Goal: Task Accomplishment & Management: Manage account settings

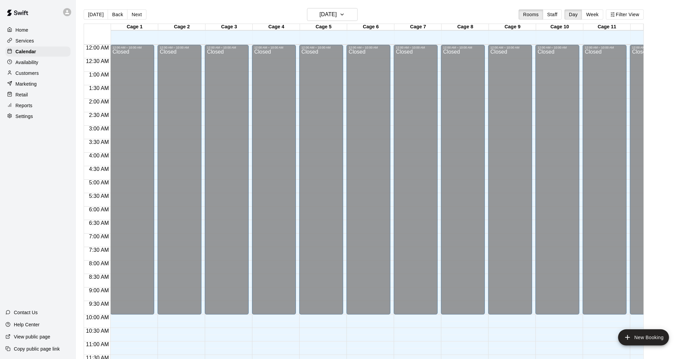
scroll to position [293, 0]
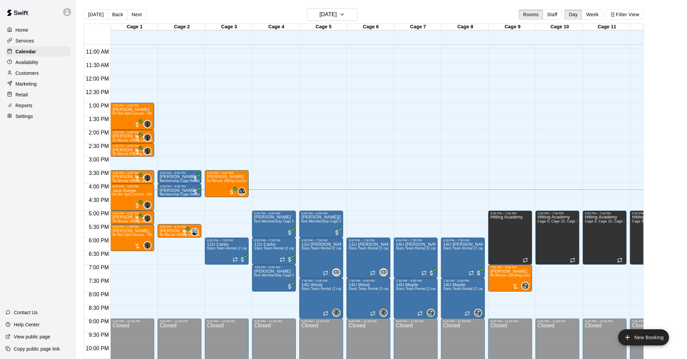
click at [175, 241] on div "12:00 AM – 10:00 AM Closed 3:30 PM – 4:00 PM [PERSON_NAME] Membership Cage Rent…" at bounding box center [180, 76] width 44 height 648
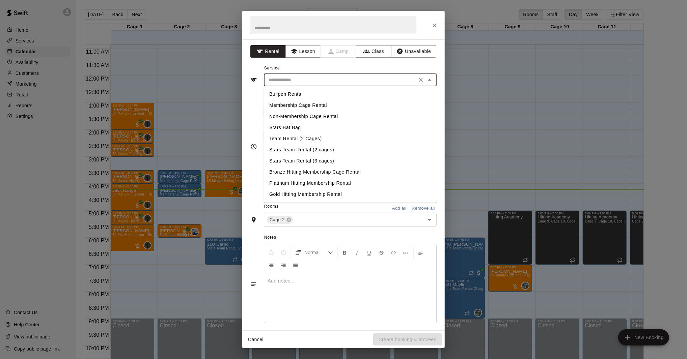
click at [323, 81] on input "text" at bounding box center [340, 80] width 149 height 8
click at [307, 109] on li "Membership Cage Rental" at bounding box center [350, 105] width 173 height 11
type input "**********"
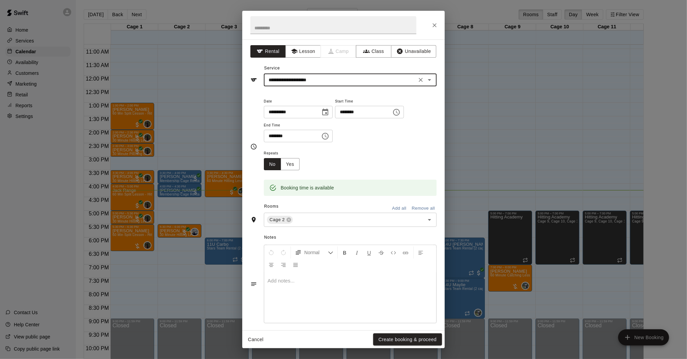
click at [272, 137] on input "********" at bounding box center [290, 136] width 52 height 12
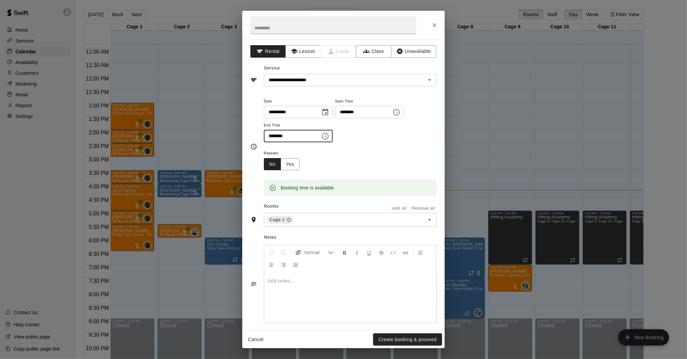
type input "********"
click at [395, 338] on button "Create booking & proceed" at bounding box center [407, 340] width 69 height 12
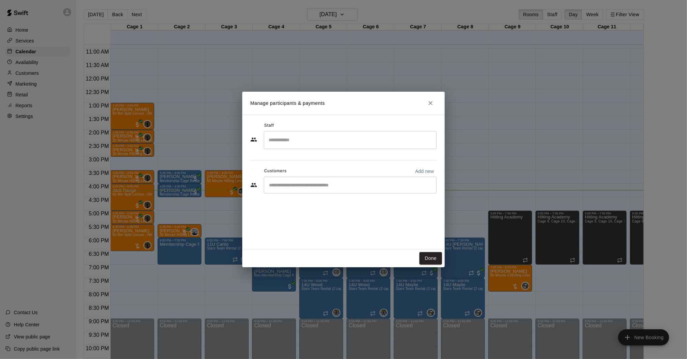
click at [303, 179] on div "​" at bounding box center [350, 185] width 173 height 17
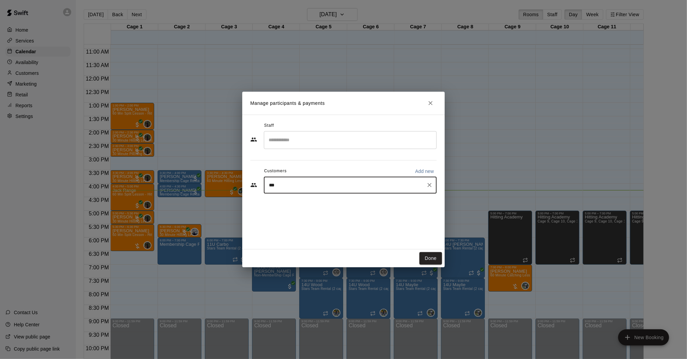
type input "****"
click at [310, 207] on span "[EMAIL_ADDRESS][DOMAIN_NAME]" at bounding box center [319, 208] width 73 height 5
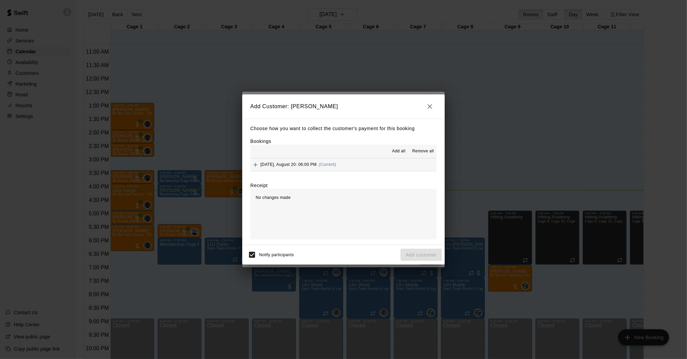
click at [302, 168] on div "[DATE], August 20: 06:00 PM (Current)" at bounding box center [293, 165] width 86 height 10
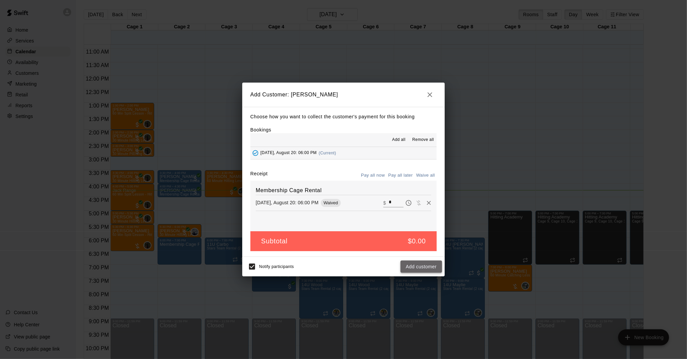
click at [422, 270] on button "Add customer" at bounding box center [422, 267] width 42 height 12
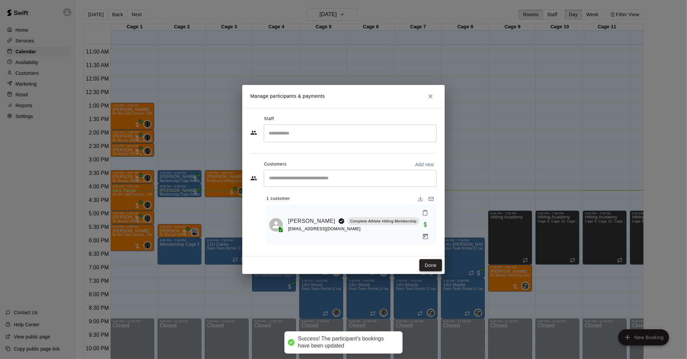
click at [433, 260] on button "Done" at bounding box center [430, 266] width 23 height 12
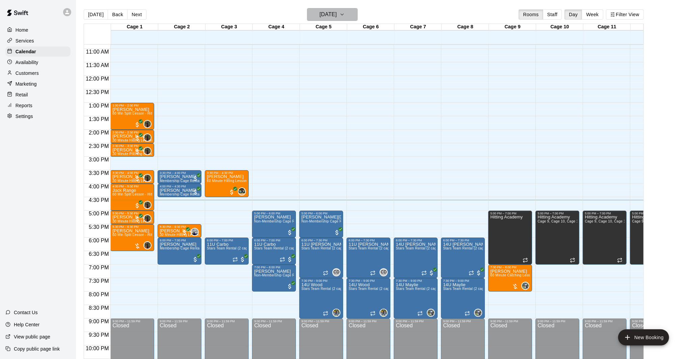
click at [345, 17] on icon "button" at bounding box center [341, 14] width 5 height 8
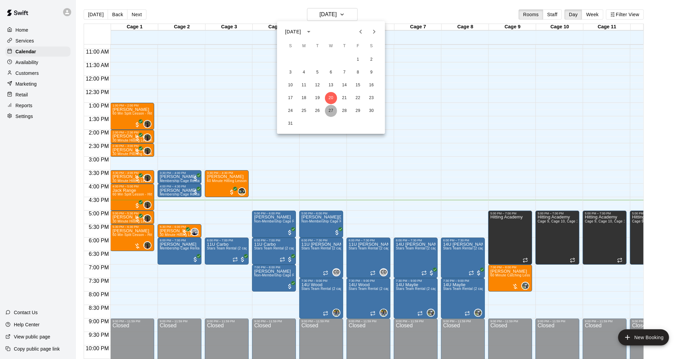
click at [332, 111] on button "27" at bounding box center [331, 111] width 12 height 12
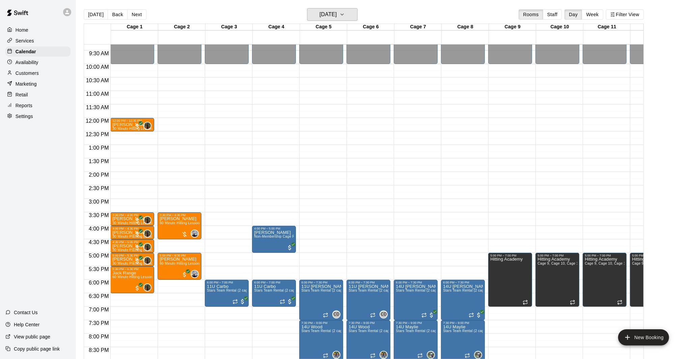
scroll to position [249, 0]
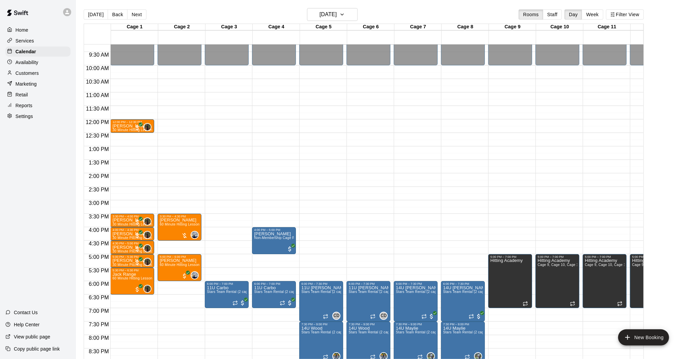
click at [226, 120] on div "12:00 AM – 10:00 AM Closed 6:00 PM – 7:00 PM 11U Carbo Stars Team Rental (2 cag…" at bounding box center [227, 119] width 44 height 648
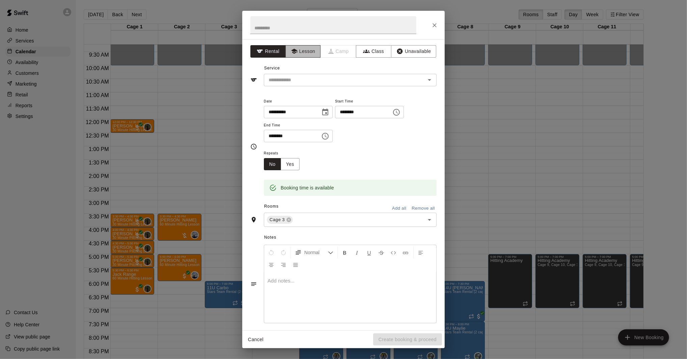
click at [307, 56] on button "Lesson" at bounding box center [303, 51] width 35 height 12
click at [312, 76] on input "text" at bounding box center [340, 80] width 149 height 8
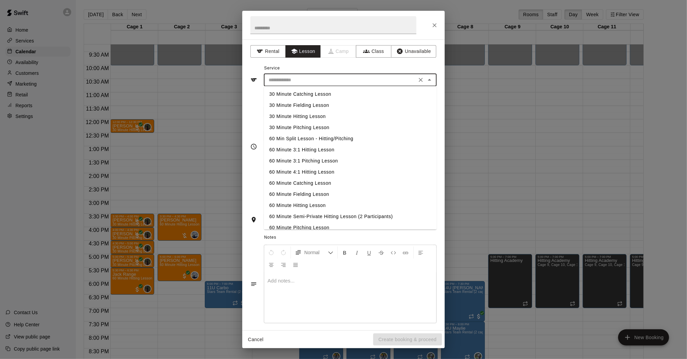
click at [313, 202] on li "60 Minute Hitting Lesson" at bounding box center [350, 205] width 173 height 11
type input "**********"
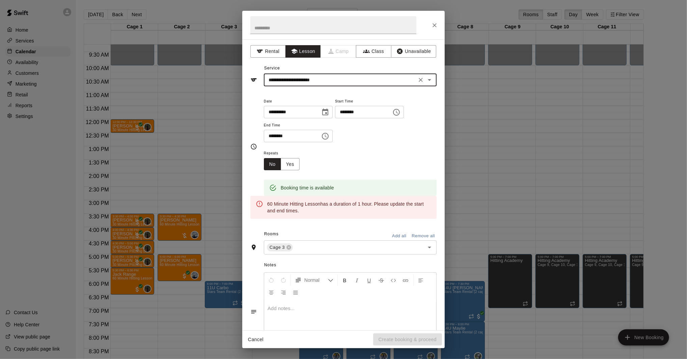
click at [272, 136] on input "********" at bounding box center [290, 136] width 52 height 12
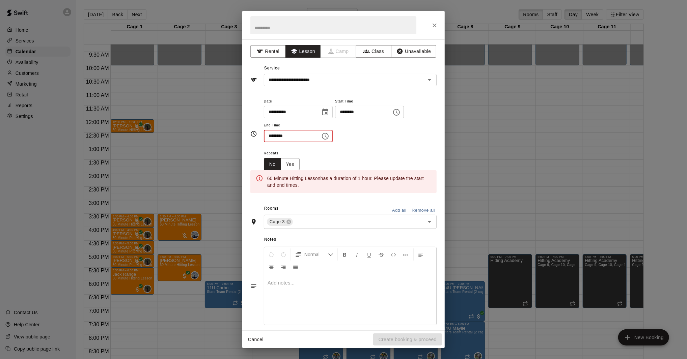
click at [271, 135] on input "********" at bounding box center [290, 136] width 52 height 12
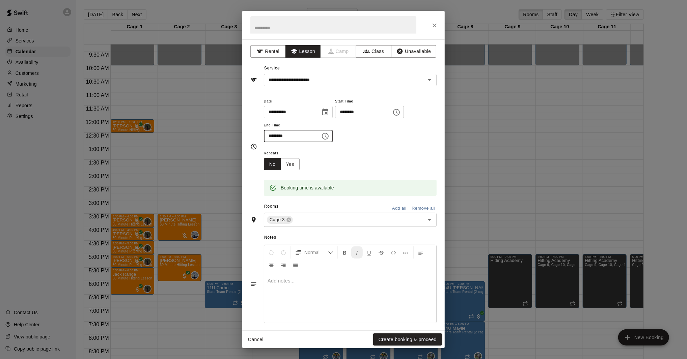
scroll to position [5, 0]
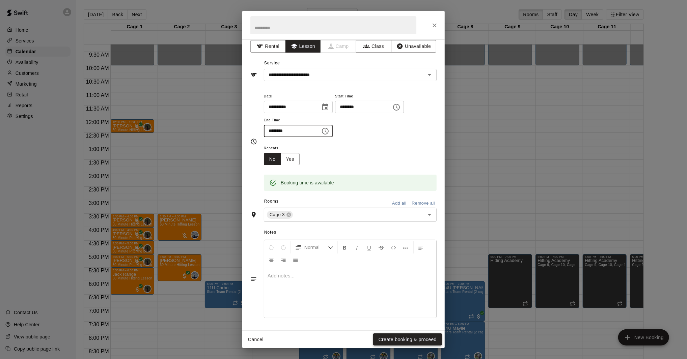
type input "********"
click at [398, 343] on button "Create booking & proceed" at bounding box center [407, 340] width 69 height 12
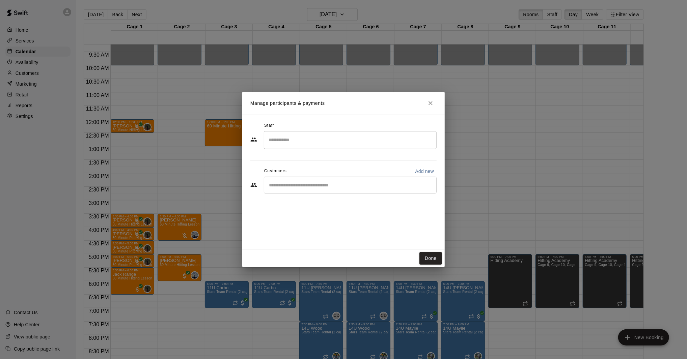
click at [311, 145] on input "Search staff" at bounding box center [350, 140] width 167 height 12
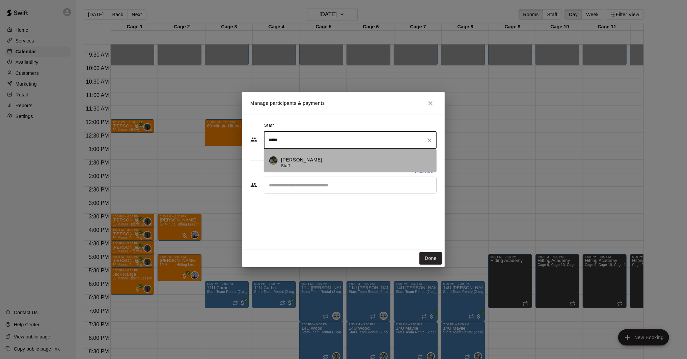
click at [318, 164] on div "[PERSON_NAME] Staff" at bounding box center [356, 163] width 150 height 13
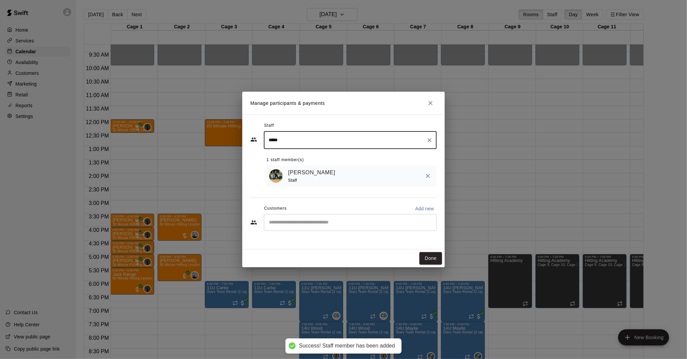
type input "*****"
click at [294, 220] on input "Start typing to search customers..." at bounding box center [350, 222] width 167 height 7
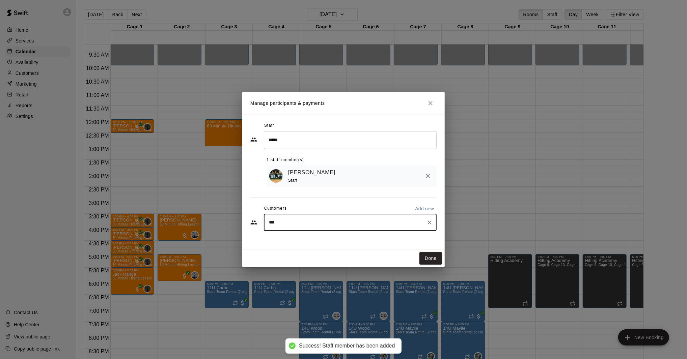
type input "****"
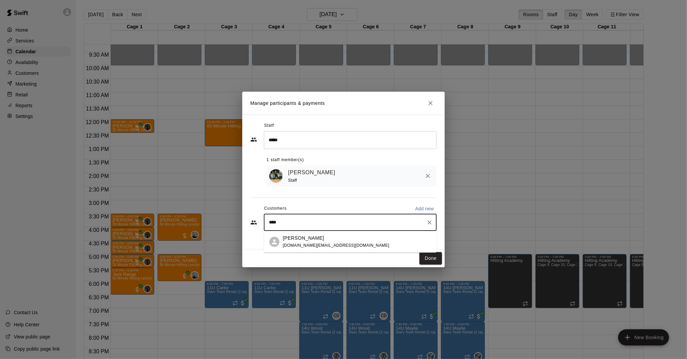
click at [294, 245] on span "[DOMAIN_NAME][EMAIL_ADDRESS][DOMAIN_NAME]" at bounding box center [336, 245] width 107 height 5
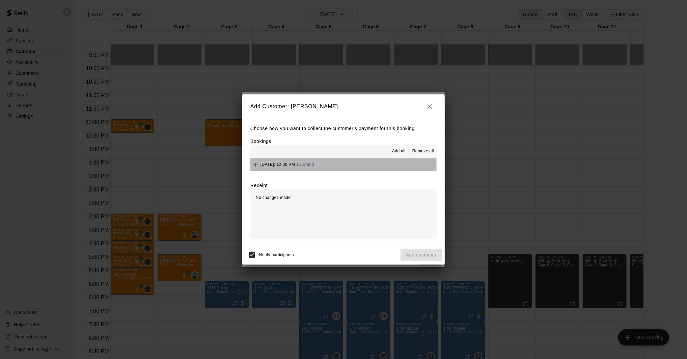
click at [290, 164] on span "[DATE]: 12:00 PM" at bounding box center [278, 164] width 34 height 5
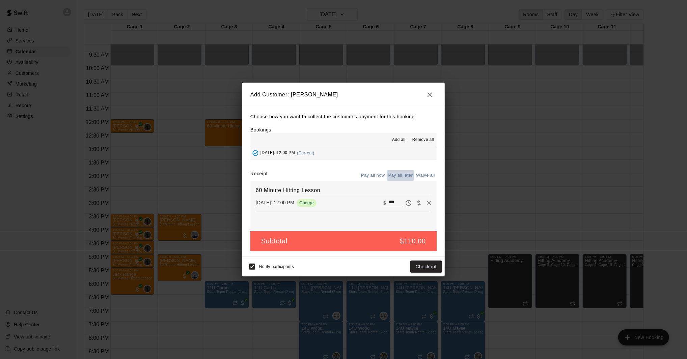
click at [398, 178] on button "Pay all later" at bounding box center [401, 175] width 28 height 10
click at [424, 266] on button "Add customer" at bounding box center [422, 267] width 42 height 12
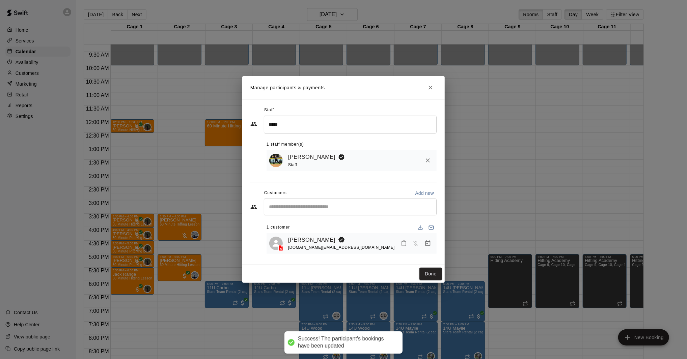
click at [435, 267] on div "Done" at bounding box center [343, 274] width 202 height 18
click at [434, 271] on button "Done" at bounding box center [430, 274] width 23 height 12
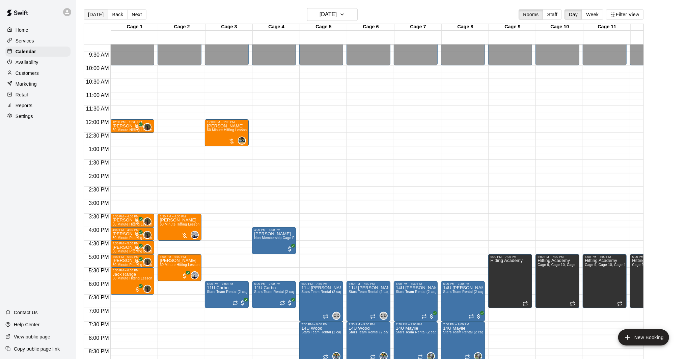
click at [91, 14] on button "[DATE]" at bounding box center [96, 14] width 24 height 10
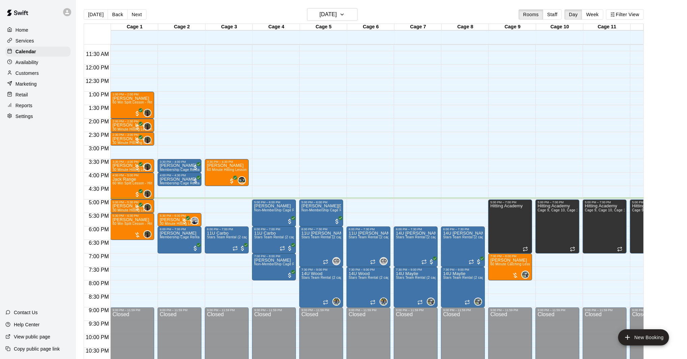
scroll to position [303, 0]
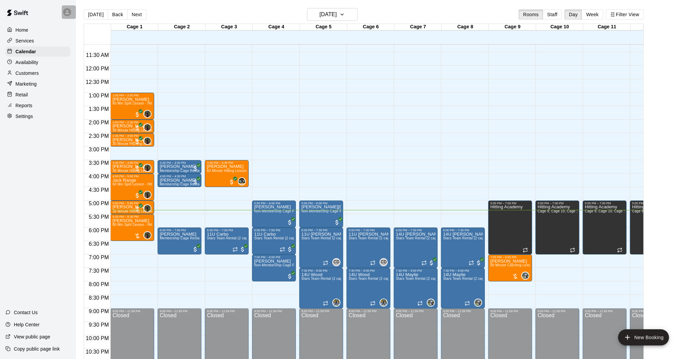
click at [66, 12] on icon at bounding box center [67, 12] width 6 height 6
click at [82, 51] on p "Sign out" at bounding box center [86, 51] width 18 height 7
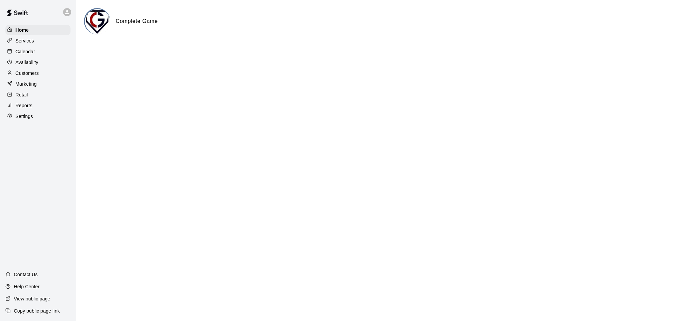
click at [42, 51] on div "Calendar" at bounding box center [37, 52] width 65 height 10
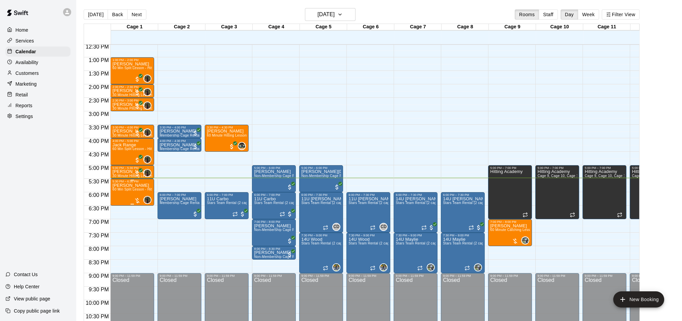
click at [128, 190] on span "60 Min Split Lesson - Hitting/Pitching" at bounding box center [141, 190] width 59 height 4
click at [121, 212] on img "edit" at bounding box center [120, 211] width 8 height 8
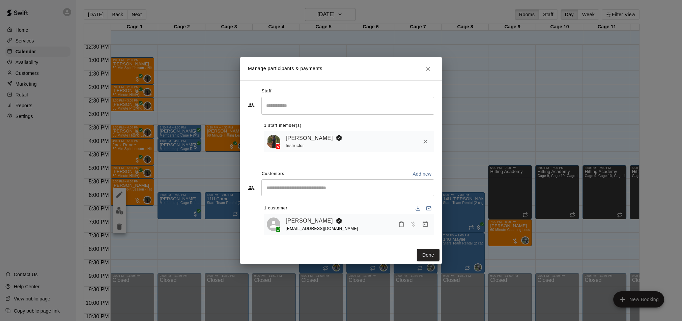
click at [424, 224] on icon "Manage bookings & payment" at bounding box center [425, 224] width 7 height 7
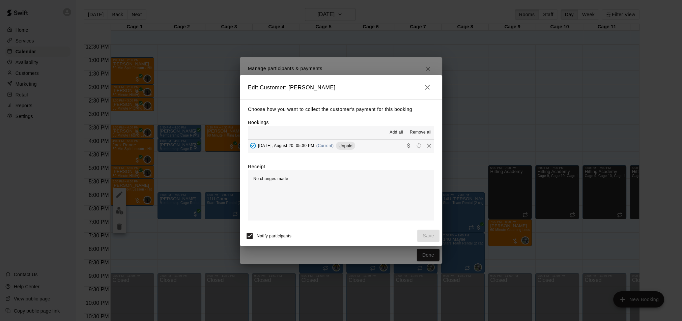
click at [315, 145] on span "Wednesday, August 20: 05:30 PM" at bounding box center [286, 145] width 56 height 5
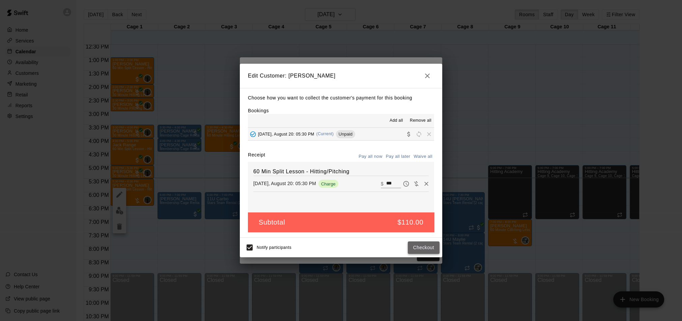
click at [420, 246] on button "Checkout" at bounding box center [424, 248] width 32 height 12
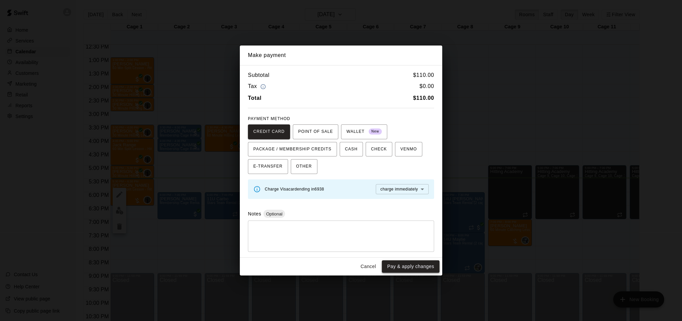
click at [415, 265] on button "Pay & apply changes" at bounding box center [411, 267] width 58 height 12
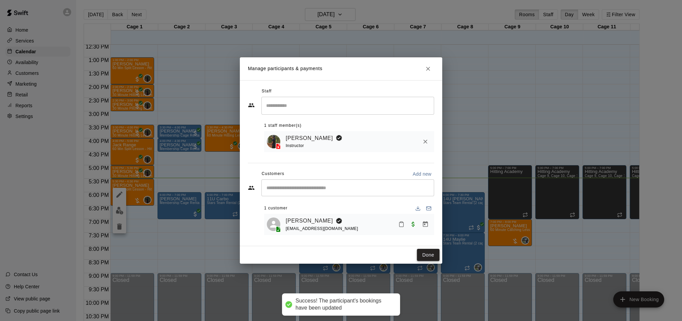
click at [430, 255] on button "Done" at bounding box center [428, 255] width 23 height 12
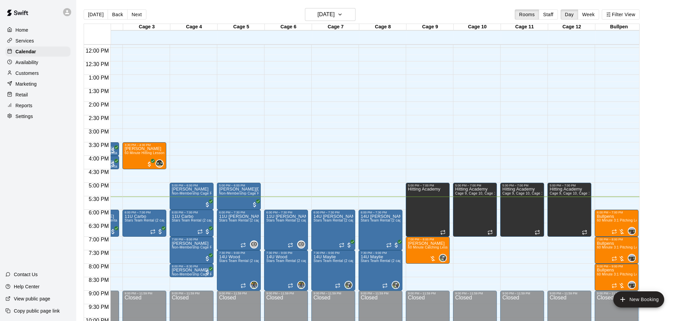
scroll to position [0, 85]
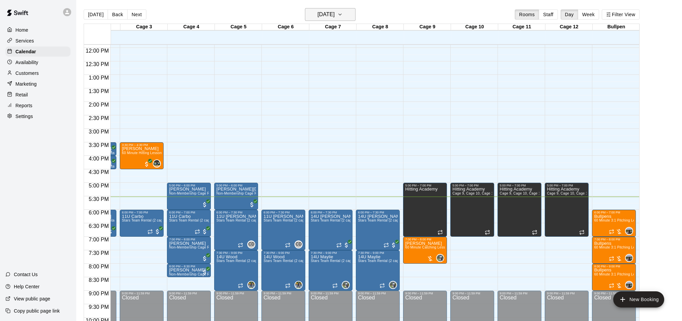
click at [318, 17] on h6 "[DATE]" at bounding box center [326, 14] width 17 height 9
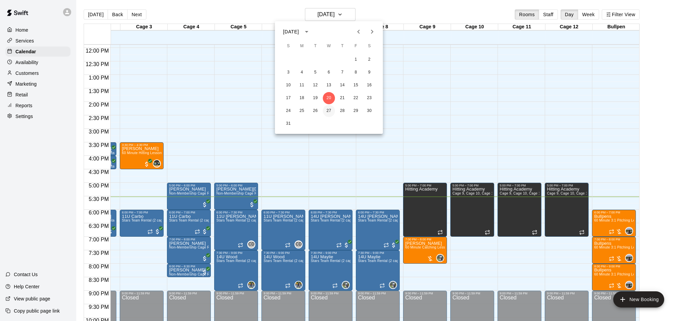
click at [327, 115] on button "27" at bounding box center [329, 111] width 12 height 12
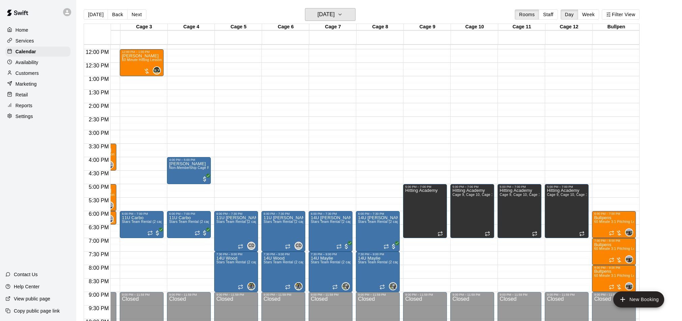
scroll to position [319, 85]
click at [318, 19] on h6 "[DATE]" at bounding box center [326, 14] width 17 height 9
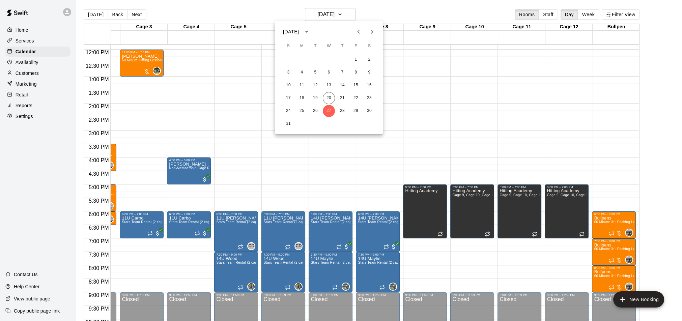
click at [376, 33] on icon "Next month" at bounding box center [372, 32] width 8 height 8
click at [328, 60] on button "3" at bounding box center [329, 60] width 12 height 12
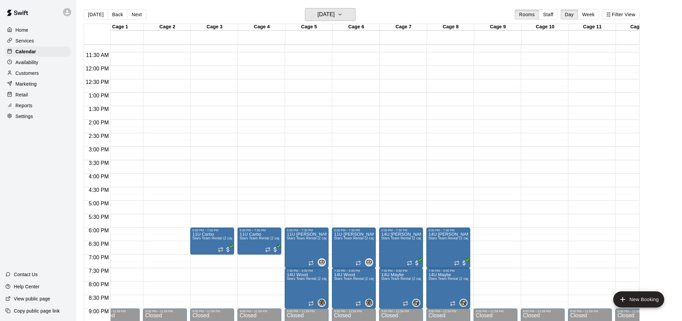
scroll to position [305, 13]
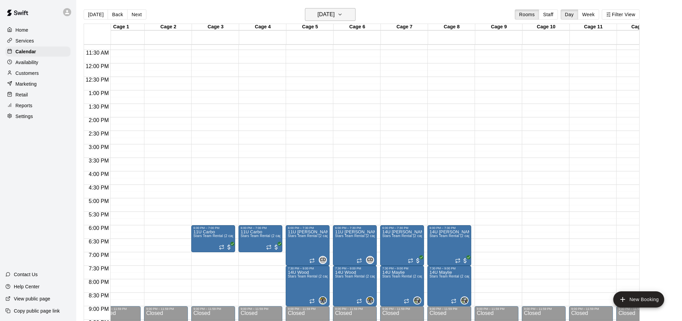
click at [322, 15] on h6 "Wednesday Sep 03" at bounding box center [326, 14] width 17 height 9
click at [329, 76] on button "10" at bounding box center [329, 72] width 12 height 12
click at [318, 16] on h6 "Wednesday Sep 10" at bounding box center [326, 14] width 17 height 9
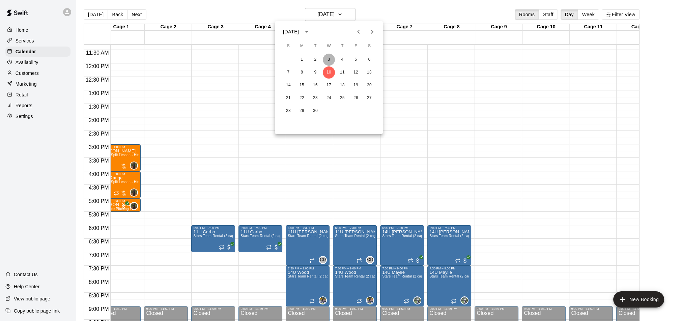
click at [329, 59] on button "3" at bounding box center [329, 60] width 12 height 12
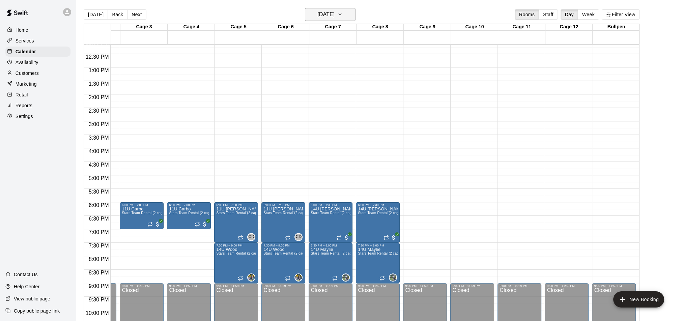
click at [318, 16] on h6 "Wednesday Sep 03" at bounding box center [326, 14] width 17 height 9
click at [376, 35] on icon "Next month" at bounding box center [372, 32] width 8 height 8
click at [330, 60] on button "1" at bounding box center [329, 60] width 12 height 12
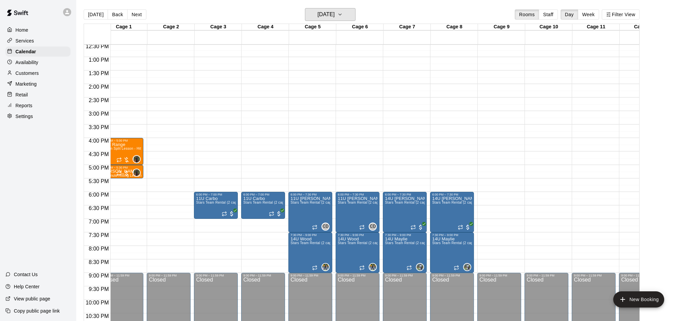
scroll to position [0, 0]
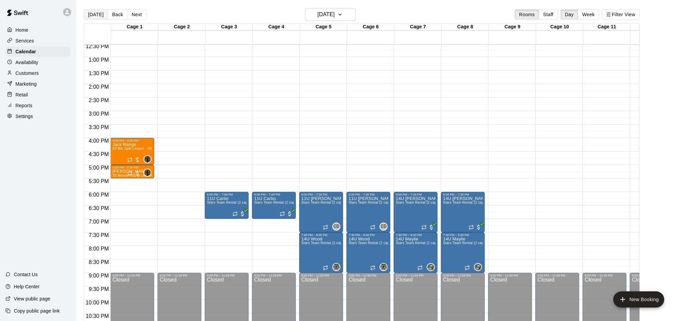
click at [98, 15] on button "[DATE]" at bounding box center [96, 14] width 24 height 10
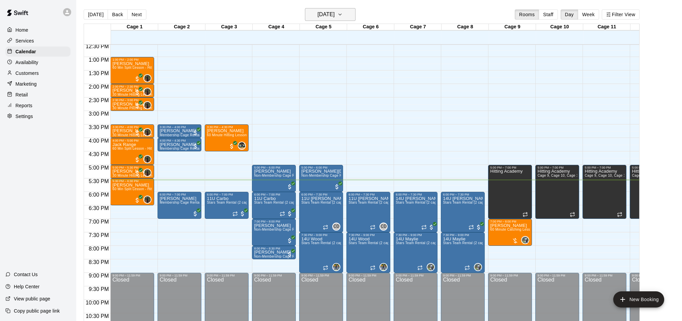
click at [318, 19] on h6 "[DATE]" at bounding box center [326, 14] width 17 height 9
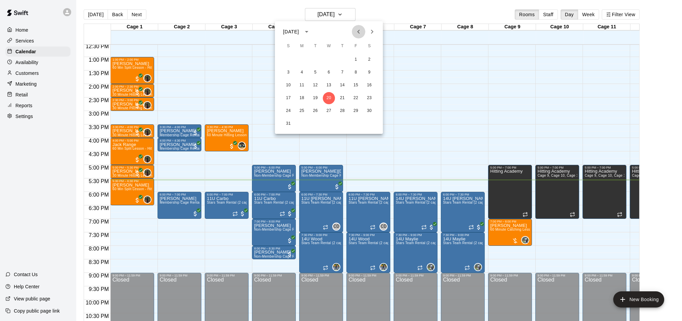
click at [356, 31] on icon "Previous month" at bounding box center [359, 32] width 8 height 8
click at [372, 31] on icon "Next month" at bounding box center [372, 32] width 2 height 4
click at [372, 31] on icon "Next month" at bounding box center [372, 32] width 8 height 8
click at [272, 14] on div at bounding box center [341, 160] width 682 height 321
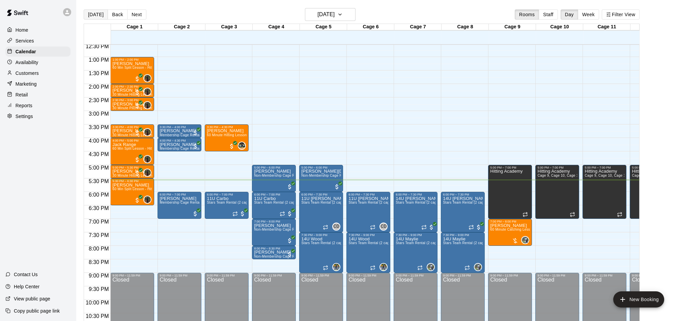
click at [98, 16] on button "[DATE]" at bounding box center [96, 14] width 24 height 10
click at [135, 16] on button "Next" at bounding box center [136, 14] width 19 height 10
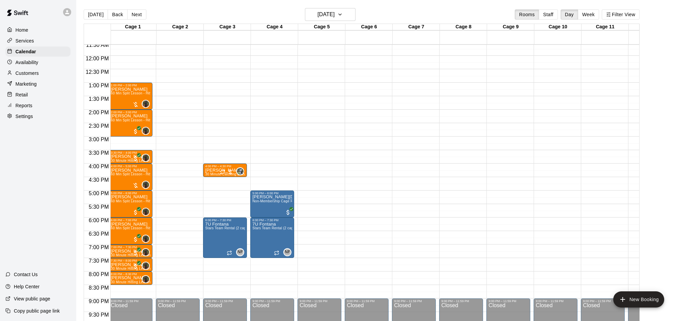
scroll to position [312, 2]
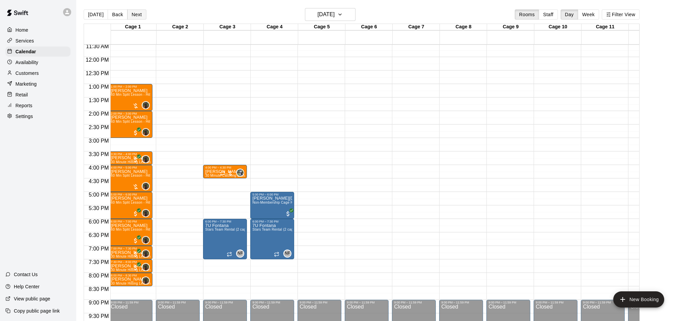
click at [130, 17] on button "Next" at bounding box center [136, 14] width 19 height 10
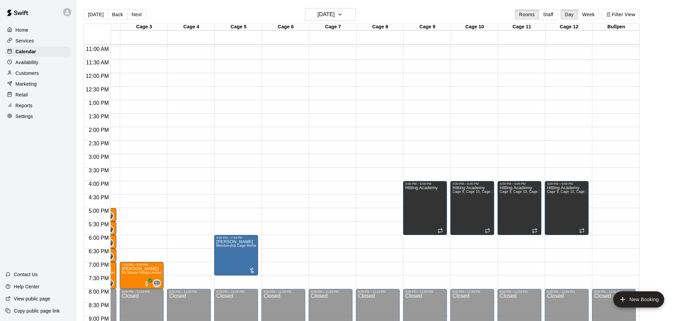
scroll to position [0, 0]
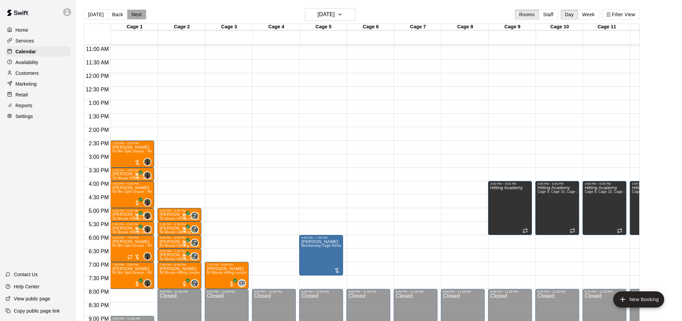
click at [130, 12] on button "Next" at bounding box center [136, 14] width 19 height 10
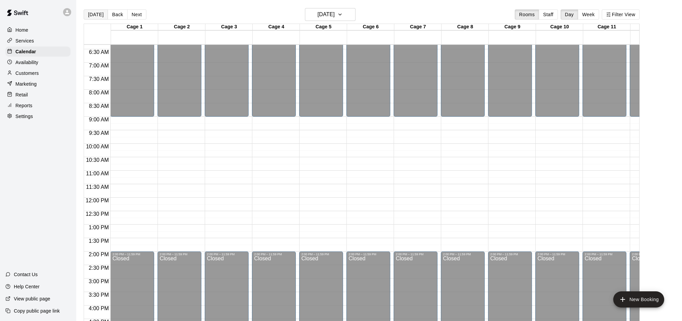
click at [98, 13] on button "[DATE]" at bounding box center [96, 14] width 24 height 10
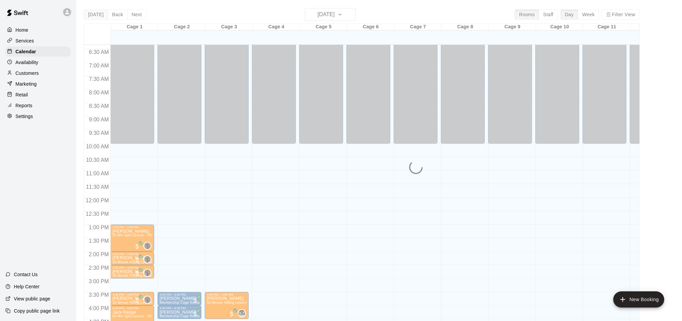
scroll to position [2, 0]
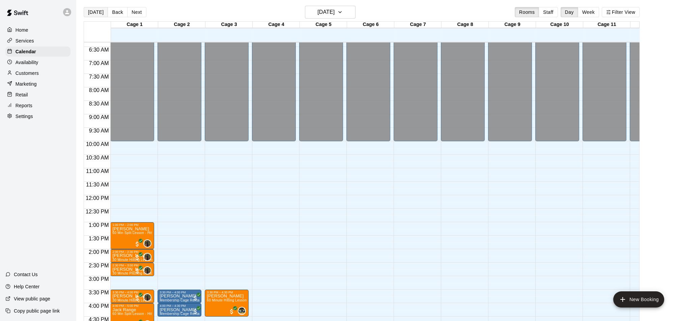
click at [100, 10] on button "[DATE]" at bounding box center [96, 12] width 24 height 10
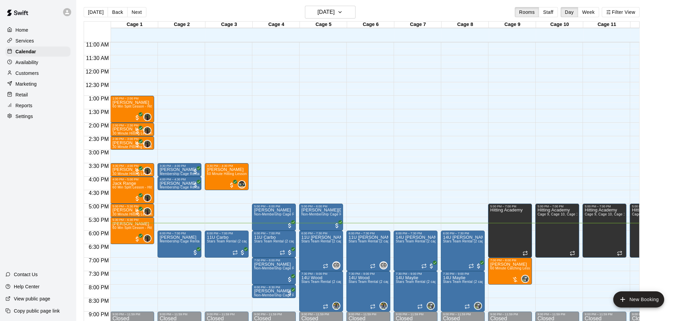
scroll to position [0, 85]
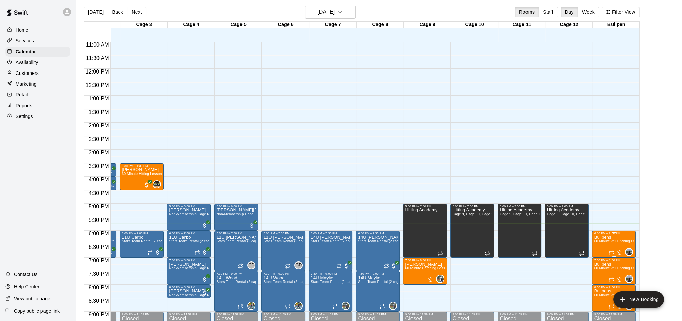
click at [603, 255] on img "edit" at bounding box center [601, 258] width 8 height 8
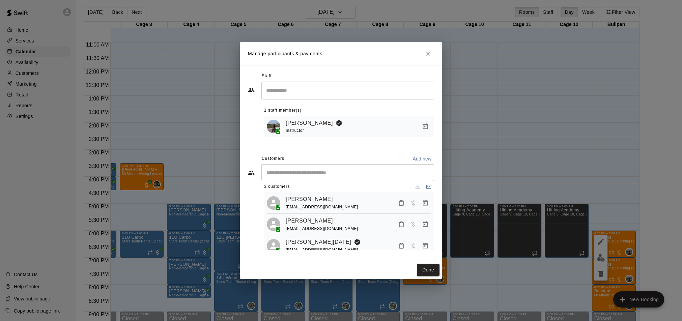
scroll to position [16, 0]
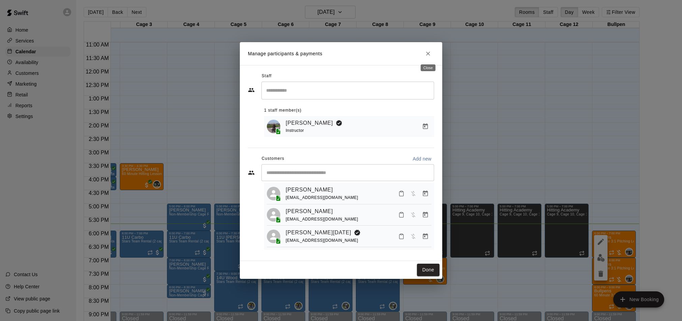
click at [431, 53] on icon "Close" at bounding box center [428, 53] width 7 height 7
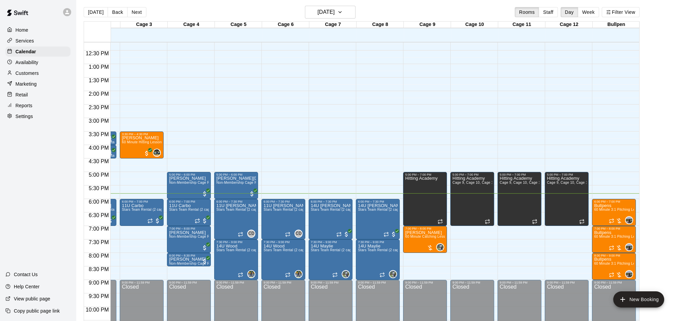
scroll to position [330, 85]
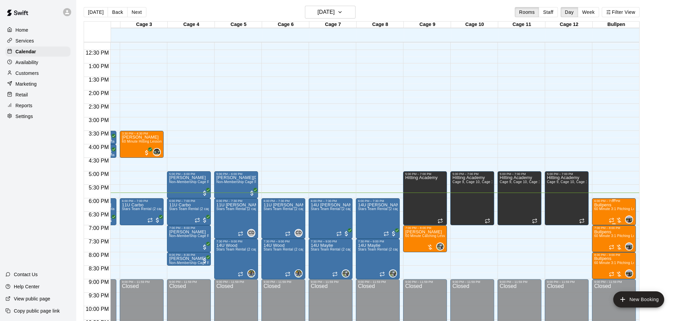
click at [602, 226] on img "edit" at bounding box center [601, 226] width 8 height 8
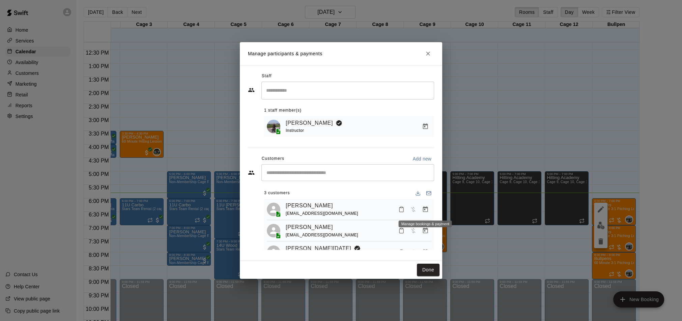
click at [427, 208] on icon "Manage bookings & payment" at bounding box center [425, 209] width 5 height 6
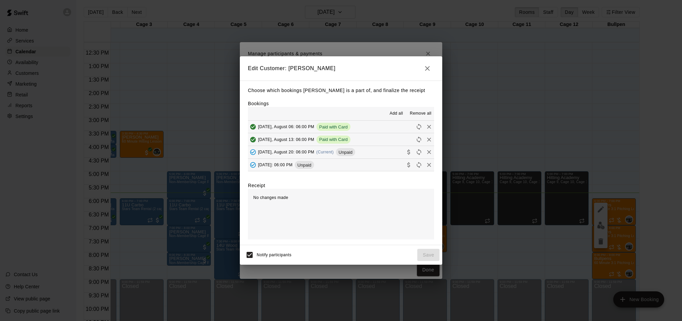
click at [378, 154] on button "Wednesday, August 20: 06:00 PM (Current) Unpaid" at bounding box center [341, 152] width 186 height 12
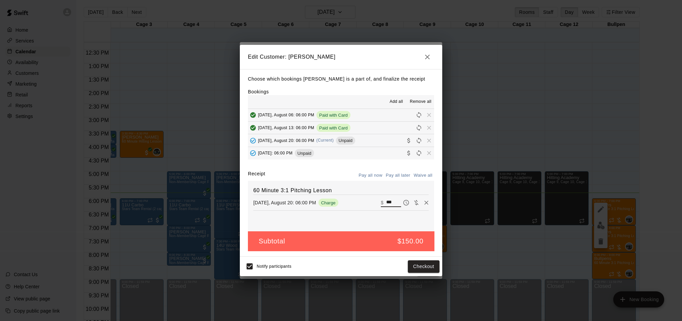
drag, startPoint x: 394, startPoint y: 202, endPoint x: 387, endPoint y: 202, distance: 6.8
click at [387, 202] on input "***" at bounding box center [393, 202] width 15 height 9
click at [394, 203] on input "***" at bounding box center [393, 202] width 15 height 9
click at [389, 202] on input "***" at bounding box center [393, 202] width 15 height 9
type input "**"
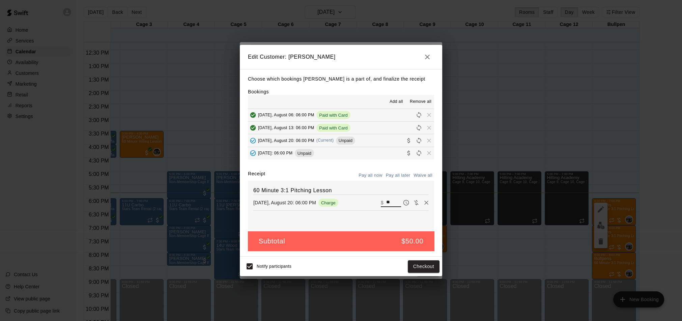
click at [429, 58] on icon "button" at bounding box center [428, 57] width 8 height 8
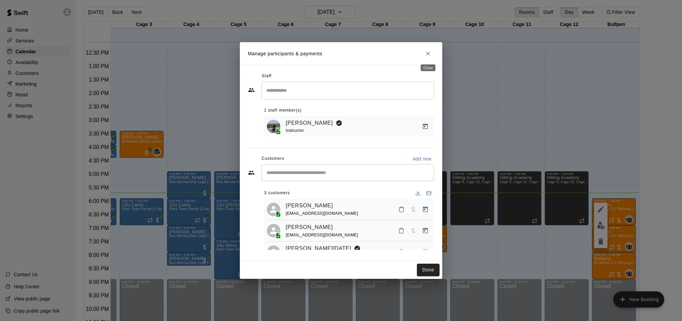
click at [431, 52] on icon "Close" at bounding box center [428, 53] width 7 height 7
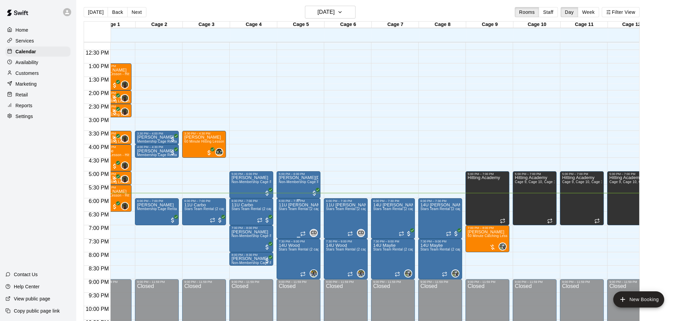
scroll to position [0, 12]
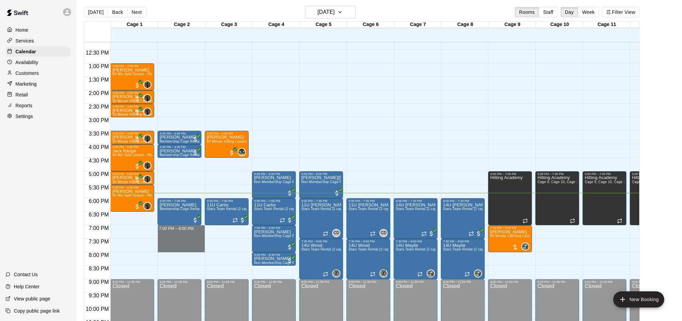
drag, startPoint x: 189, startPoint y: 228, endPoint x: 191, endPoint y: 247, distance: 19.3
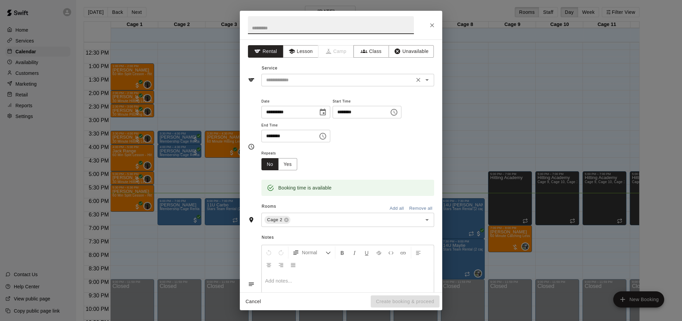
click at [341, 80] on input "text" at bounding box center [338, 80] width 149 height 8
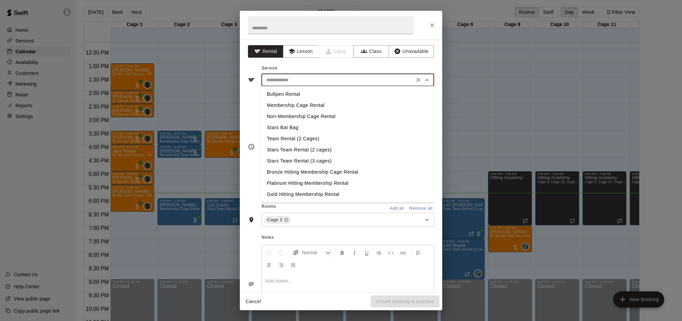
click at [300, 116] on li "Non-Membership Cage Rental" at bounding box center [348, 116] width 173 height 11
type input "**********"
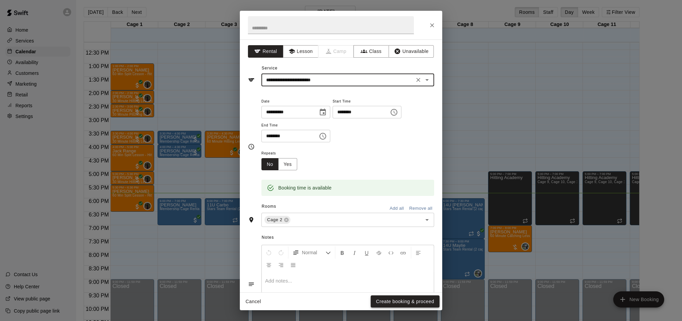
click at [413, 304] on button "Create booking & proceed" at bounding box center [405, 302] width 69 height 12
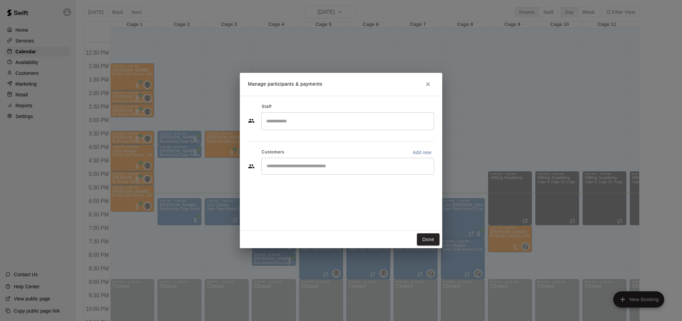
click at [294, 172] on div "​" at bounding box center [348, 166] width 173 height 17
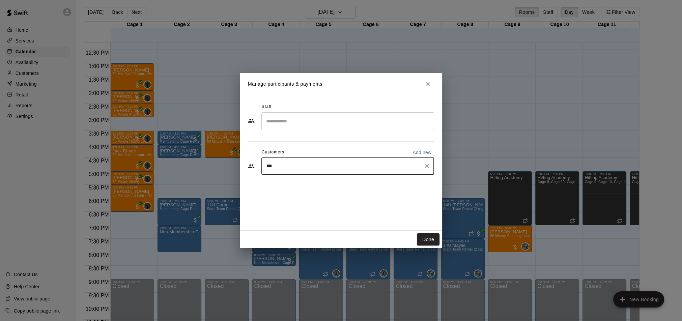
type input "****"
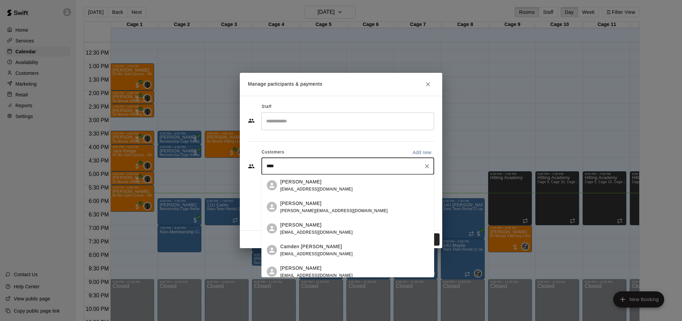
click at [331, 201] on div "Riley Cornell" at bounding box center [333, 203] width 107 height 7
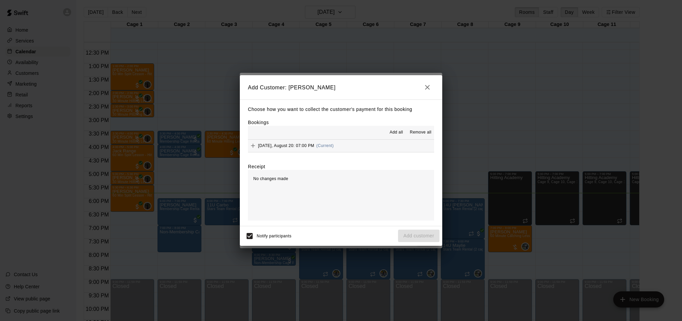
click at [364, 148] on button "Wednesday, August 20: 07:00 PM (Current)" at bounding box center [341, 146] width 186 height 12
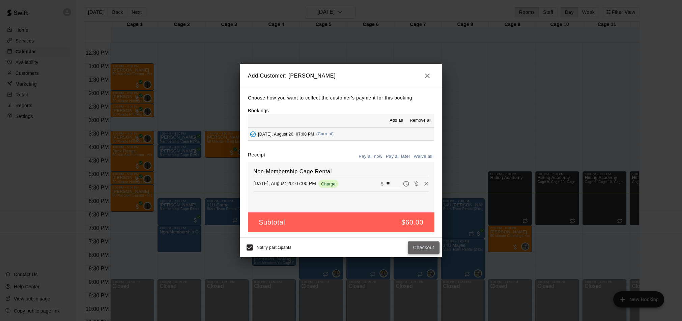
click at [414, 246] on button "Checkout" at bounding box center [424, 248] width 32 height 12
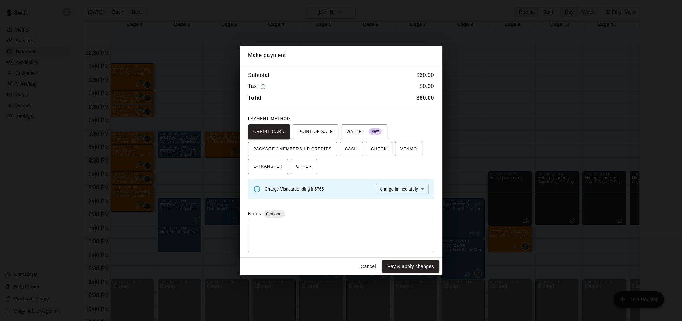
click at [365, 267] on button "Cancel" at bounding box center [369, 267] width 22 height 12
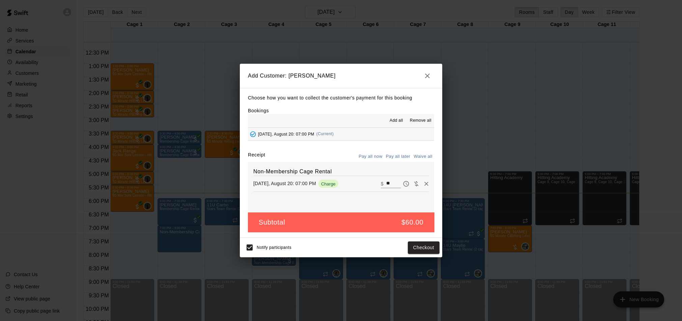
click at [430, 74] on icon "button" at bounding box center [428, 76] width 8 height 8
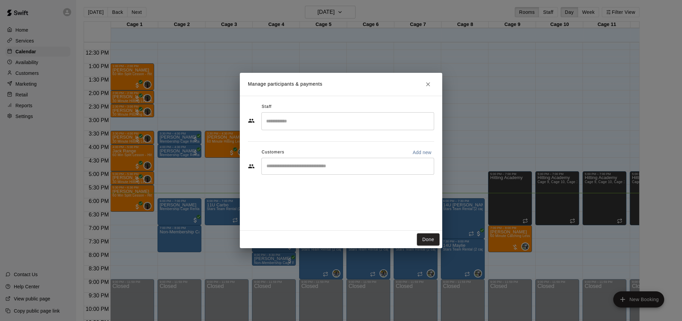
click at [427, 83] on icon "Close" at bounding box center [428, 84] width 4 height 4
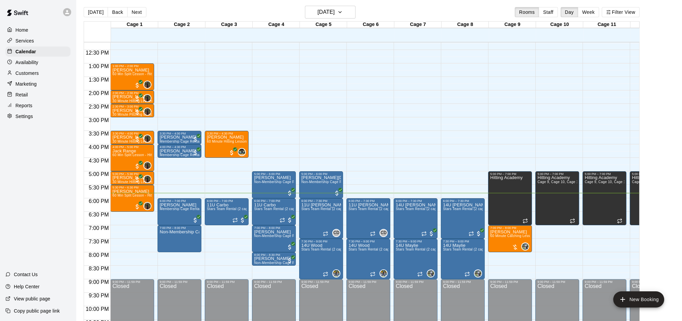
click at [33, 72] on p "Customers" at bounding box center [27, 73] width 23 height 7
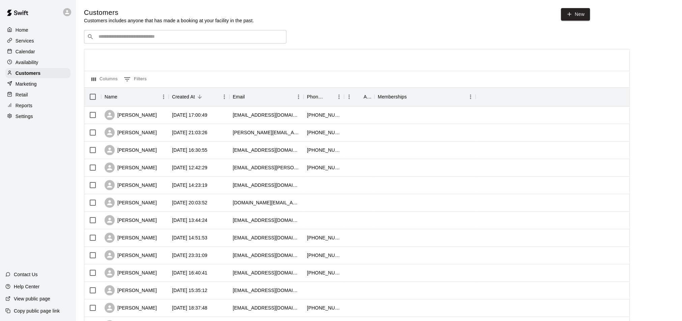
click at [171, 41] on div "​ ​" at bounding box center [185, 36] width 202 height 13
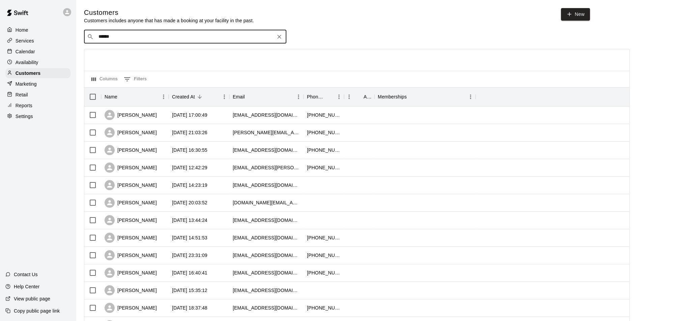
type input "*******"
click at [141, 55] on div "Riley Cornell stephanie@kettlewindfarm.com" at bounding box center [156, 54] width 107 height 15
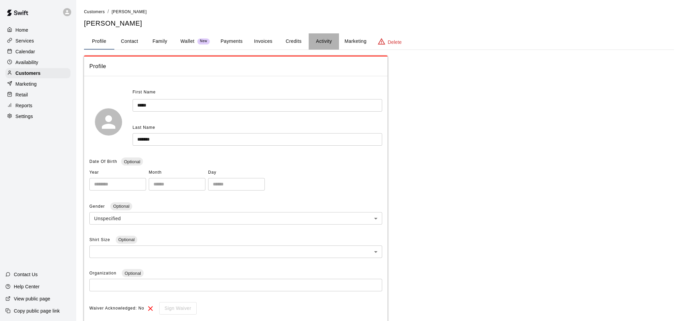
click at [321, 44] on button "Activity" at bounding box center [324, 41] width 30 height 16
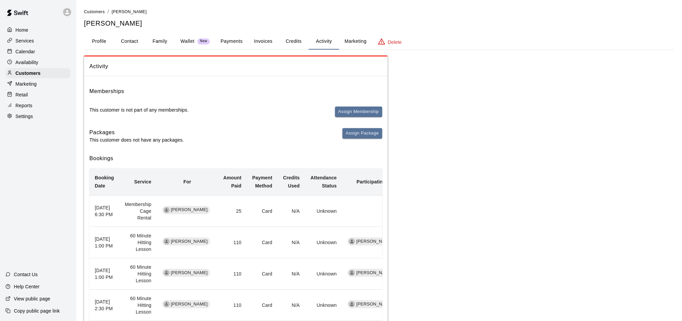
click at [235, 42] on button "Payments" at bounding box center [231, 41] width 33 height 16
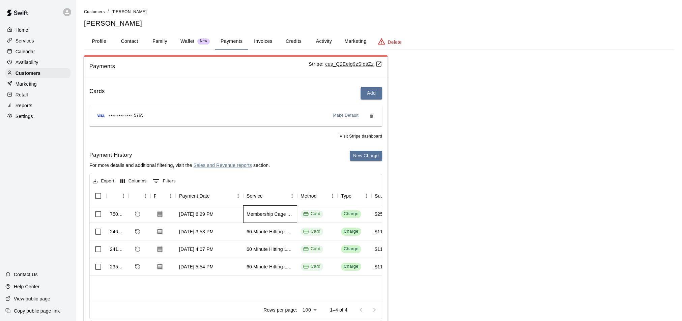
click at [262, 215] on div "Membership Cage Rental" at bounding box center [270, 214] width 47 height 7
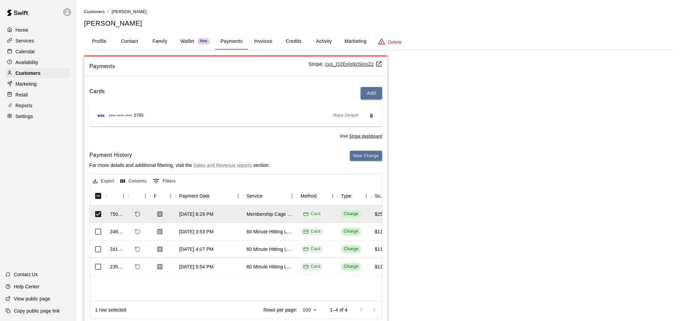
click at [323, 39] on button "Activity" at bounding box center [324, 41] width 30 height 16
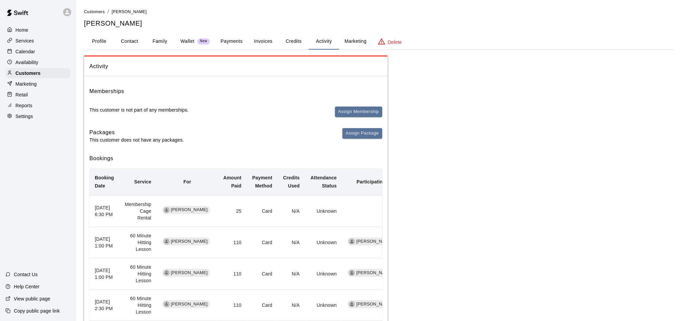
click at [38, 51] on div "Calendar" at bounding box center [37, 52] width 65 height 10
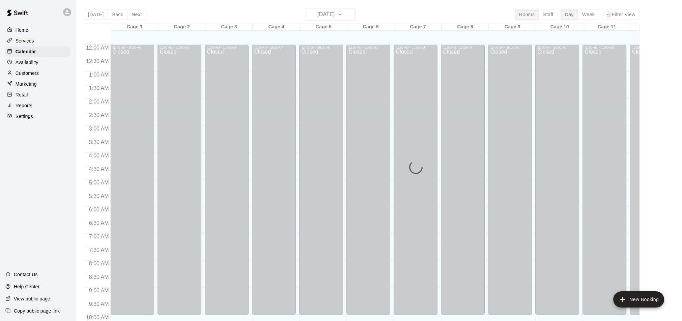
scroll to position [344, 0]
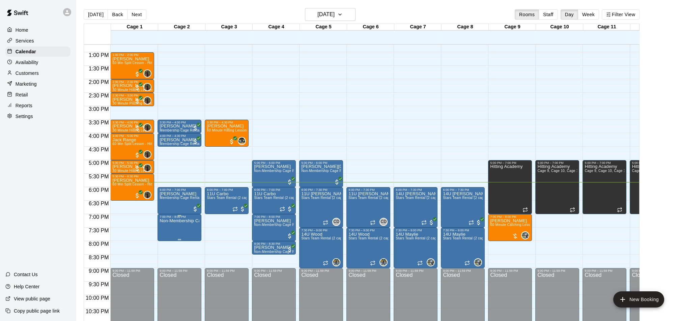
click at [165, 260] on icon "delete" at bounding box center [167, 257] width 8 height 8
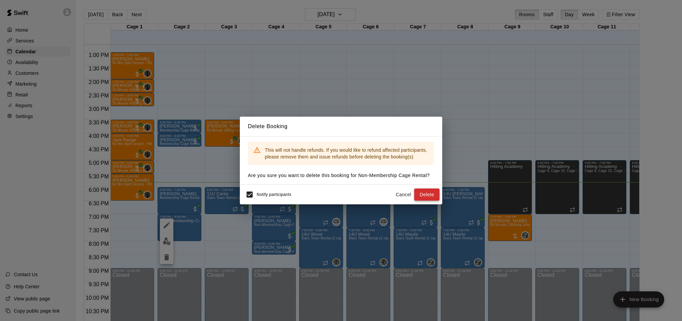
click at [425, 193] on button "Delete" at bounding box center [426, 195] width 25 height 12
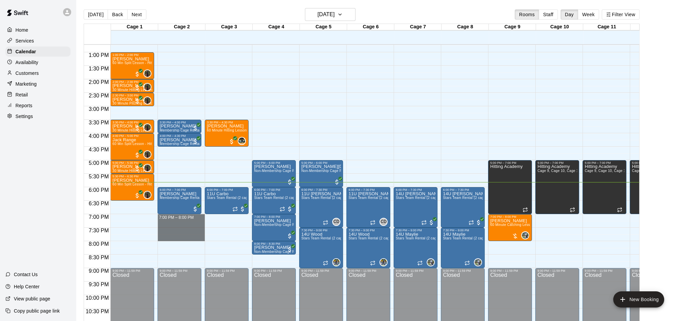
drag, startPoint x: 175, startPoint y: 217, endPoint x: 178, endPoint y: 235, distance: 18.4
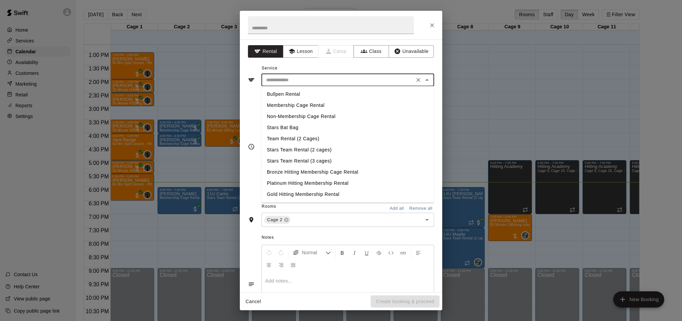
click at [321, 77] on input "text" at bounding box center [338, 80] width 149 height 8
drag, startPoint x: 306, startPoint y: 108, endPoint x: 316, endPoint y: 119, distance: 15.3
click at [306, 108] on li "Membership Cage Rental" at bounding box center [348, 105] width 173 height 11
type input "**********"
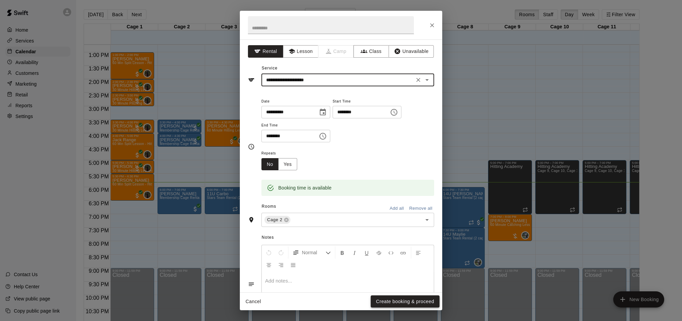
click at [397, 300] on button "Create booking & proceed" at bounding box center [405, 302] width 69 height 12
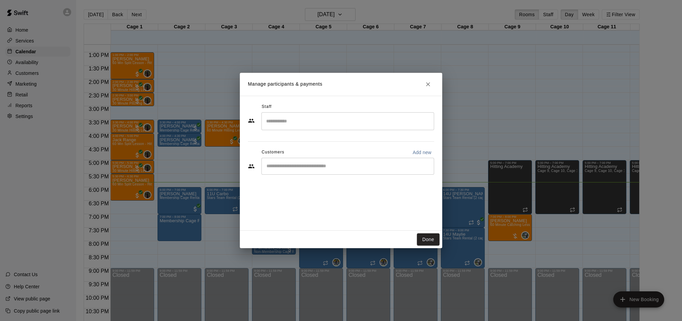
click at [309, 167] on input "Start typing to search customers..." at bounding box center [348, 166] width 167 height 7
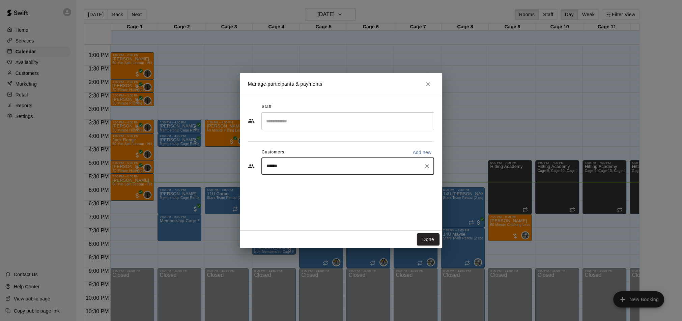
type input "*******"
click at [320, 187] on span "stephanie@kettlewindfarm.com" at bounding box center [333, 189] width 107 height 5
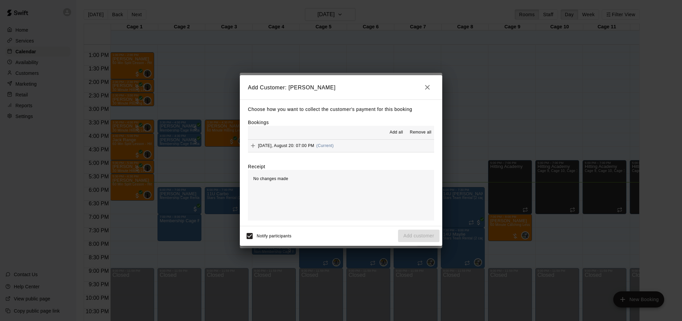
click at [359, 145] on button "Wednesday, August 20: 07:00 PM (Current)" at bounding box center [341, 146] width 186 height 12
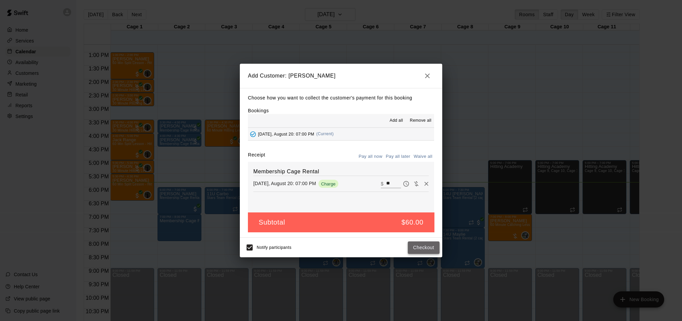
click at [420, 248] on button "Checkout" at bounding box center [424, 248] width 32 height 12
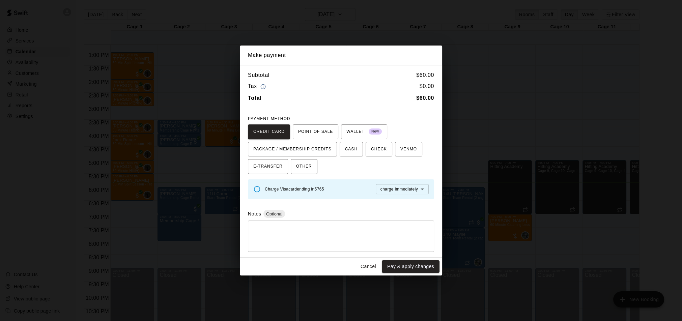
click at [371, 266] on button "Cancel" at bounding box center [369, 267] width 22 height 12
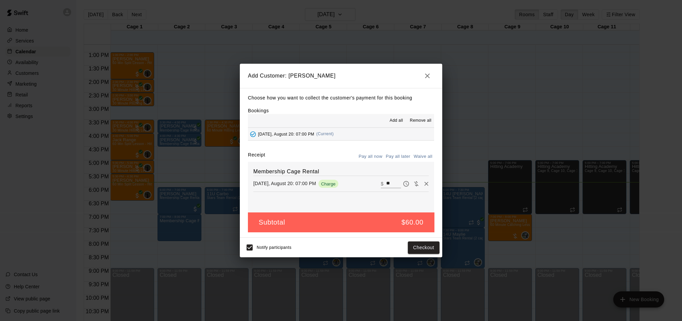
click at [426, 75] on icon "button" at bounding box center [428, 76] width 8 height 8
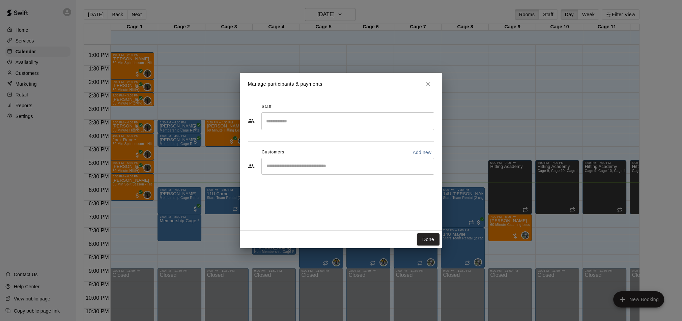
click at [430, 87] on icon "Close" at bounding box center [428, 84] width 7 height 7
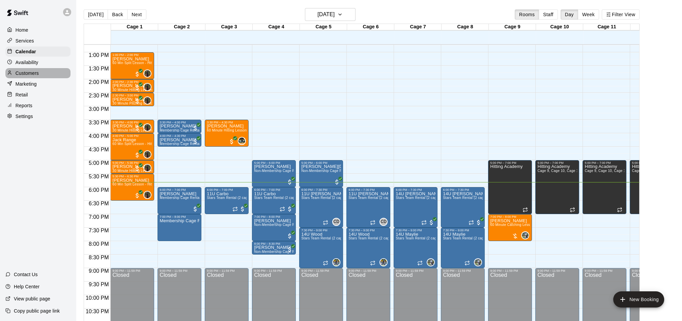
click at [47, 72] on div "Customers" at bounding box center [37, 73] width 65 height 10
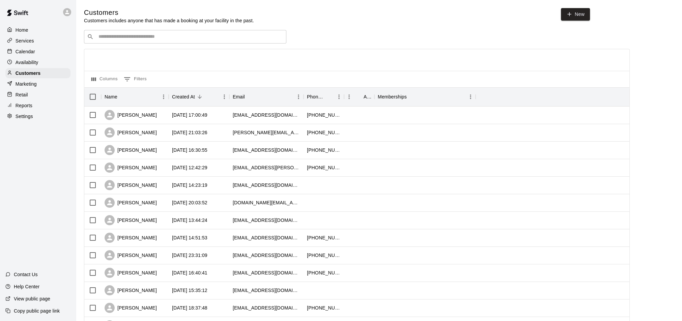
click at [140, 40] on div "​ ​" at bounding box center [185, 36] width 202 height 13
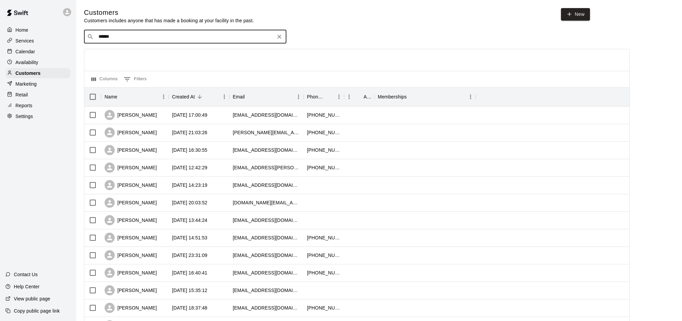
type input "*******"
click at [160, 61] on div "Riley Cornell stephanie@kettlewindfarm.com" at bounding box center [156, 54] width 107 height 15
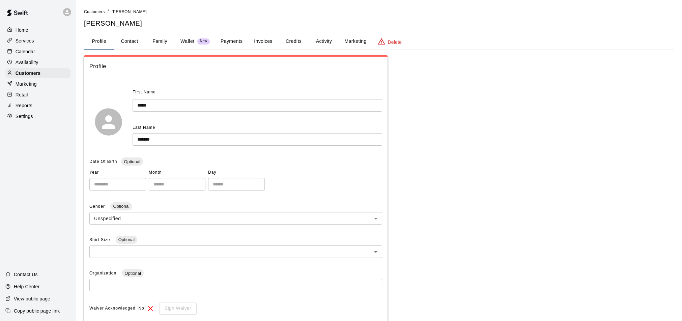
click at [234, 39] on button "Payments" at bounding box center [231, 41] width 33 height 16
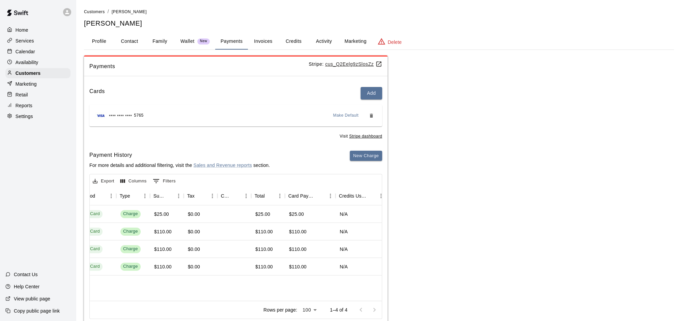
scroll to position [0, 221]
click at [323, 42] on button "Activity" at bounding box center [324, 41] width 30 height 16
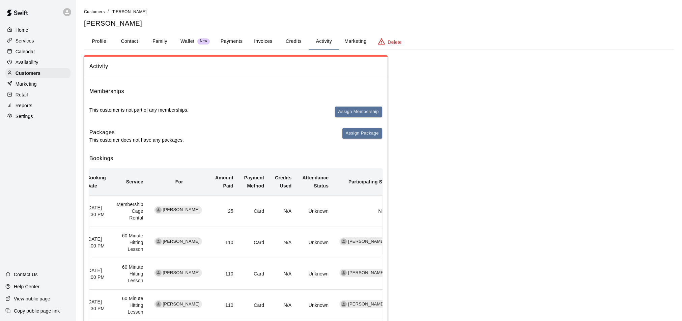
scroll to position [0, 0]
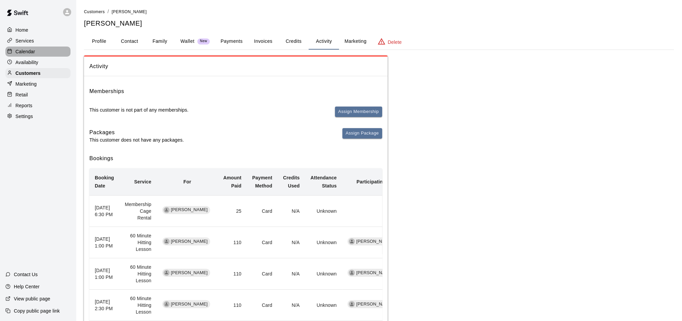
click at [28, 47] on div "Calendar" at bounding box center [37, 52] width 65 height 10
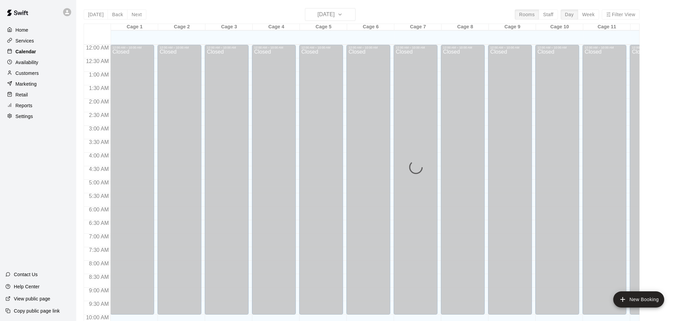
scroll to position [344, 0]
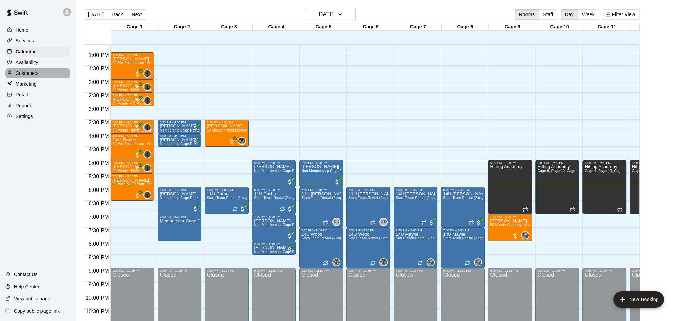
click at [40, 73] on div "Customers" at bounding box center [37, 73] width 65 height 10
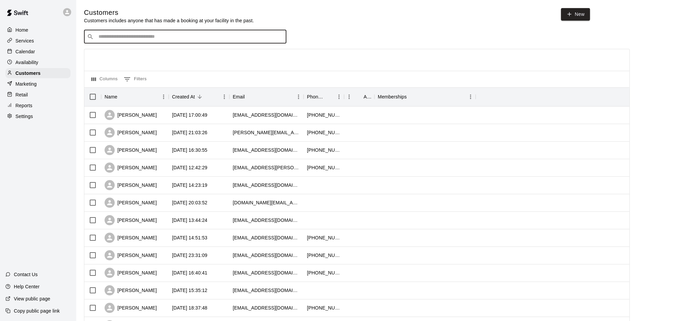
click at [124, 33] on input "Search customers by name or email" at bounding box center [190, 36] width 187 height 7
type input "*****"
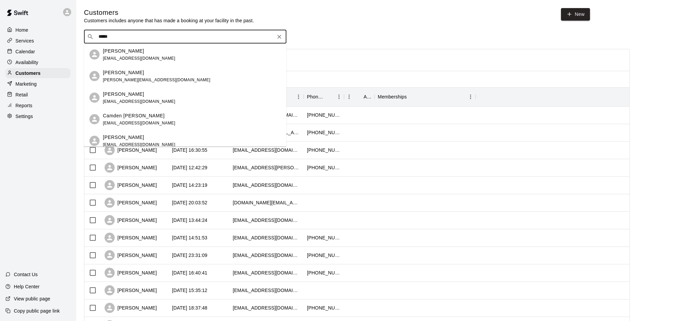
scroll to position [1, 0]
click at [136, 72] on div "Riley Cornell" at bounding box center [156, 71] width 107 height 7
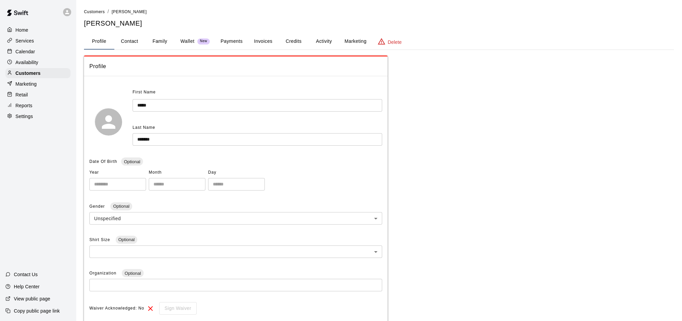
click at [228, 37] on button "Payments" at bounding box center [231, 41] width 33 height 16
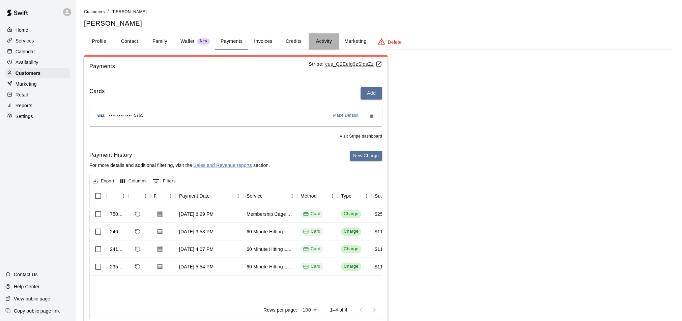
click at [330, 38] on button "Activity" at bounding box center [324, 41] width 30 height 16
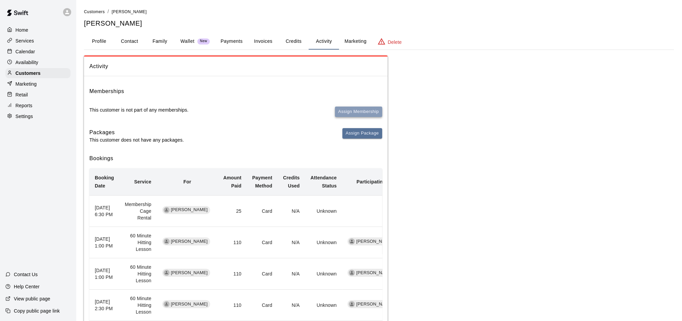
click at [350, 109] on button "Assign Membership" at bounding box center [358, 112] width 47 height 10
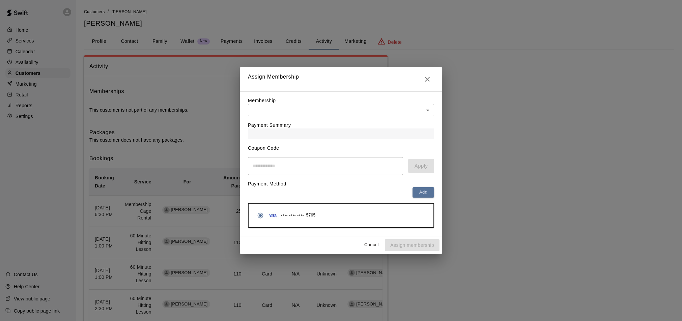
click at [309, 121] on div "Payment Summary" at bounding box center [341, 127] width 186 height 23
click at [304, 114] on body "Home Services Calendar Availability Customers Marketing Retail Reports Settings…" at bounding box center [341, 274] width 682 height 548
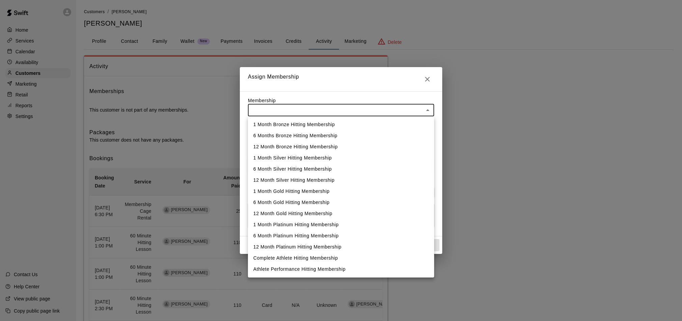
click at [423, 78] on div at bounding box center [341, 160] width 682 height 321
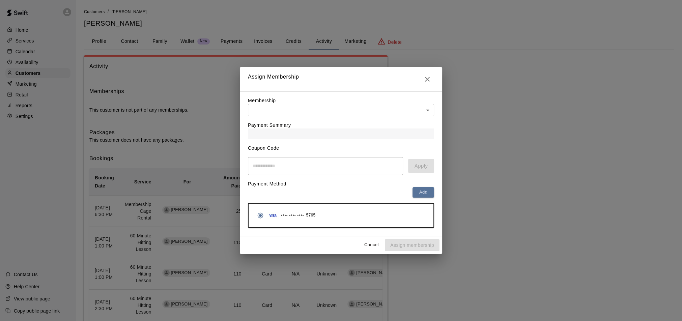
click at [426, 79] on div "1 Month Bronze Hitting Membership 6 Months Bronze Hitting Membership 12 Month B…" at bounding box center [341, 160] width 682 height 321
click at [427, 82] on icon "Close" at bounding box center [428, 79] width 8 height 8
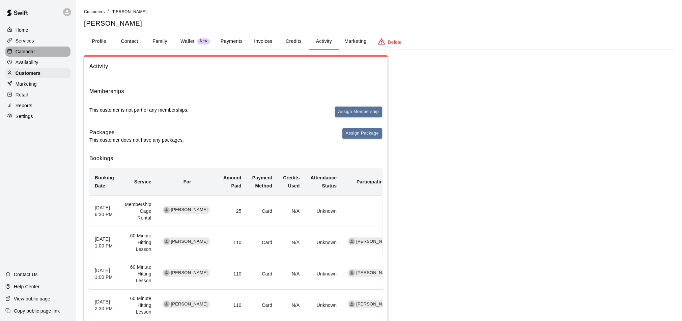
click at [31, 48] on p "Calendar" at bounding box center [26, 51] width 20 height 7
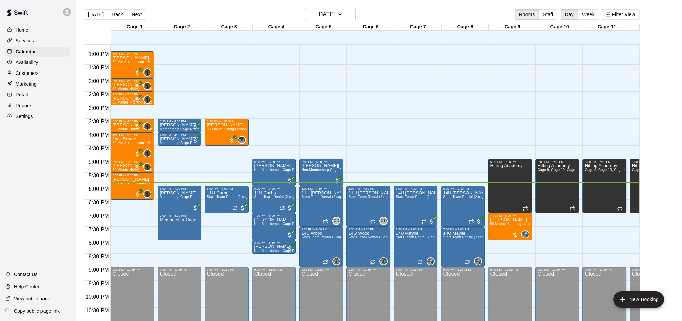
scroll to position [339, 0]
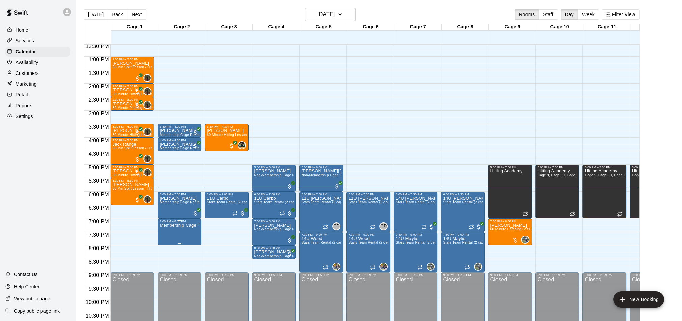
click at [178, 225] on p "Membership Cage Rental" at bounding box center [180, 225] width 40 height 0
click at [167, 250] on img "edit" at bounding box center [167, 248] width 8 height 8
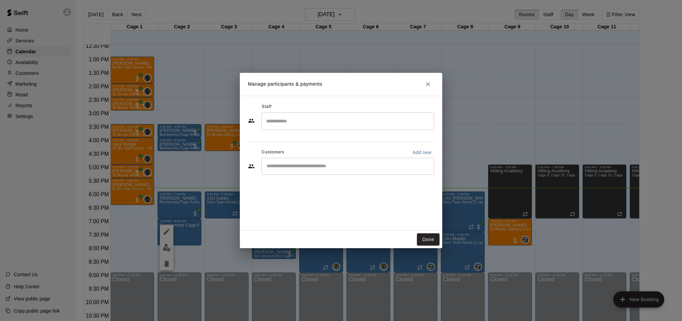
click at [344, 166] on input "Start typing to search customers..." at bounding box center [348, 166] width 167 height 7
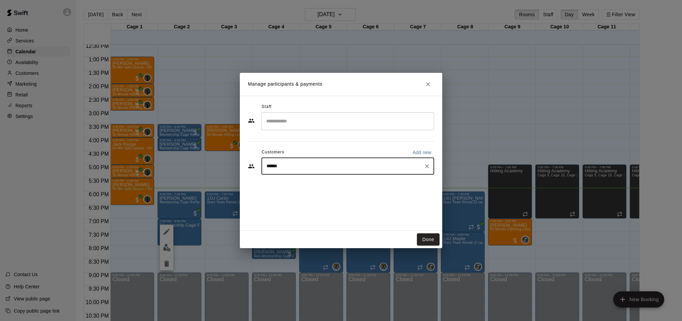
type input "*******"
click at [353, 193] on div "Riley Cornell stephanie@kettlewindfarm.com" at bounding box center [348, 186] width 173 height 22
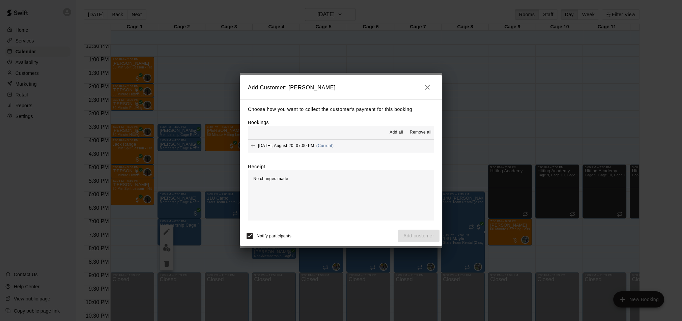
click at [352, 145] on button "Wednesday, August 20: 07:00 PM (Current)" at bounding box center [341, 146] width 186 height 12
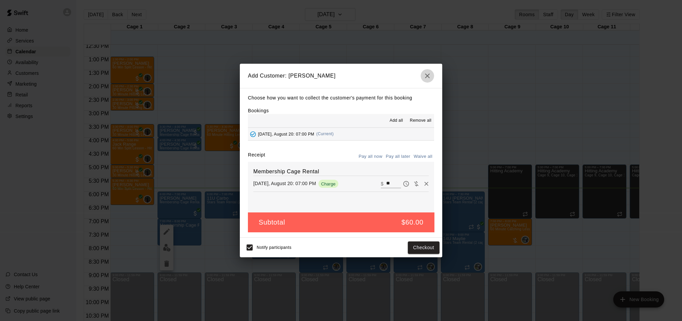
click at [428, 79] on icon "button" at bounding box center [428, 76] width 8 height 8
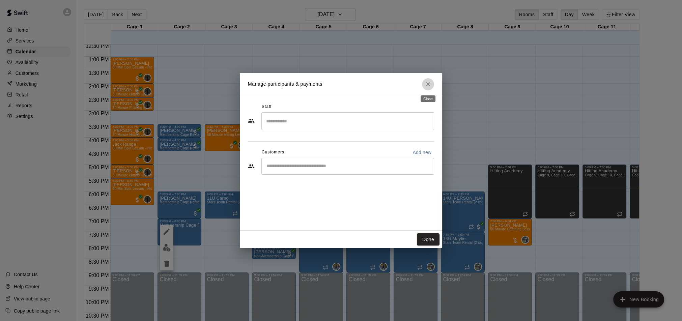
click at [426, 84] on icon "Close" at bounding box center [428, 84] width 7 height 7
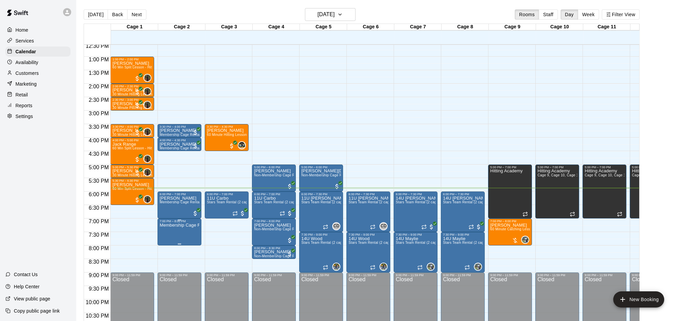
click at [165, 247] on img "edit" at bounding box center [167, 246] width 8 height 8
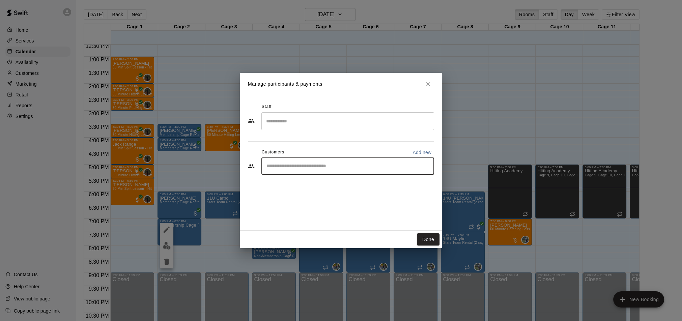
click at [293, 168] on input "Start typing to search customers..." at bounding box center [348, 166] width 167 height 7
type input "*******"
click at [339, 187] on span "stephanie@kettlewindfarm.com" at bounding box center [333, 189] width 107 height 5
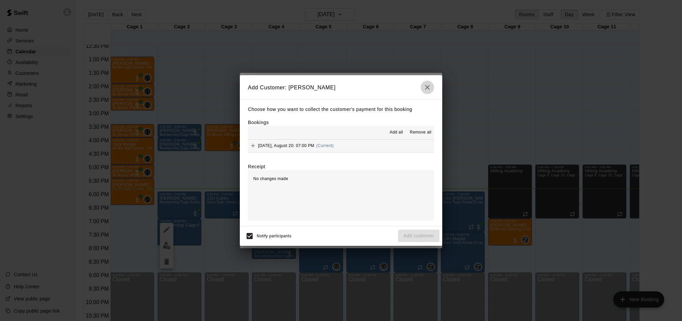
click at [430, 88] on icon "button" at bounding box center [428, 87] width 8 height 8
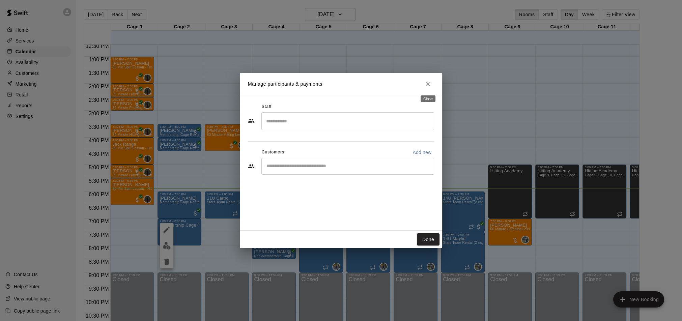
click at [430, 88] on button "Close" at bounding box center [428, 84] width 12 height 12
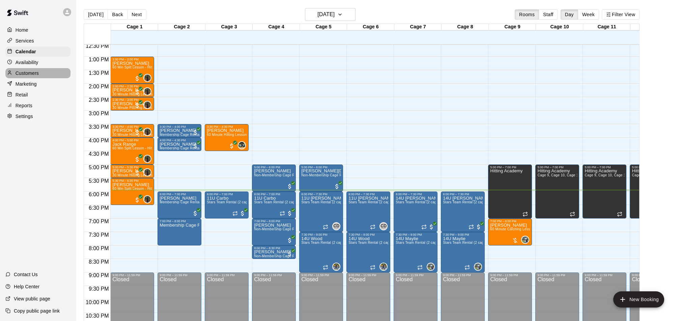
click at [45, 73] on div "Customers" at bounding box center [37, 73] width 65 height 10
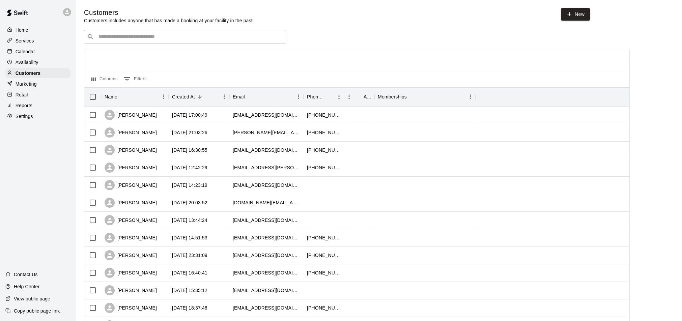
click at [214, 39] on input "Search customers by name or email" at bounding box center [190, 36] width 187 height 7
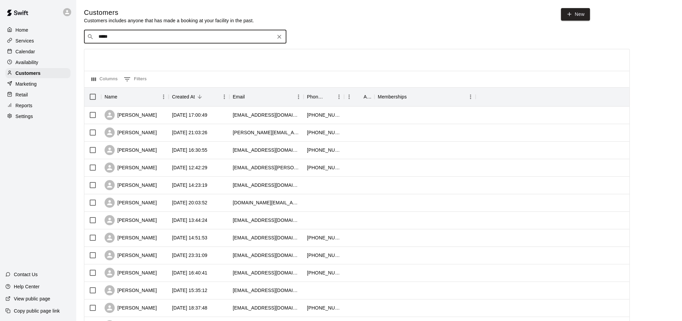
type input "******"
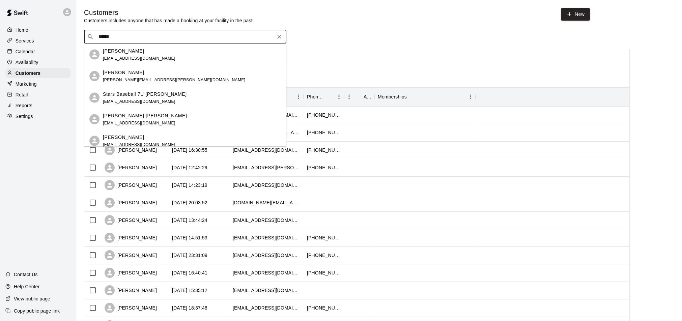
click at [137, 69] on div "Scott Bowley" at bounding box center [174, 72] width 142 height 7
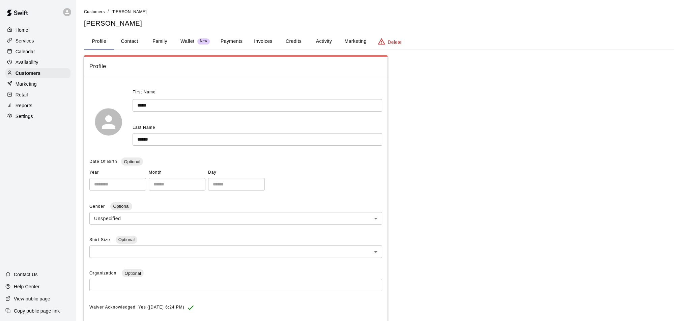
click at [326, 40] on button "Activity" at bounding box center [324, 41] width 30 height 16
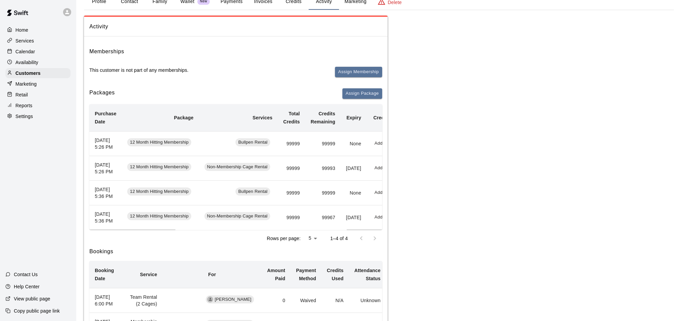
scroll to position [0, 37]
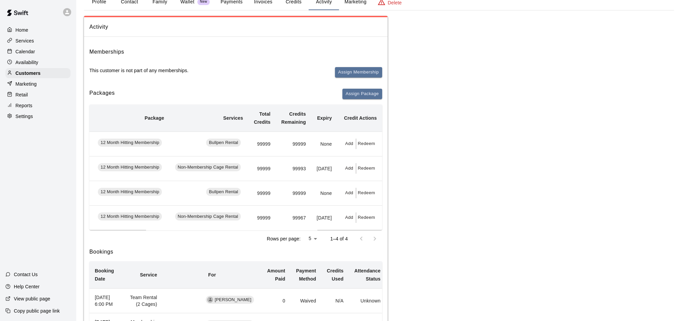
click at [26, 52] on p "Calendar" at bounding box center [26, 51] width 20 height 7
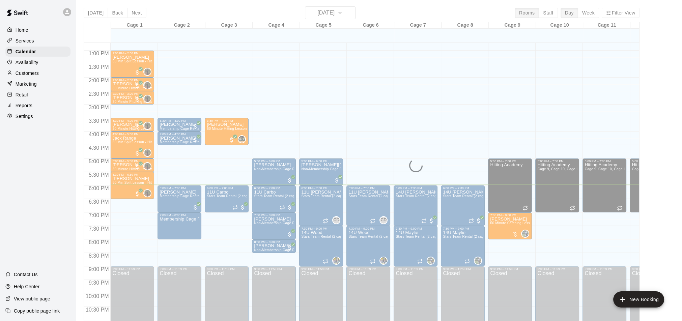
scroll to position [4, 0]
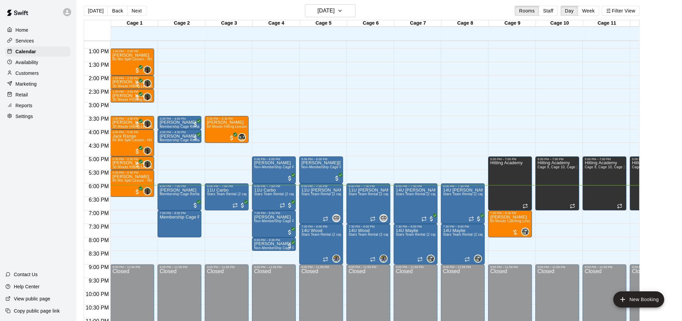
click at [26, 78] on div "Customers" at bounding box center [37, 73] width 65 height 10
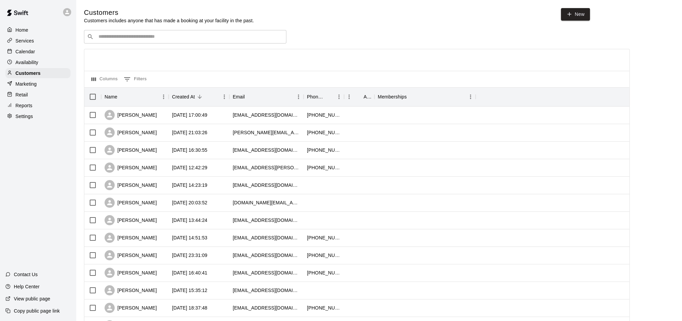
click at [104, 41] on div "​ ​" at bounding box center [185, 36] width 202 height 13
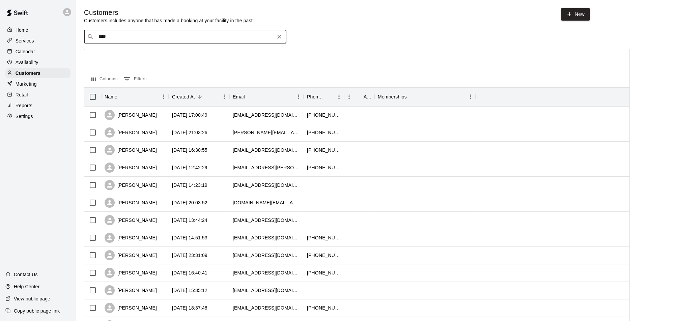
type input "*****"
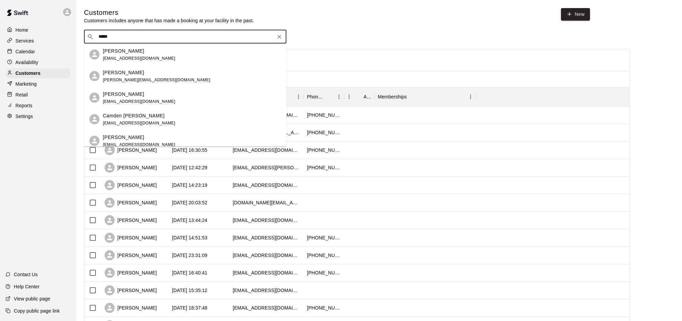
click at [139, 76] on div "Riley Cornell" at bounding box center [156, 72] width 107 height 7
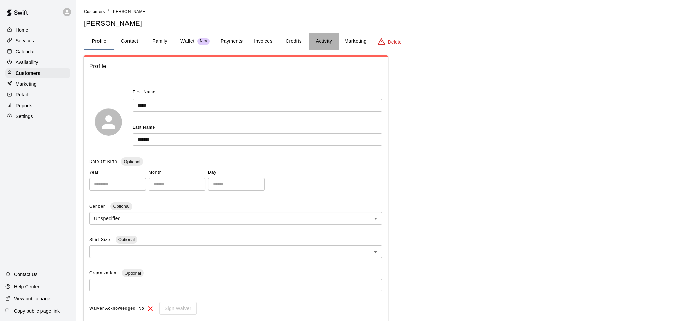
click at [325, 40] on button "Activity" at bounding box center [324, 41] width 30 height 16
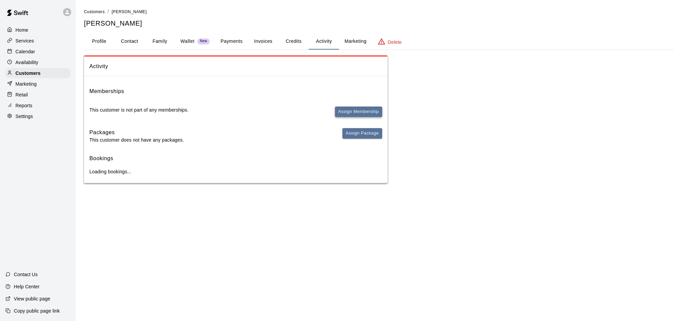
click at [350, 116] on button "Assign Membership" at bounding box center [358, 112] width 47 height 10
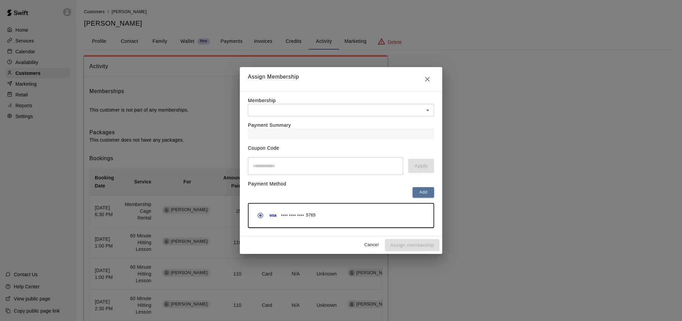
click at [273, 113] on body "Home Services Calendar Availability Customers Marketing Retail Reports Settings…" at bounding box center [341, 274] width 682 height 548
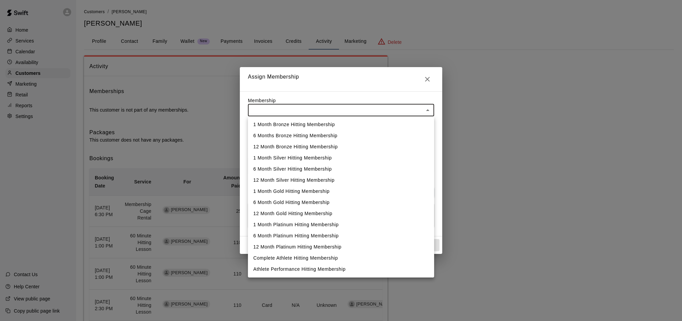
click at [334, 255] on li "Complete Athlete Hitting Membership" at bounding box center [341, 258] width 186 height 11
type input "**********"
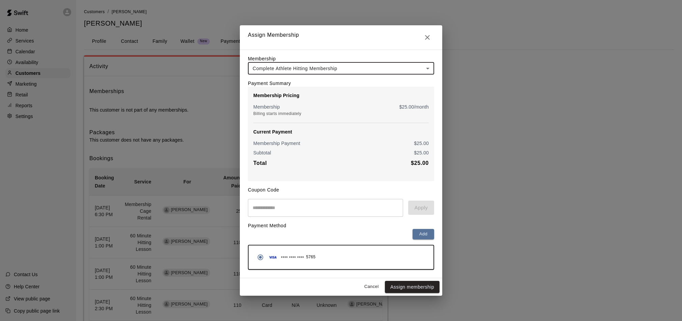
click at [420, 163] on b "$ 25.00" at bounding box center [420, 163] width 18 height 6
click at [380, 64] on body "Home Services Calendar Availability Customers Marketing Retail Reports Settings…" at bounding box center [341, 274] width 682 height 548
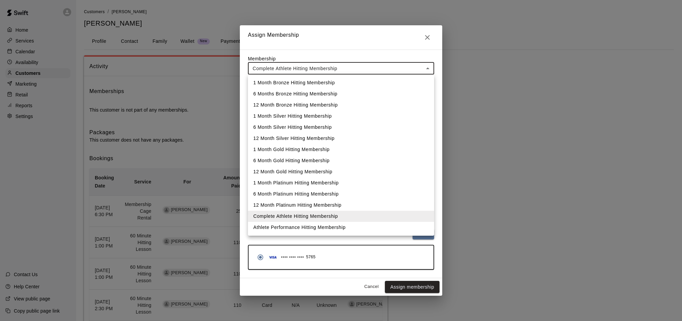
click at [430, 38] on div at bounding box center [341, 160] width 682 height 321
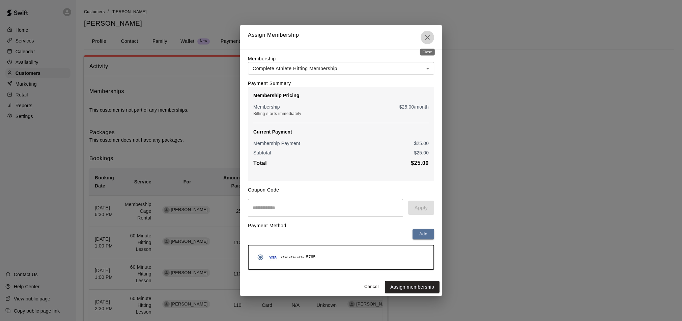
click at [430, 38] on icon "Close" at bounding box center [428, 37] width 8 height 8
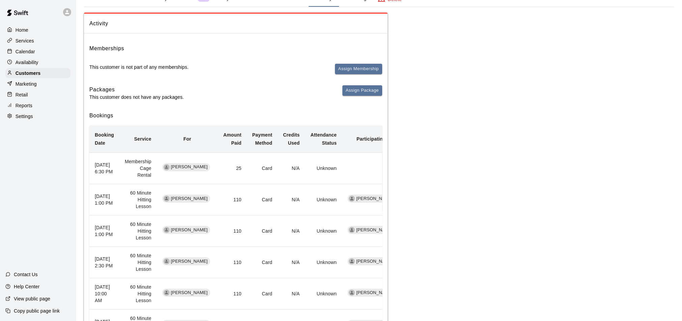
scroll to position [41, 0]
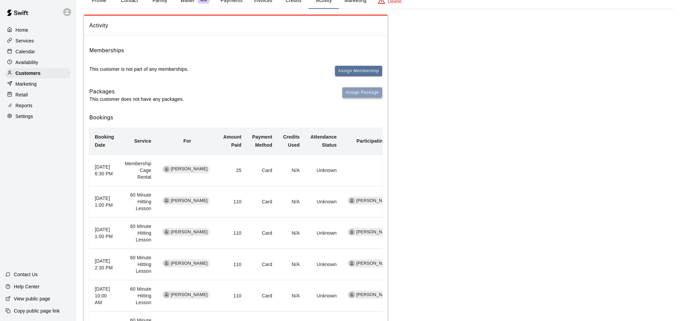
click at [352, 96] on button "Assign Package" at bounding box center [363, 92] width 40 height 10
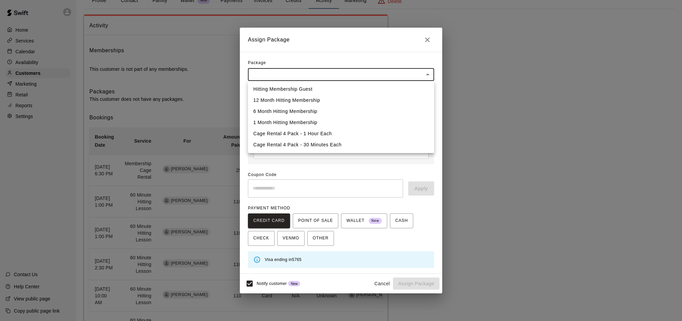
click at [311, 73] on body "Home Services Calendar Availability Customers Marketing Retail Reports Settings…" at bounding box center [341, 233] width 682 height 548
click at [429, 39] on div at bounding box center [341, 160] width 682 height 321
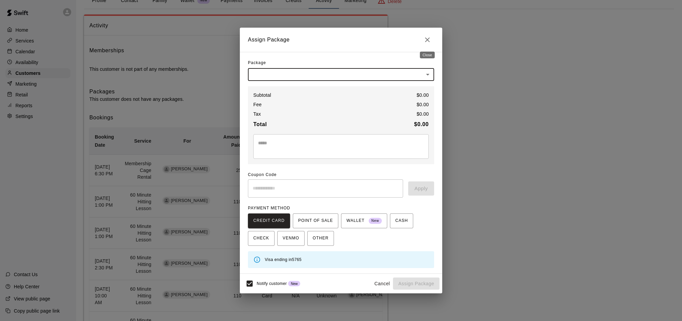
click at [433, 39] on button "Close" at bounding box center [427, 39] width 13 height 13
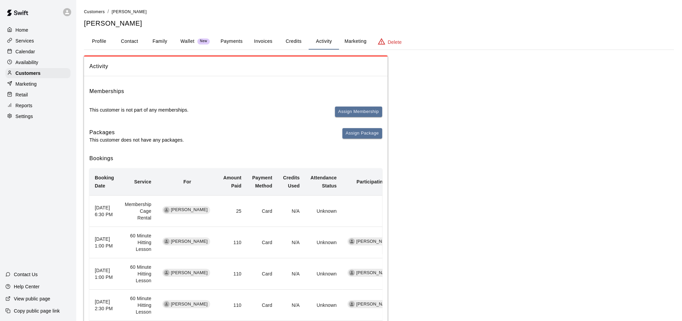
scroll to position [0, 8]
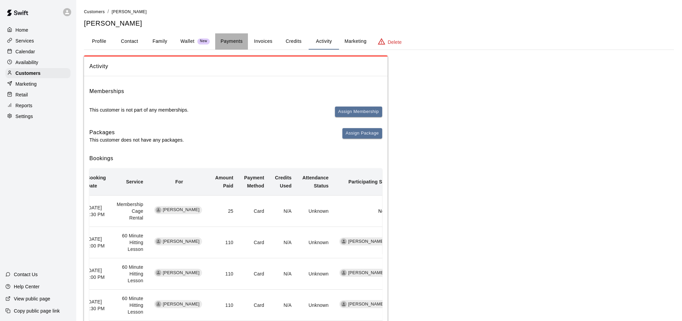
click at [221, 41] on button "Payments" at bounding box center [231, 41] width 33 height 16
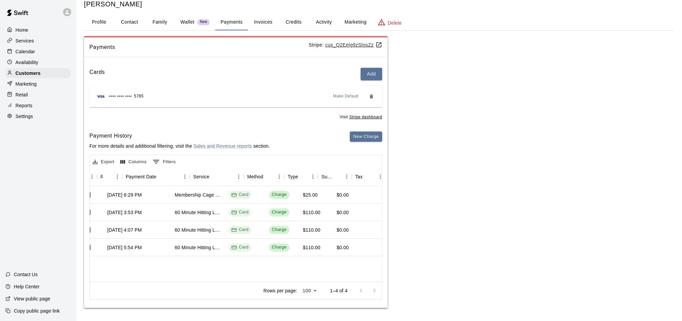
scroll to position [0, 0]
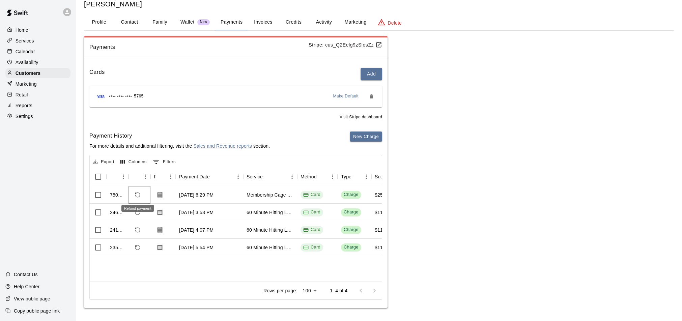
click at [140, 193] on icon "Refund payment" at bounding box center [138, 195] width 6 height 6
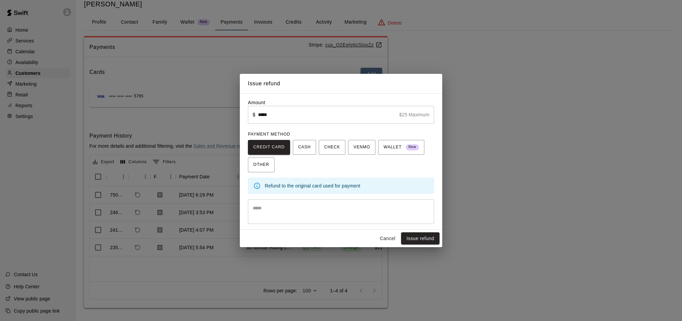
click at [390, 237] on button "Cancel" at bounding box center [388, 239] width 22 height 12
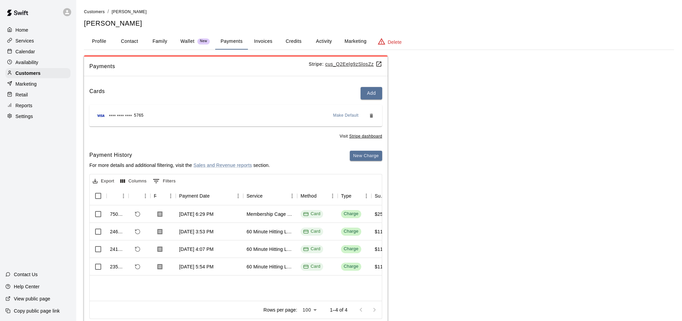
click at [130, 40] on button "Contact" at bounding box center [129, 41] width 30 height 16
select select "**"
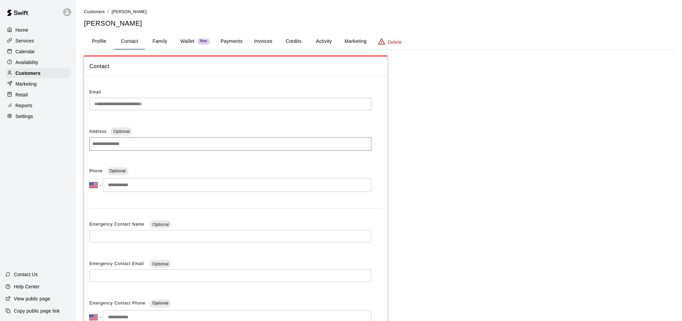
click at [36, 49] on div "Calendar" at bounding box center [37, 52] width 65 height 10
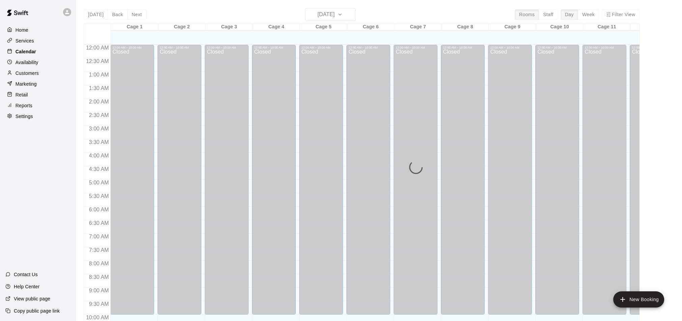
scroll to position [344, 0]
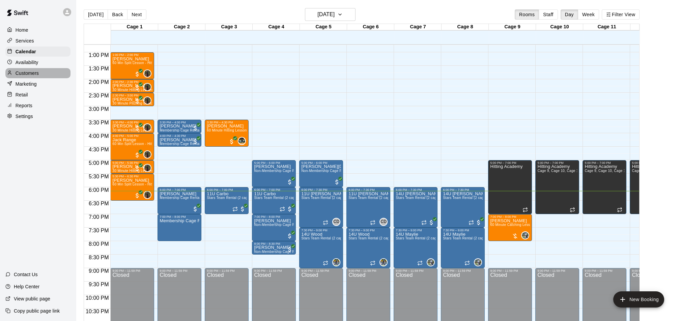
click at [40, 72] on div "Customers" at bounding box center [37, 73] width 65 height 10
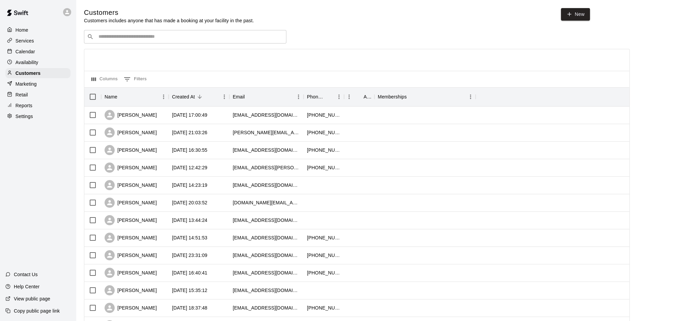
click at [139, 35] on input "Search customers by name or email" at bounding box center [190, 36] width 187 height 7
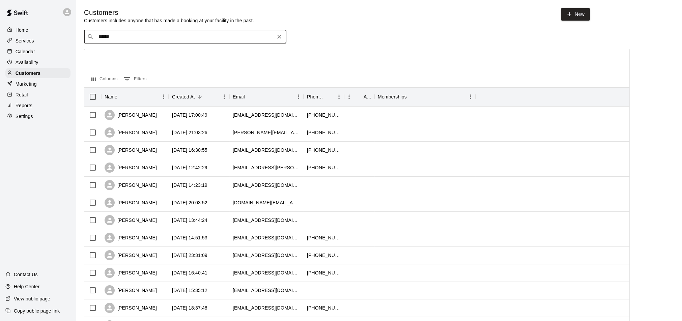
type input "*******"
click at [150, 51] on div "Riley Cornell" at bounding box center [156, 50] width 107 height 7
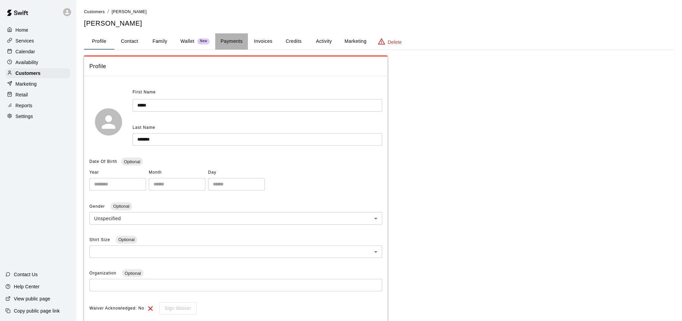
click at [238, 38] on button "Payments" at bounding box center [231, 41] width 33 height 16
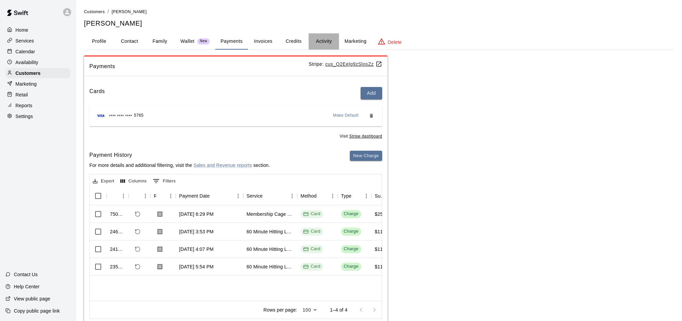
drag, startPoint x: 329, startPoint y: 43, endPoint x: 326, endPoint y: 40, distance: 3.8
click at [329, 43] on button "Activity" at bounding box center [324, 41] width 30 height 16
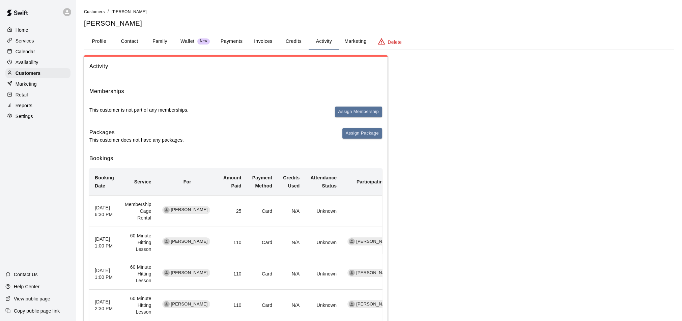
click at [183, 40] on p "Wallet" at bounding box center [188, 41] width 14 height 7
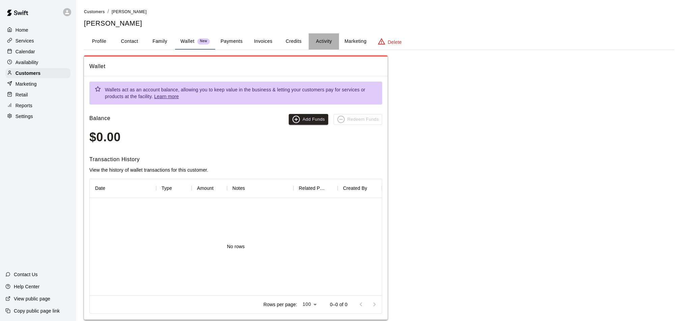
click at [328, 42] on button "Activity" at bounding box center [324, 41] width 30 height 16
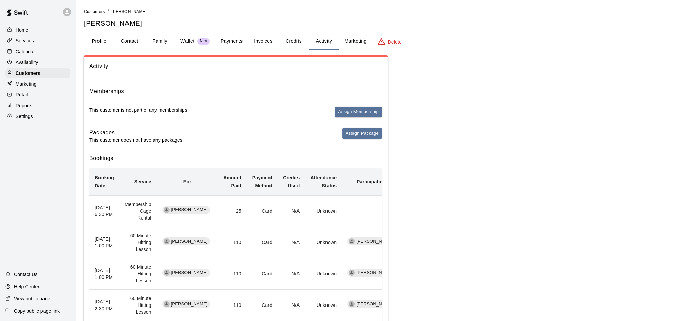
scroll to position [5, 0]
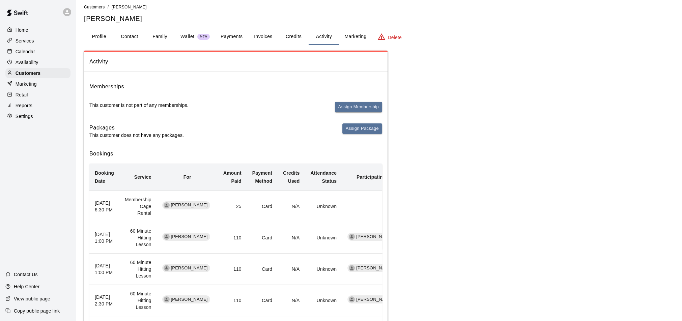
click at [236, 34] on button "Payments" at bounding box center [231, 37] width 33 height 16
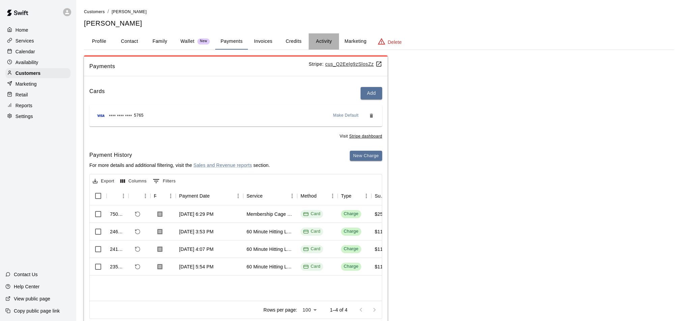
click at [319, 43] on button "Activity" at bounding box center [324, 41] width 30 height 16
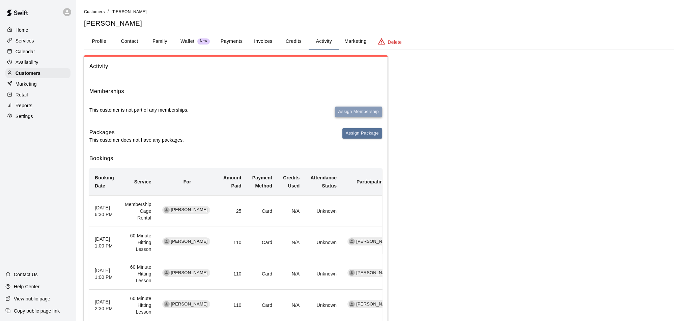
click at [355, 109] on button "Assign Membership" at bounding box center [358, 112] width 47 height 10
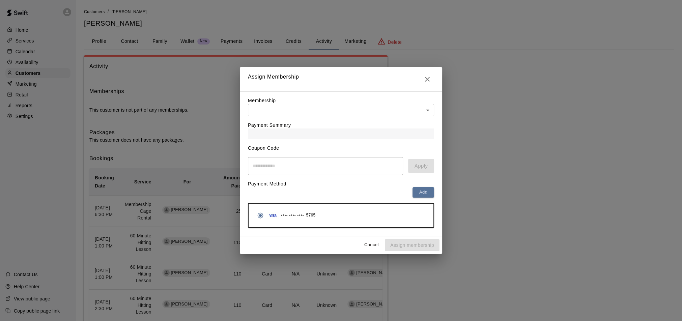
click at [278, 114] on body "Home Services Calendar Availability Customers Marketing Retail Reports Settings…" at bounding box center [341, 274] width 682 height 548
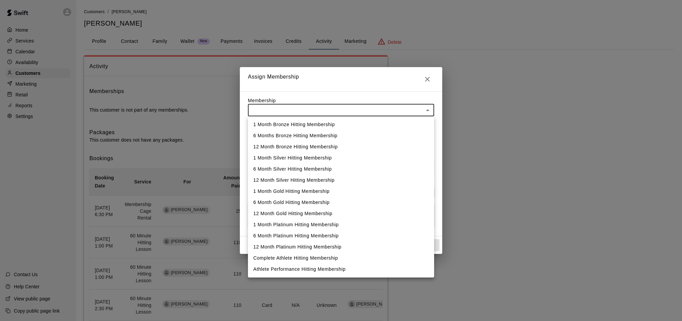
click at [291, 260] on li "Complete Athlete Hitting Membership" at bounding box center [341, 258] width 186 height 11
type input "**********"
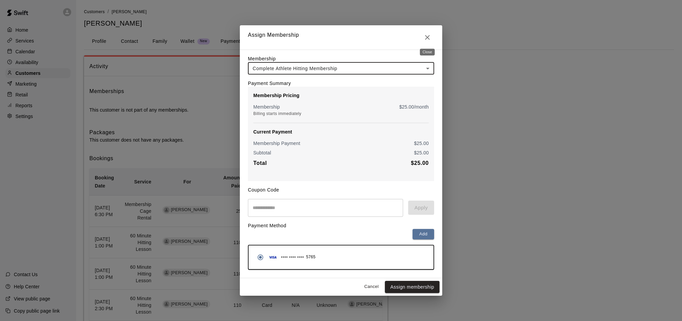
click at [426, 37] on icon "Close" at bounding box center [428, 37] width 8 height 8
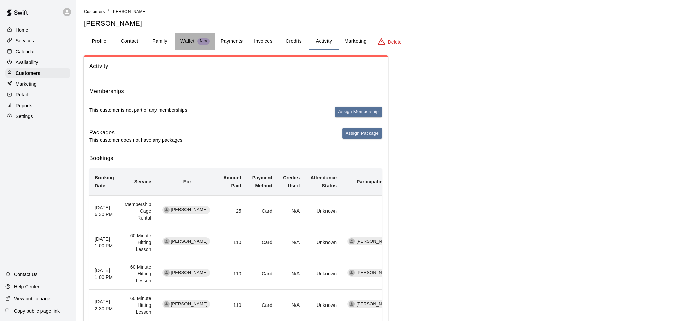
click at [186, 46] on button "Wallet New" at bounding box center [195, 41] width 40 height 16
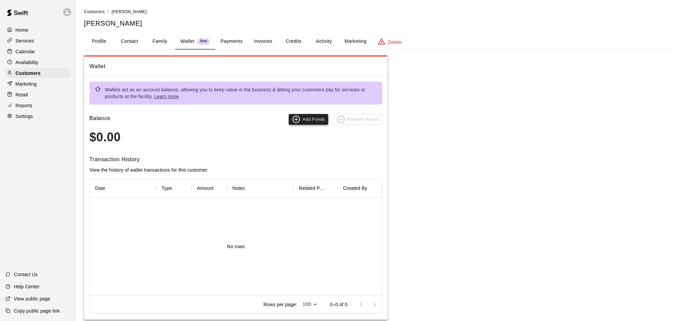
click at [300, 121] on button "Add Funds" at bounding box center [308, 119] width 39 height 11
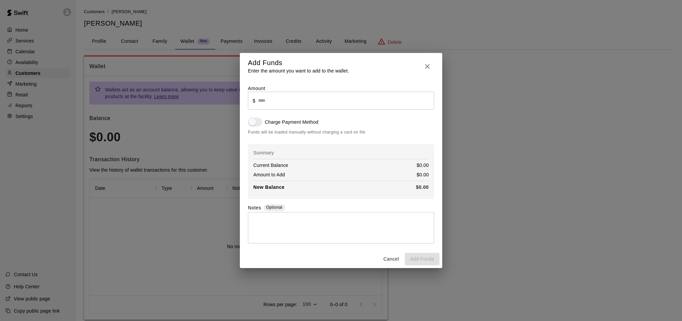
click at [424, 68] on icon "button" at bounding box center [428, 66] width 8 height 8
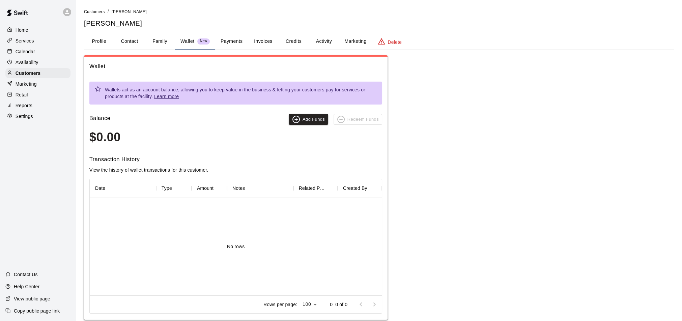
click at [326, 46] on button "Activity" at bounding box center [324, 41] width 30 height 16
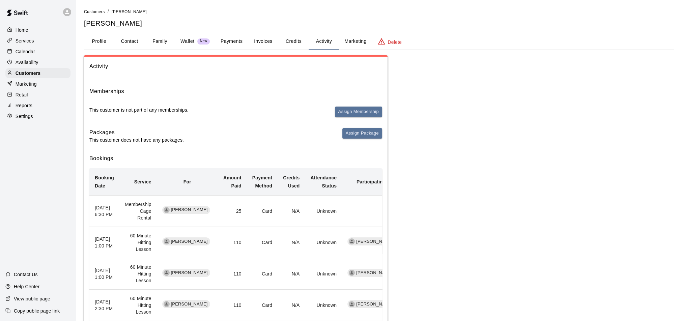
click at [240, 43] on button "Payments" at bounding box center [231, 41] width 33 height 16
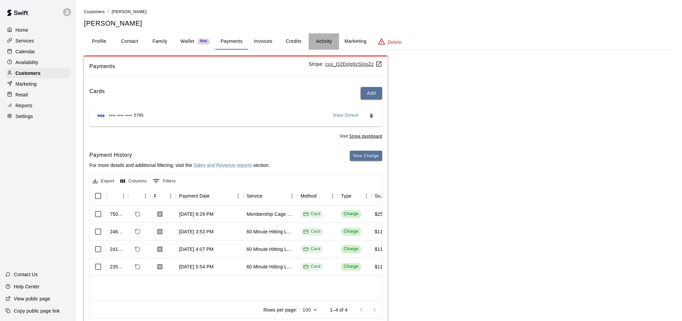
click at [318, 42] on button "Activity" at bounding box center [324, 41] width 30 height 16
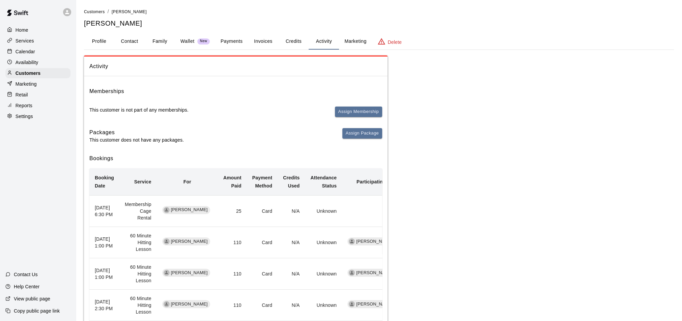
scroll to position [0, 3]
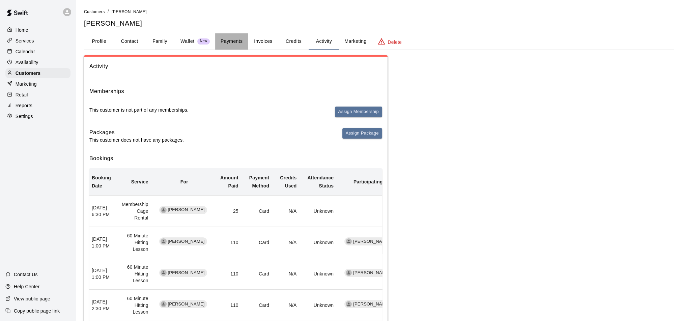
click at [231, 37] on button "Payments" at bounding box center [231, 41] width 33 height 16
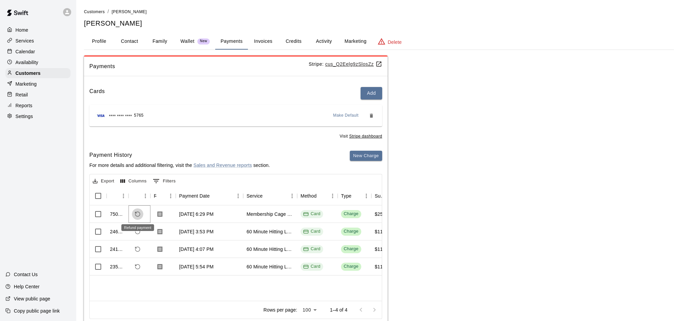
click at [137, 213] on icon "Refund payment" at bounding box center [138, 214] width 6 height 6
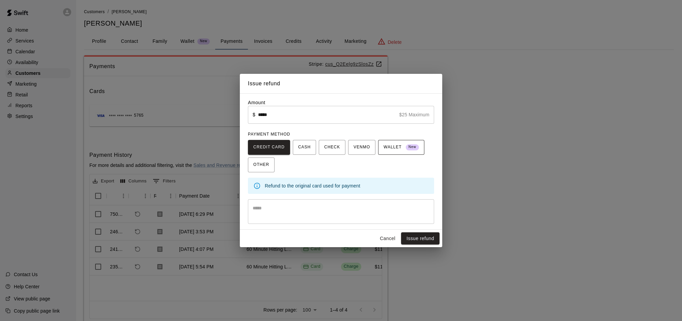
click at [397, 151] on span "WALLET New" at bounding box center [401, 147] width 35 height 11
click at [388, 237] on button "Cancel" at bounding box center [388, 239] width 22 height 12
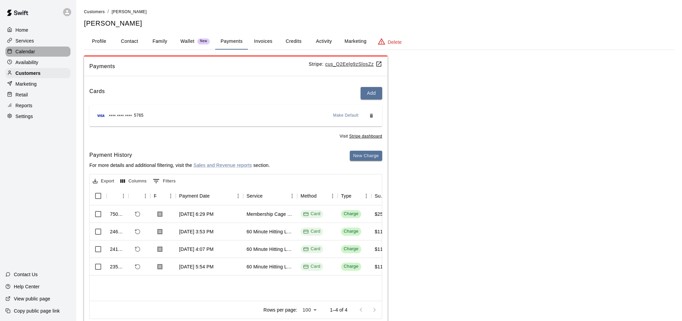
click at [47, 52] on div "Calendar" at bounding box center [37, 52] width 65 height 10
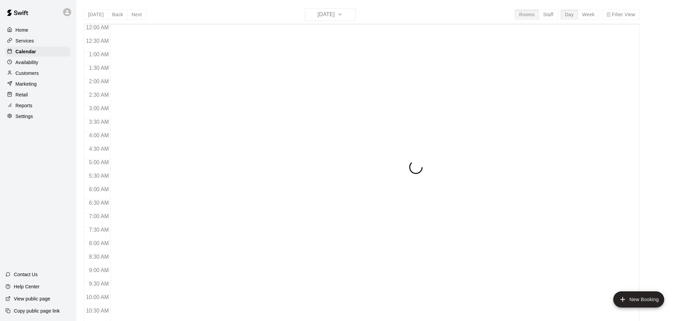
scroll to position [344, 0]
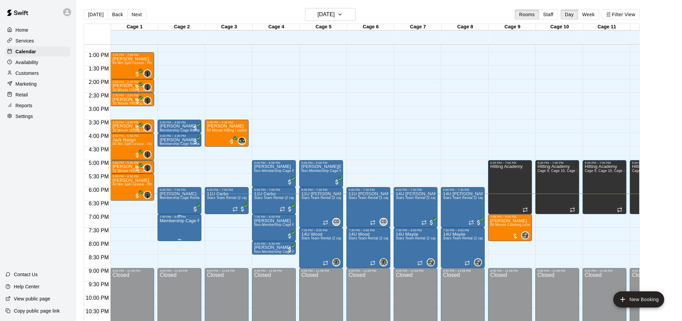
click at [168, 245] on img "edit" at bounding box center [167, 242] width 8 height 8
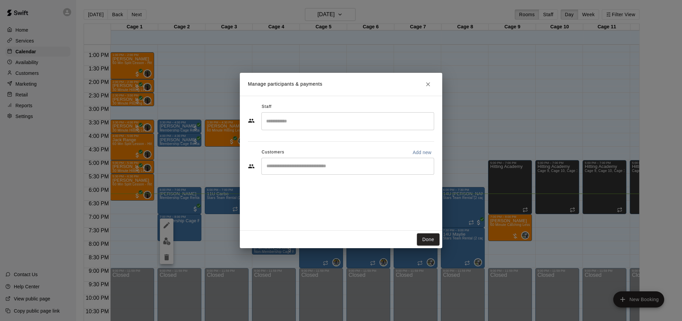
click at [291, 171] on div "​" at bounding box center [348, 166] width 173 height 17
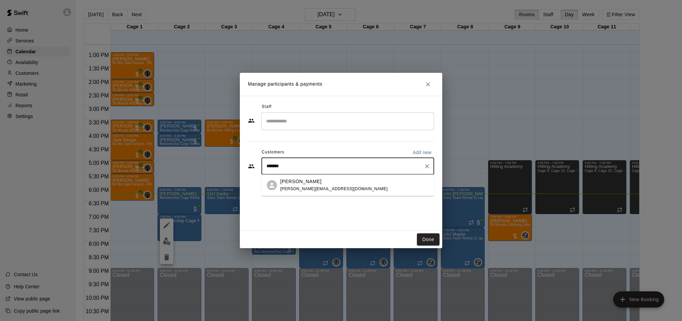
type input "*******"
click at [428, 83] on icon "Close" at bounding box center [428, 84] width 7 height 7
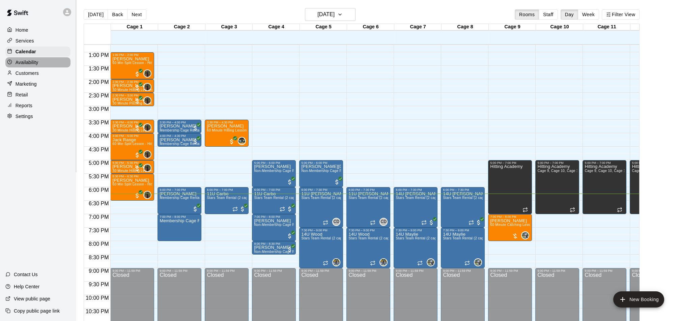
click at [16, 63] on p "Availability" at bounding box center [27, 62] width 23 height 7
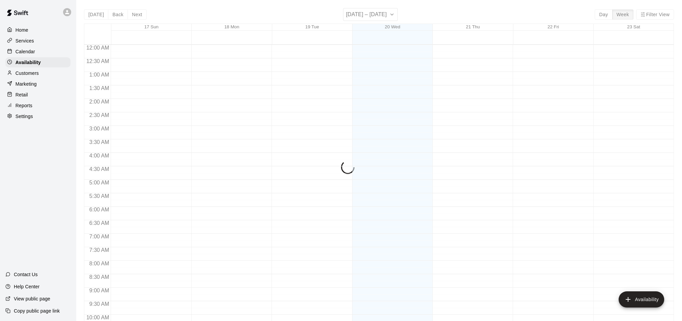
scroll to position [364, 0]
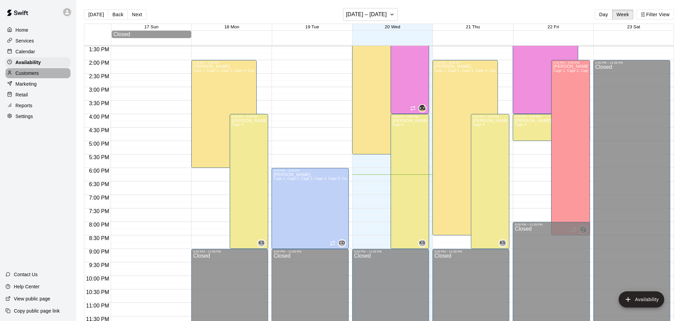
click at [29, 74] on p "Customers" at bounding box center [27, 73] width 23 height 7
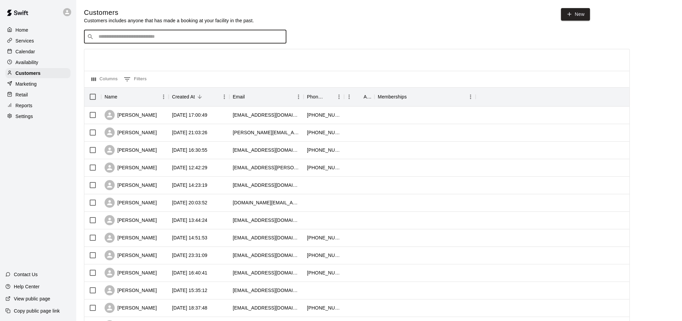
click at [120, 38] on input "Search customers by name or email" at bounding box center [190, 36] width 187 height 7
type input "*******"
click at [140, 55] on div "Riley Cornell stephanie@kettlewindfarm.com" at bounding box center [156, 54] width 107 height 15
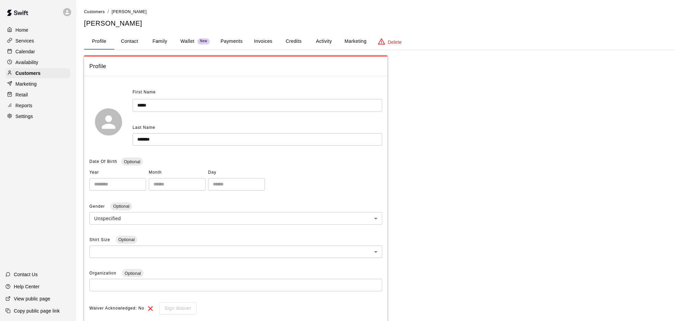
click at [24, 55] on p "Calendar" at bounding box center [26, 51] width 20 height 7
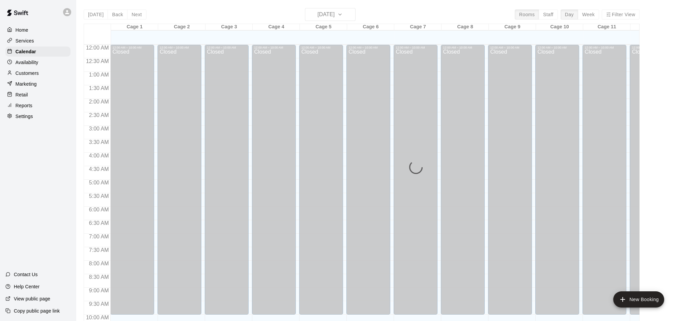
scroll to position [344, 0]
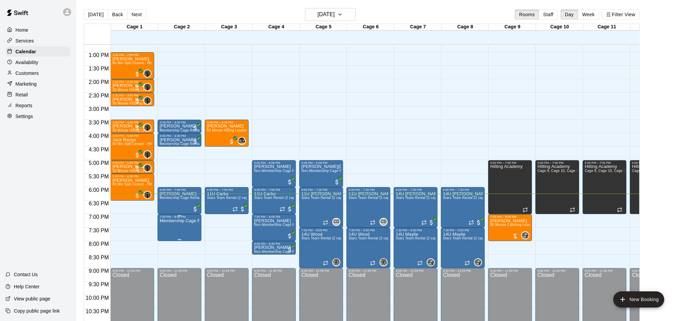
click at [168, 258] on icon "delete" at bounding box center [166, 257] width 5 height 6
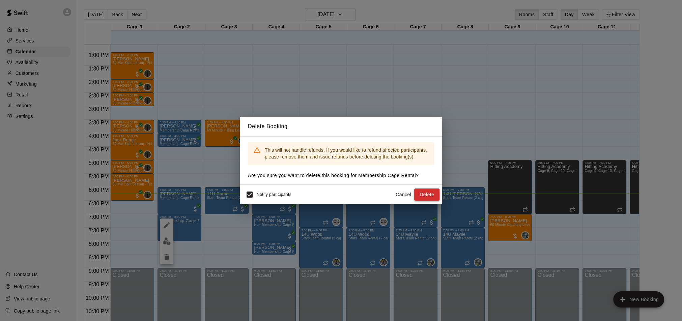
click at [428, 192] on button "Delete" at bounding box center [426, 195] width 25 height 12
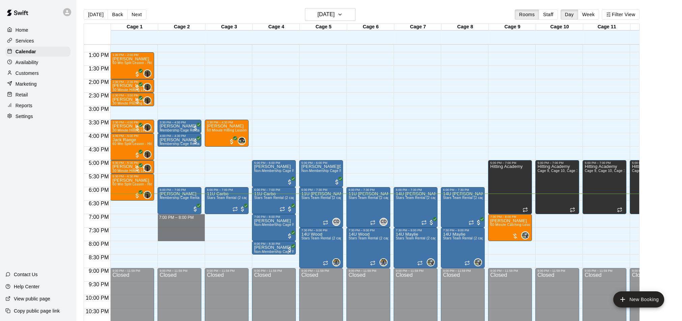
drag, startPoint x: 176, startPoint y: 217, endPoint x: 176, endPoint y: 236, distance: 18.6
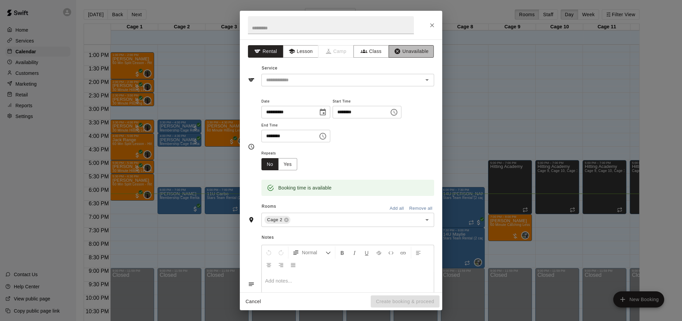
click at [400, 51] on icon "button" at bounding box center [397, 51] width 7 height 7
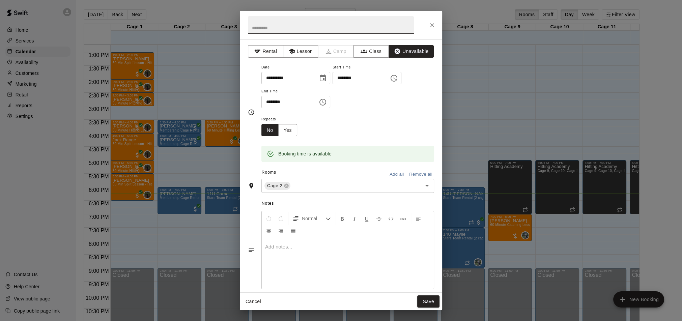
click at [333, 30] on input "text" at bounding box center [331, 25] width 166 height 18
type input "**********"
click at [424, 302] on button "Save" at bounding box center [428, 302] width 22 height 12
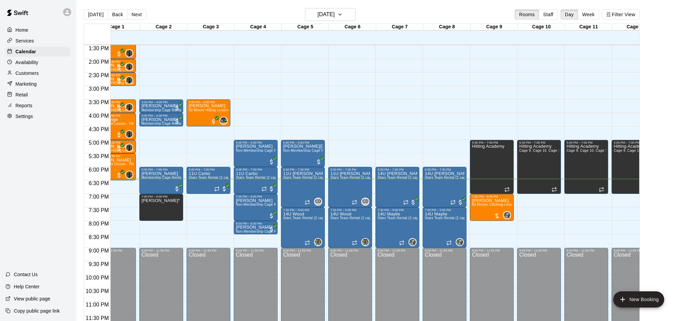
scroll to position [0, 0]
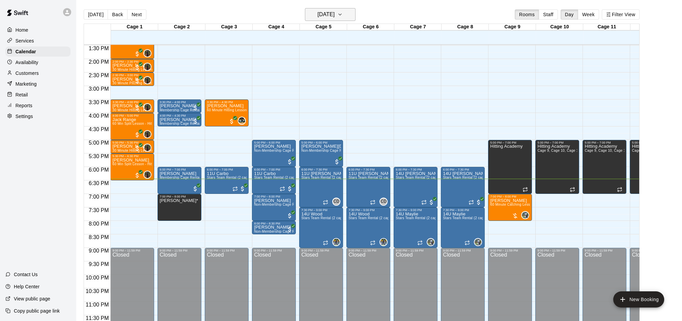
click at [318, 16] on h6 "[DATE]" at bounding box center [326, 14] width 17 height 9
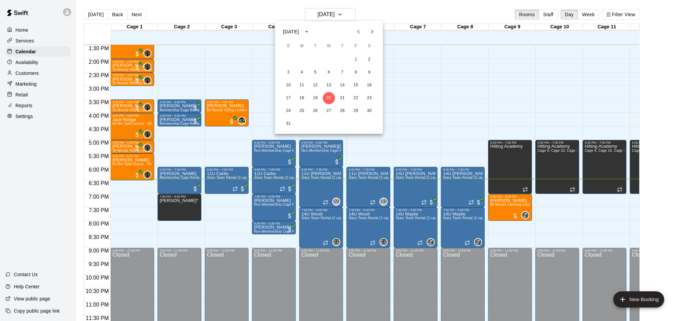
click at [371, 31] on icon "Next month" at bounding box center [372, 32] width 8 height 8
click at [35, 72] on div at bounding box center [341, 160] width 682 height 321
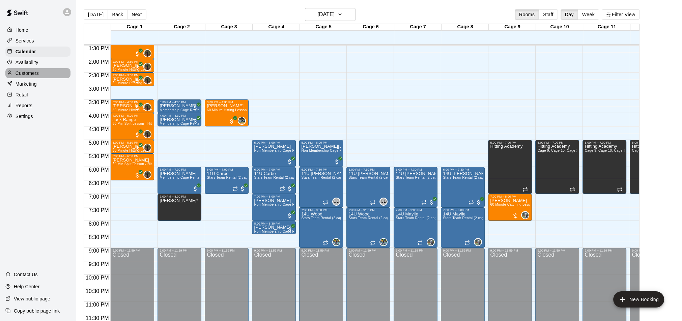
click at [36, 72] on p "Customers" at bounding box center [27, 73] width 23 height 7
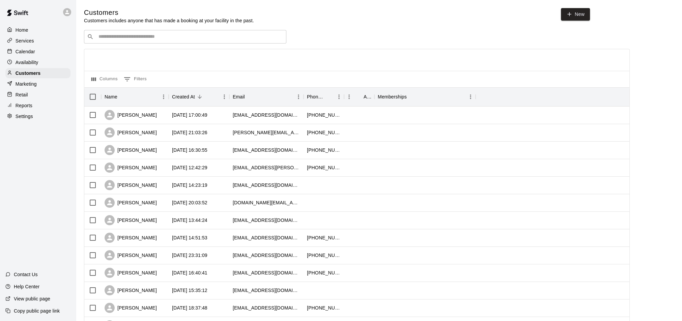
click at [187, 41] on div "​ ​" at bounding box center [185, 36] width 202 height 13
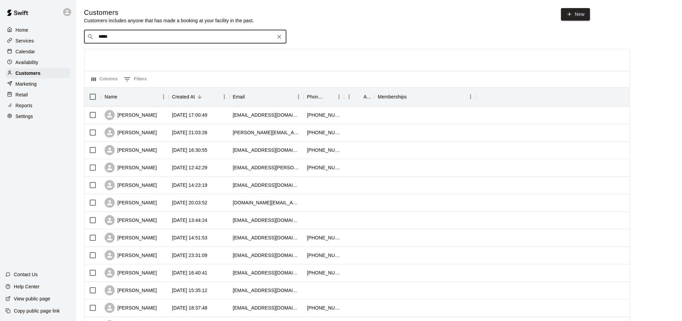
type input "******"
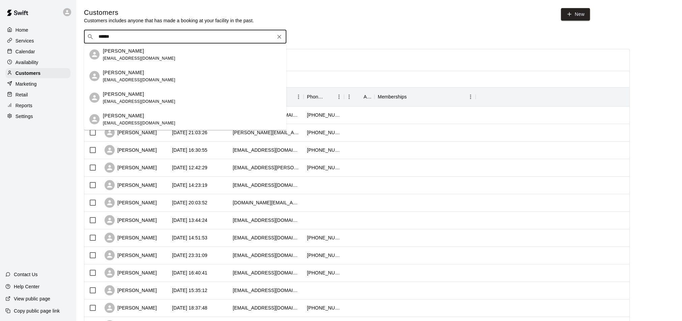
click at [132, 59] on span "katarinherman@gmail.com" at bounding box center [139, 58] width 73 height 5
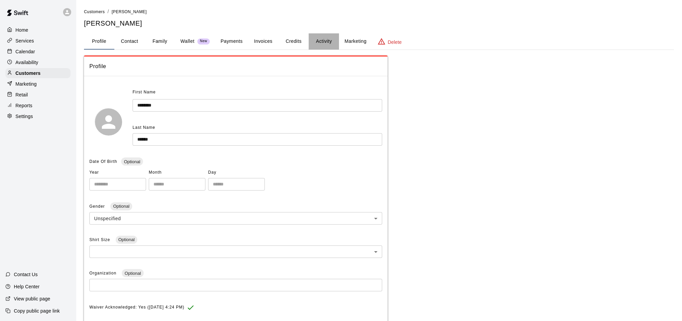
click at [318, 44] on button "Activity" at bounding box center [324, 41] width 30 height 16
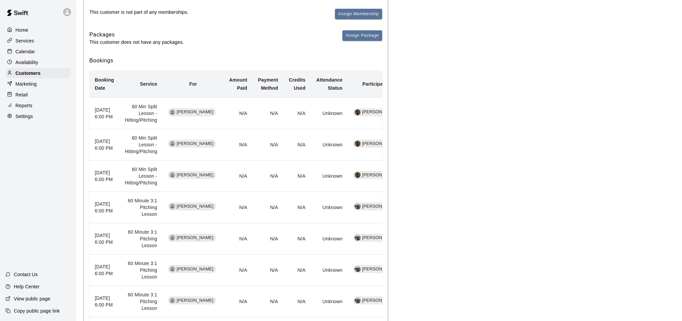
scroll to position [99, 0]
click at [31, 52] on p "Calendar" at bounding box center [26, 51] width 20 height 7
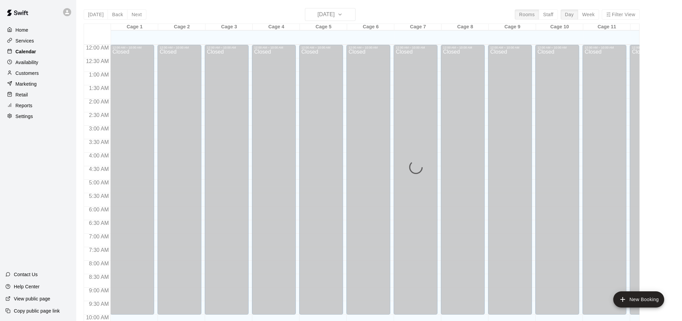
scroll to position [344, 0]
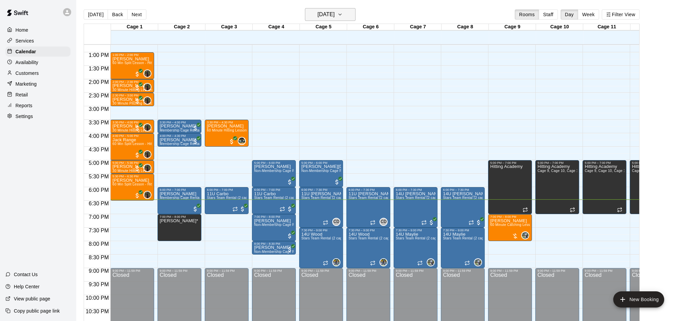
click at [323, 13] on h6 "[DATE]" at bounding box center [326, 14] width 17 height 9
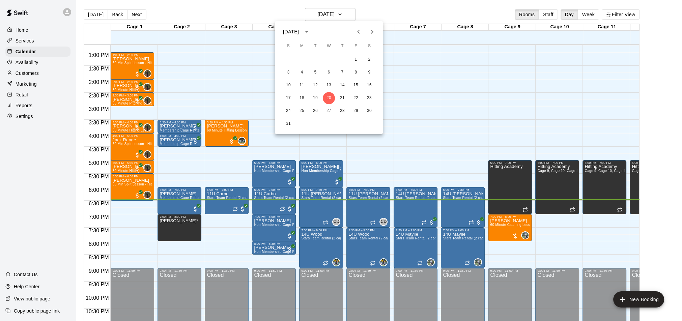
click at [373, 32] on icon "Next month" at bounding box center [372, 32] width 8 height 8
click at [358, 99] on button "24" at bounding box center [356, 98] width 12 height 12
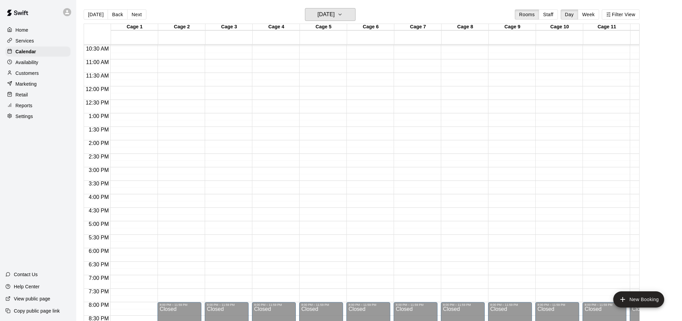
scroll to position [281, 0]
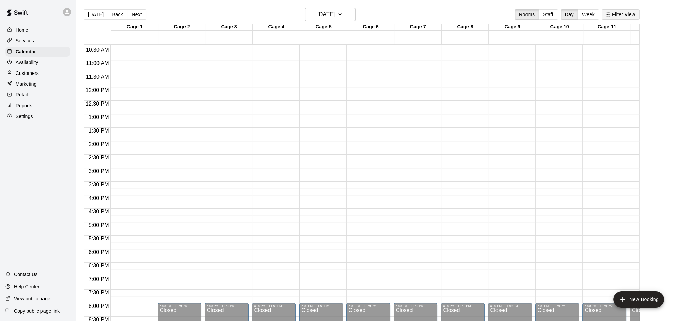
click at [611, 12] on icon "button" at bounding box center [608, 14] width 5 height 5
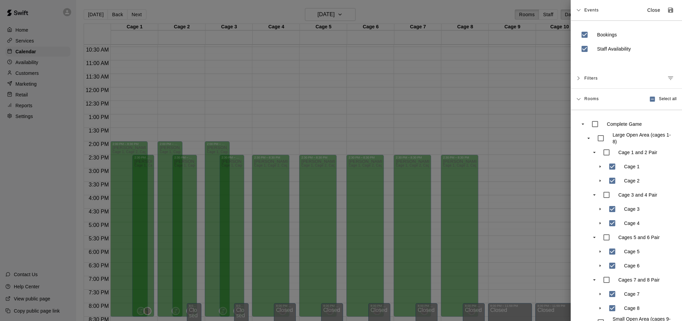
click at [445, 7] on div at bounding box center [341, 160] width 682 height 321
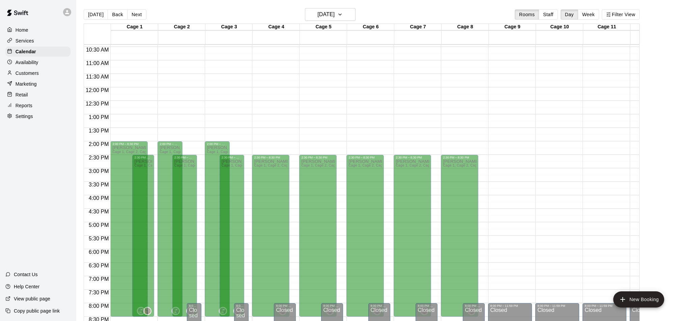
scroll to position [364, 0]
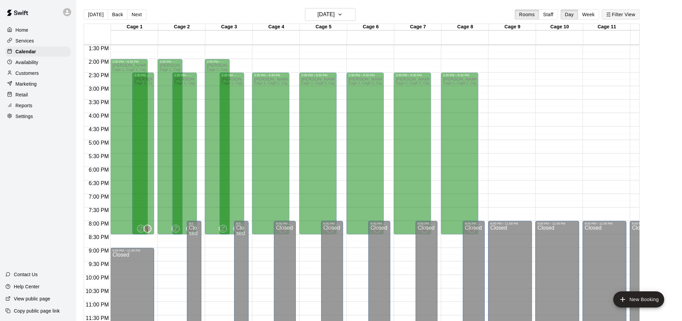
click at [612, 12] on button "Filter View" at bounding box center [621, 14] width 38 height 10
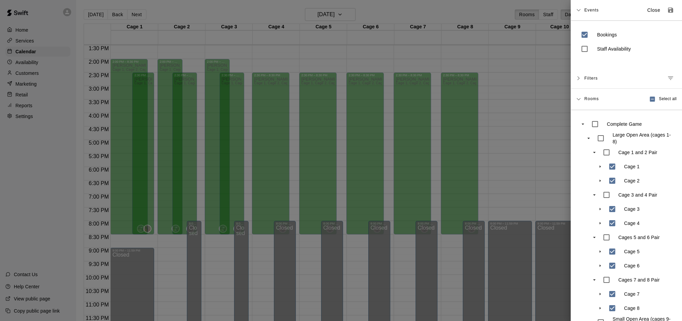
click at [269, 16] on div at bounding box center [341, 160] width 682 height 321
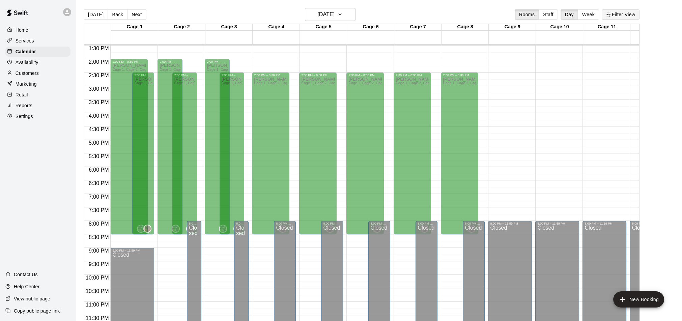
click at [618, 11] on button "Filter View" at bounding box center [621, 14] width 38 height 10
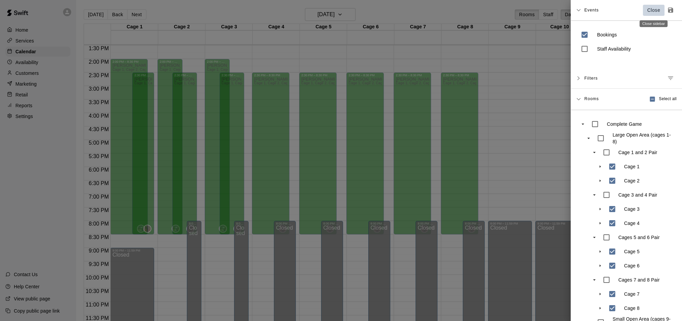
click at [654, 12] on p "Close" at bounding box center [654, 10] width 13 height 7
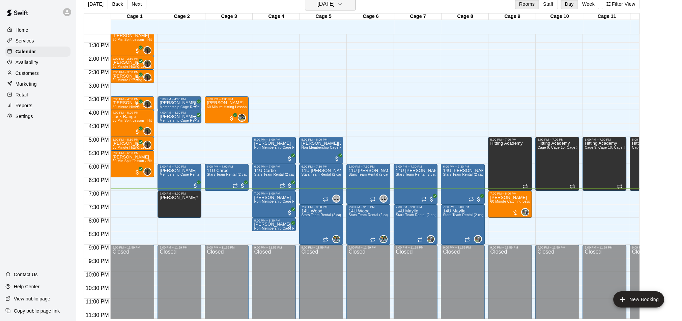
scroll to position [356, 0]
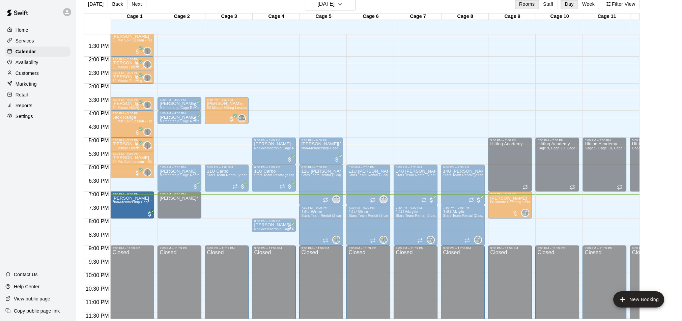
drag, startPoint x: 277, startPoint y: 200, endPoint x: 148, endPoint y: 201, distance: 128.2
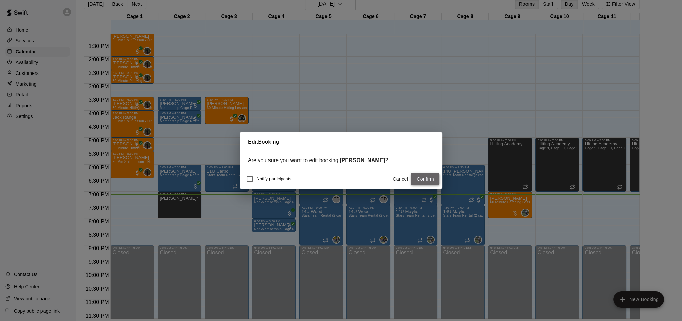
click at [418, 178] on button "Confirm" at bounding box center [425, 179] width 28 height 12
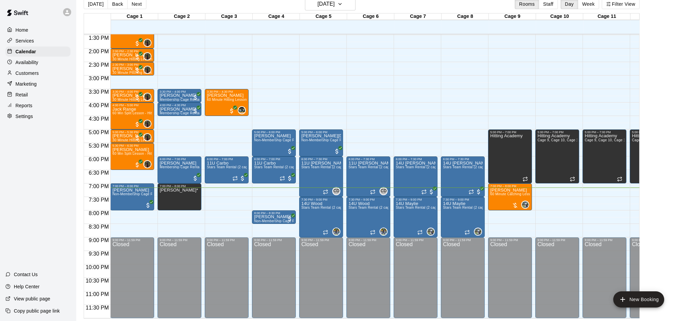
scroll to position [350, 0]
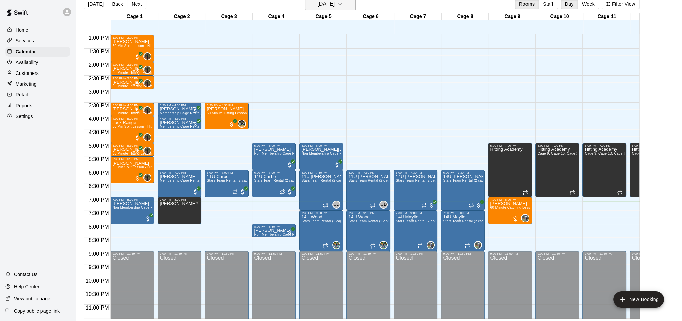
click at [320, 7] on h6 "[DATE]" at bounding box center [326, 3] width 17 height 9
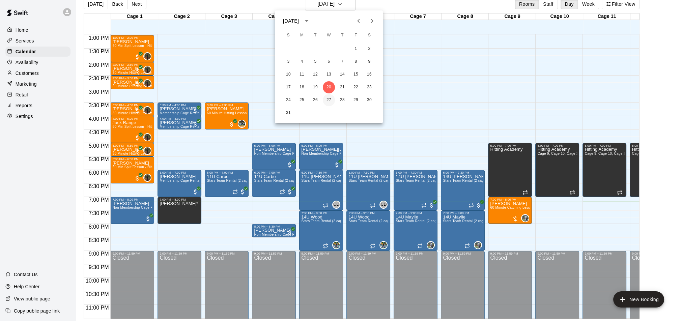
click at [327, 100] on button "27" at bounding box center [329, 100] width 12 height 12
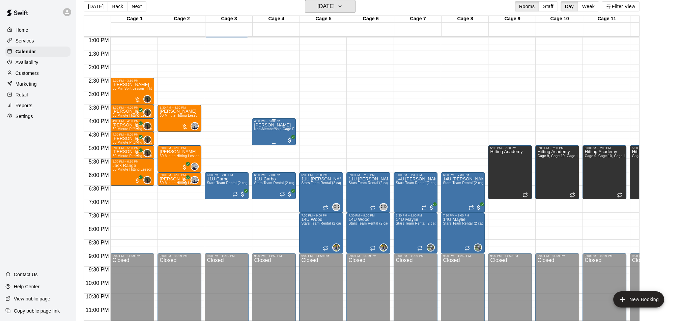
scroll to position [364, 0]
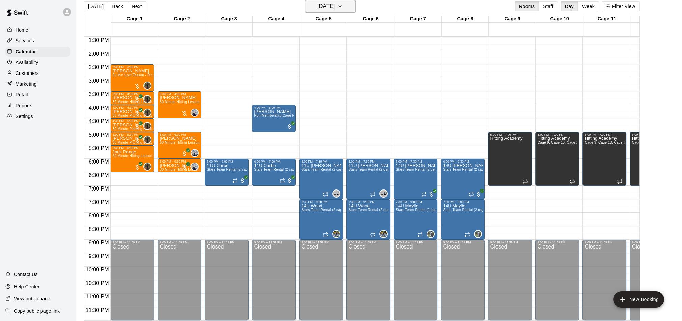
click at [318, 9] on h6 "[DATE]" at bounding box center [326, 6] width 17 height 9
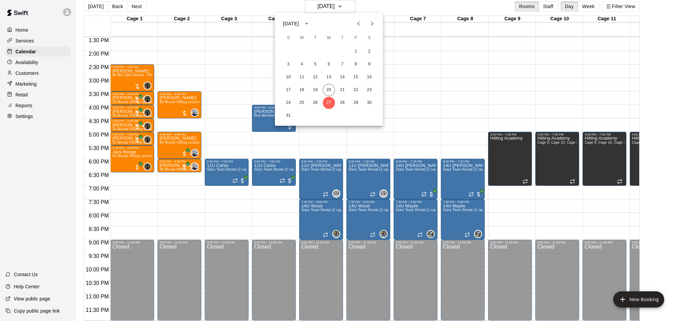
click at [372, 26] on icon "Next month" at bounding box center [372, 24] width 8 height 8
click at [328, 56] on button "3" at bounding box center [329, 52] width 12 height 12
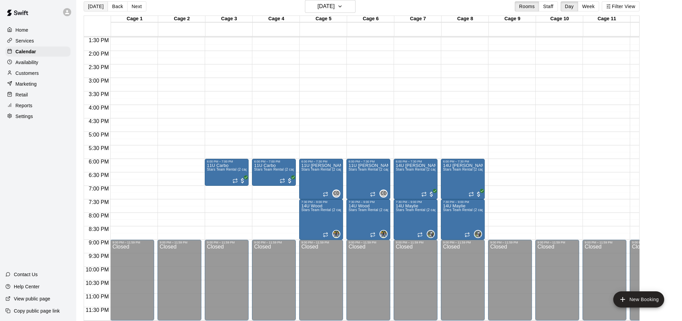
click at [92, 11] on button "[DATE]" at bounding box center [96, 6] width 24 height 10
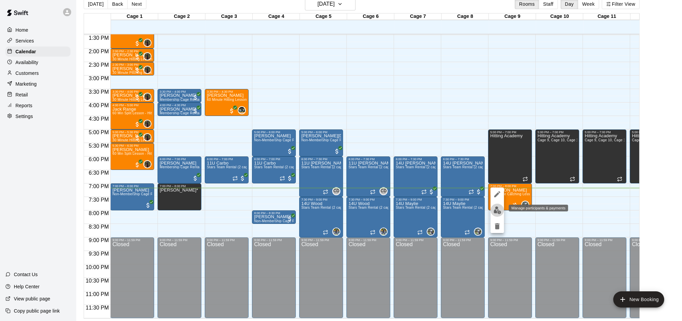
click at [494, 208] on img "edit" at bounding box center [498, 211] width 8 height 8
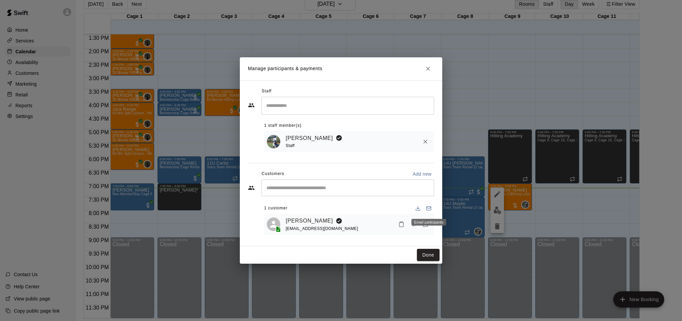
click at [425, 218] on div "Email participants" at bounding box center [429, 220] width 36 height 12
click at [423, 224] on div "Email participants" at bounding box center [429, 222] width 35 height 7
click at [425, 226] on icon "Manage bookings & payment" at bounding box center [425, 224] width 7 height 7
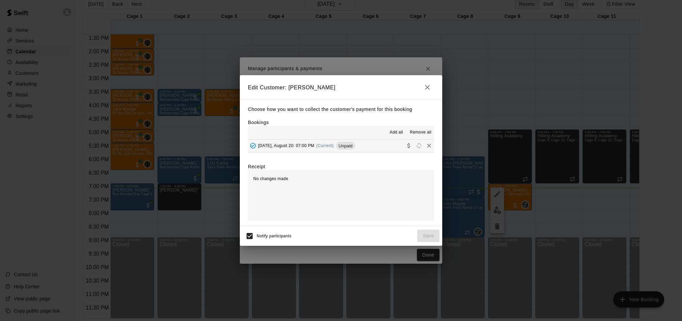
click at [373, 145] on button "Wednesday, August 20: 07:00 PM (Current) Unpaid" at bounding box center [341, 146] width 186 height 12
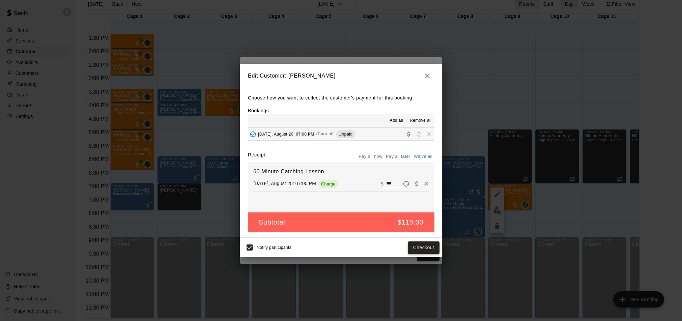
click at [417, 247] on button "Checkout" at bounding box center [424, 248] width 32 height 12
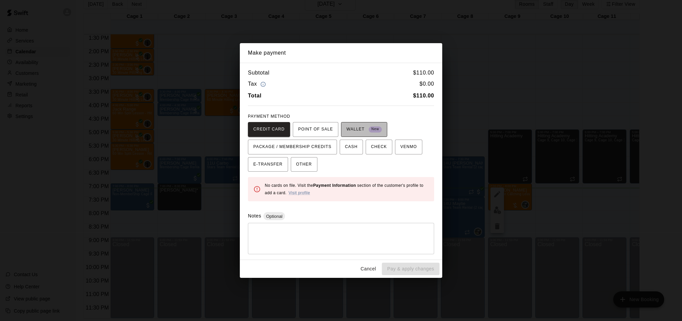
click at [349, 128] on span "WALLET New" at bounding box center [364, 129] width 35 height 11
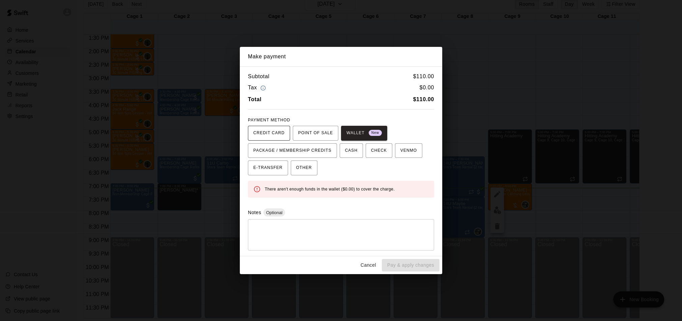
click at [268, 134] on span "CREDIT CARD" at bounding box center [268, 133] width 31 height 11
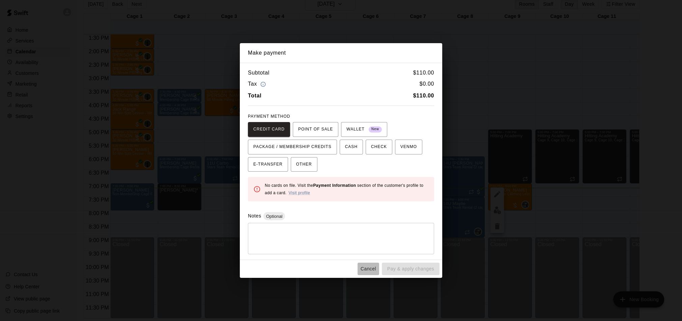
click at [364, 265] on button "Cancel" at bounding box center [369, 269] width 22 height 12
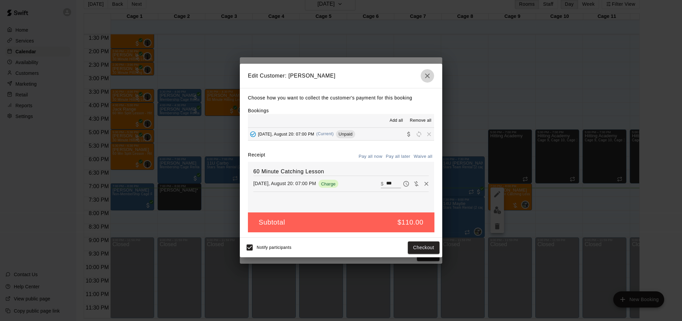
click at [426, 75] on icon "button" at bounding box center [427, 76] width 5 height 5
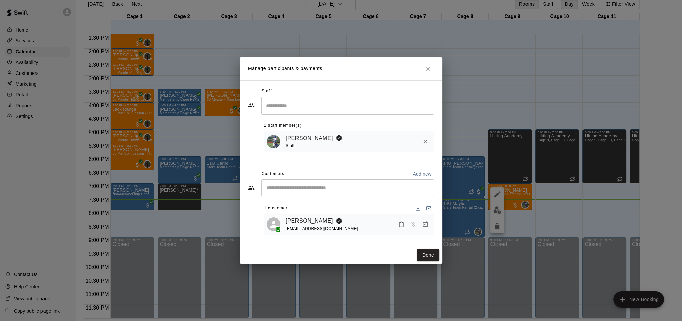
click at [229, 204] on div "Manage participants & payments Staff ​ 1 staff member(s) Ryan Maylie Staff Cust…" at bounding box center [341, 160] width 682 height 321
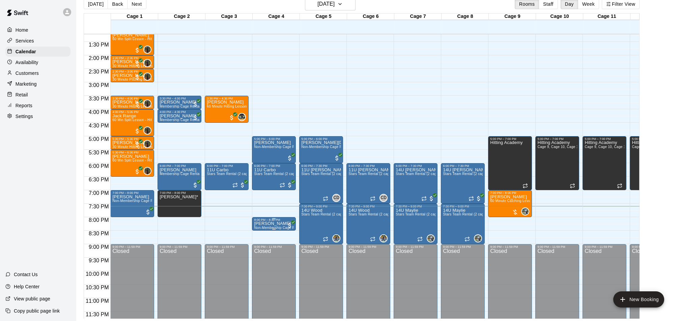
scroll to position [360, 0]
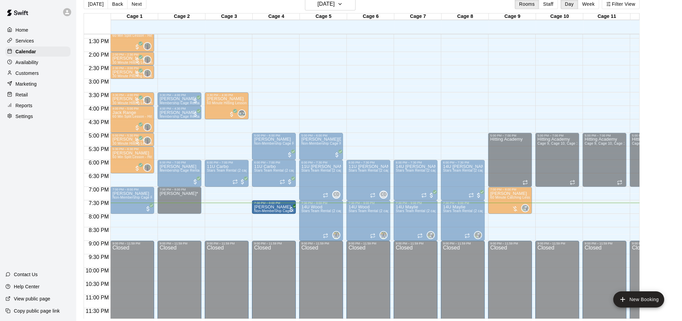
drag, startPoint x: 269, startPoint y: 221, endPoint x: 269, endPoint y: 211, distance: 10.1
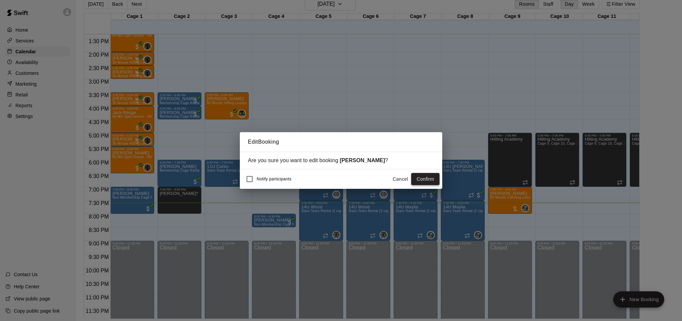
click at [423, 178] on button "Confirm" at bounding box center [425, 179] width 28 height 12
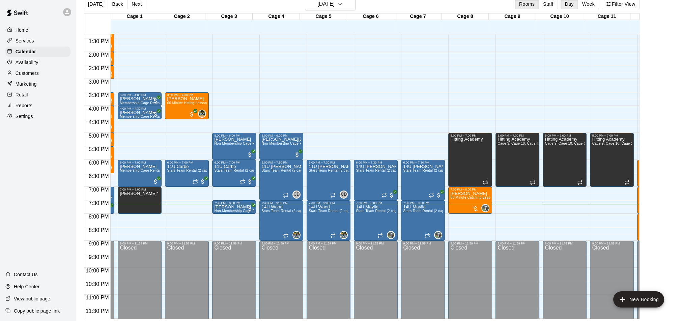
scroll to position [0, 85]
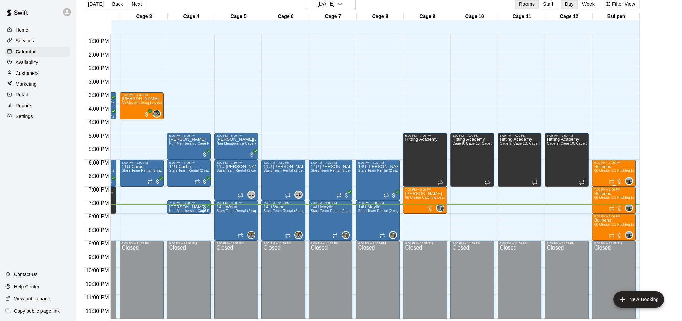
click at [612, 167] on div "Bullpens 60 Minute 3:1 Pitching Lesson" at bounding box center [614, 324] width 40 height 321
click at [603, 180] on button "edit" at bounding box center [600, 186] width 13 height 13
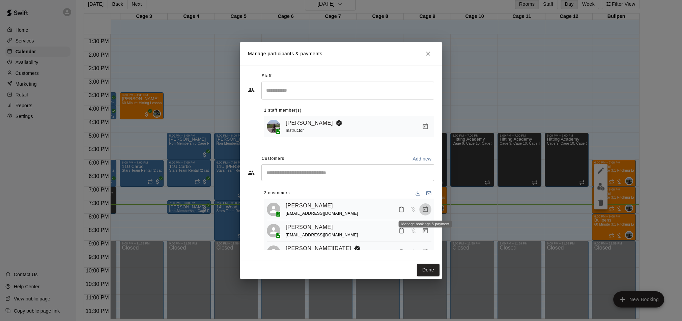
click at [423, 210] on icon "Manage bookings & payment" at bounding box center [425, 209] width 5 height 6
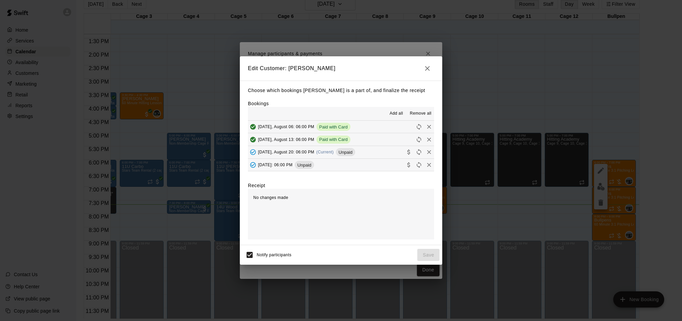
click at [375, 156] on button "Wednesday, August 20: 06:00 PM (Current) Unpaid" at bounding box center [341, 152] width 186 height 12
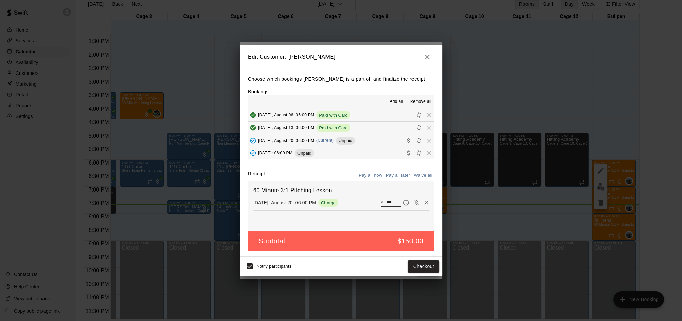
drag, startPoint x: 389, startPoint y: 202, endPoint x: 377, endPoint y: 201, distance: 12.2
click at [377, 201] on div "Wednesday, August 20: 06:00 PM Charge ​ $ ***" at bounding box center [340, 203] width 175 height 10
type input "**"
click at [433, 265] on button "Checkout" at bounding box center [424, 267] width 32 height 12
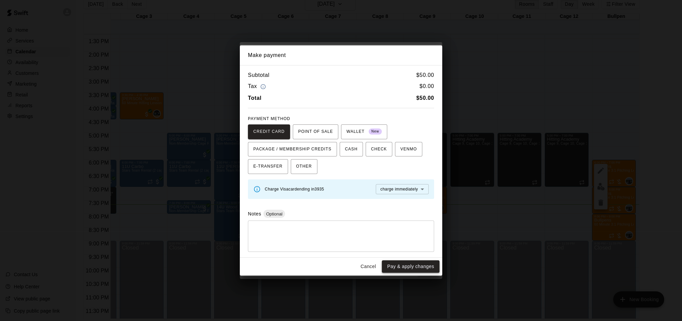
click at [410, 265] on button "Pay & apply changes" at bounding box center [411, 267] width 58 height 12
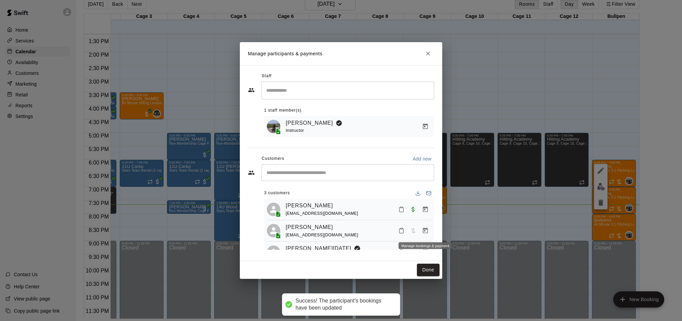
click at [427, 231] on icon "Manage bookings & payment" at bounding box center [425, 231] width 5 height 6
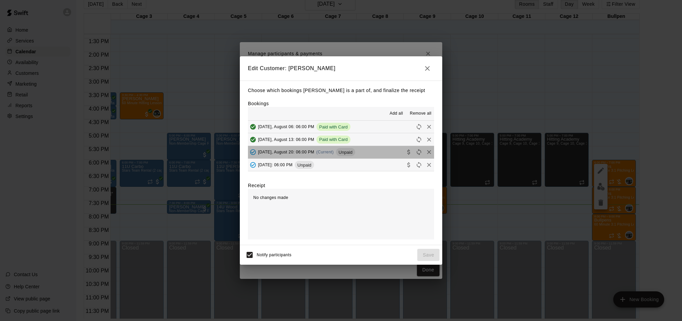
click at [371, 152] on button "Wednesday, August 20: 06:00 PM (Current) Unpaid" at bounding box center [341, 152] width 186 height 12
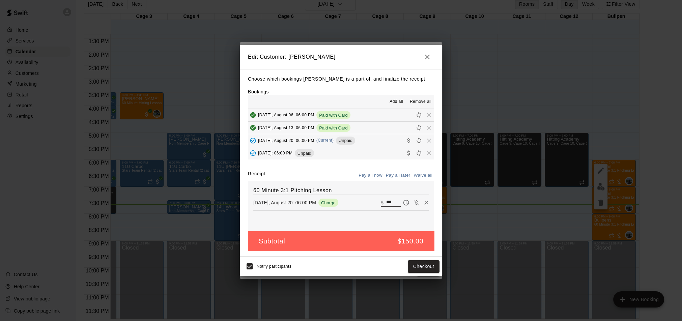
drag, startPoint x: 389, startPoint y: 201, endPoint x: 383, endPoint y: 201, distance: 5.4
click at [384, 201] on div "​ $ ***" at bounding box center [391, 202] width 20 height 9
type input "**"
click at [428, 263] on button "Checkout" at bounding box center [424, 267] width 32 height 12
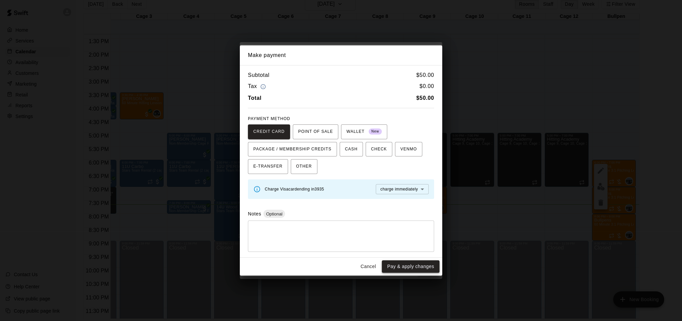
click at [425, 265] on button "Pay & apply changes" at bounding box center [411, 267] width 58 height 12
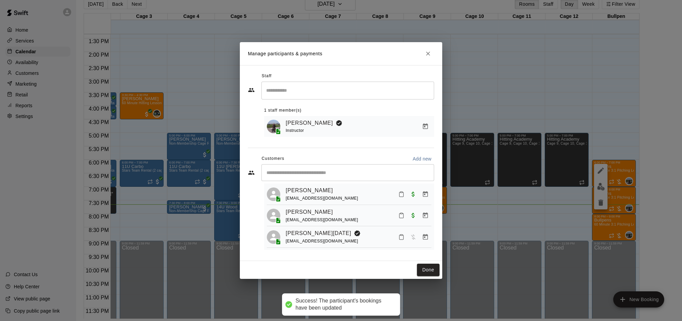
scroll to position [16, 0]
click at [424, 236] on icon "Manage bookings & payment" at bounding box center [425, 236] width 7 height 7
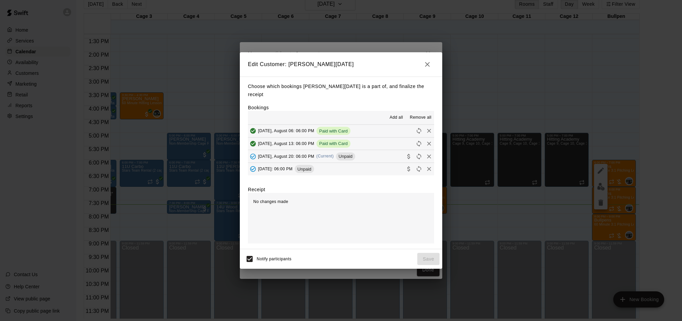
click at [371, 155] on button "Wednesday, August 20: 06:00 PM (Current) Unpaid" at bounding box center [341, 156] width 186 height 12
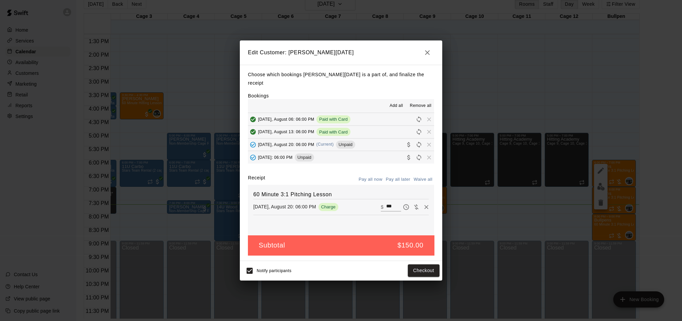
drag, startPoint x: 387, startPoint y: 201, endPoint x: 380, endPoint y: 201, distance: 7.1
click at [380, 202] on div "Wednesday, August 20: 06:00 PM Charge ​ $ ***" at bounding box center [340, 207] width 175 height 10
type input "**"
click at [425, 265] on button "Checkout" at bounding box center [424, 271] width 32 height 12
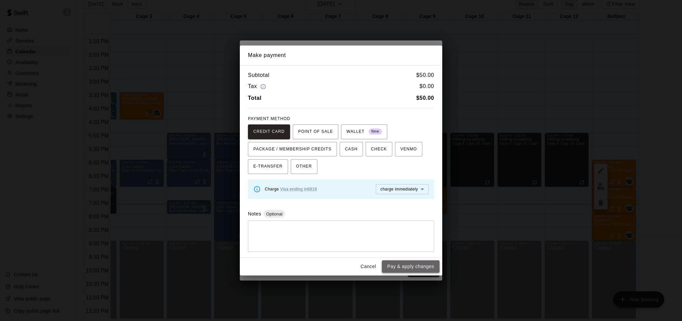
click at [411, 266] on button "Pay & apply changes" at bounding box center [411, 267] width 58 height 12
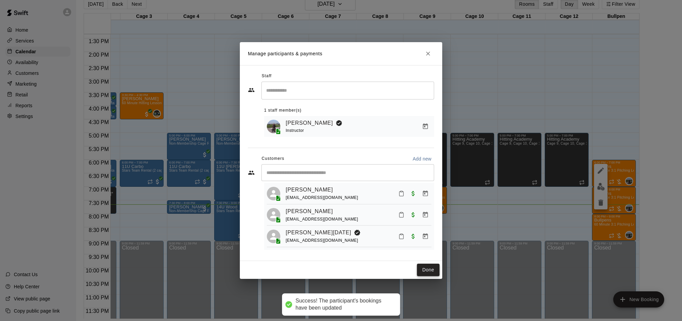
click at [433, 269] on button "Done" at bounding box center [428, 270] width 23 height 12
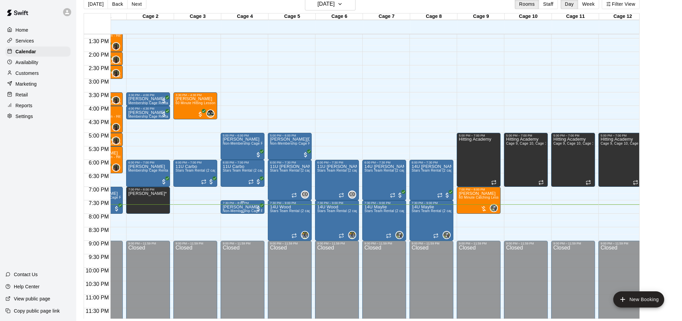
scroll to position [0, 0]
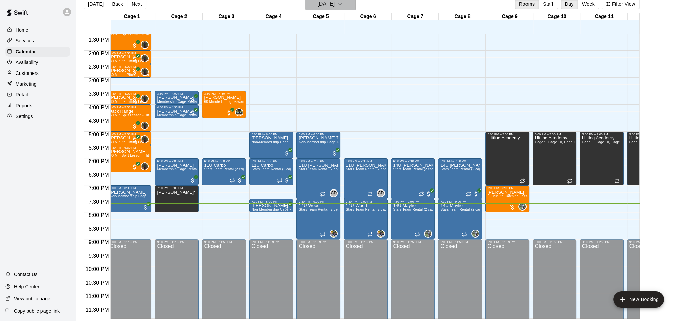
click at [329, 7] on h6 "[DATE]" at bounding box center [326, 3] width 17 height 9
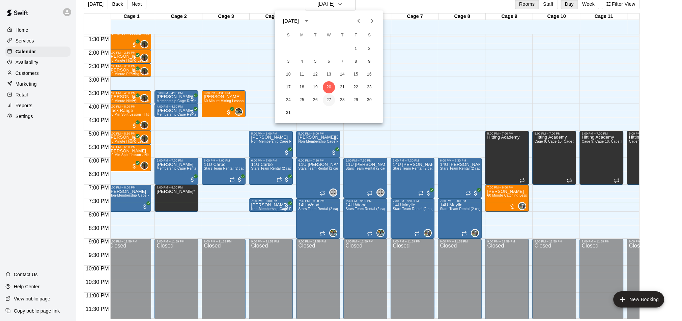
scroll to position [363, 3]
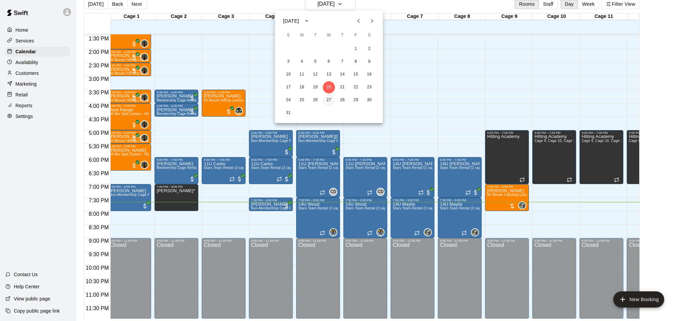
click at [330, 103] on button "27" at bounding box center [329, 100] width 12 height 12
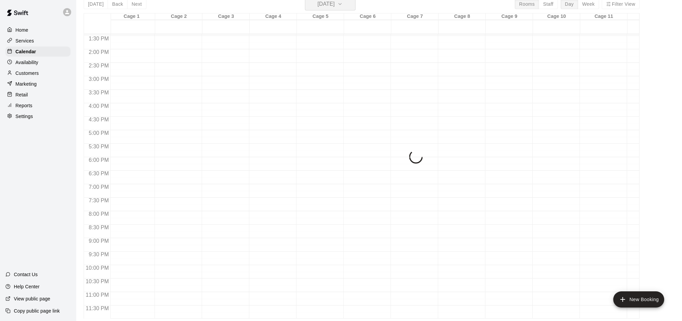
scroll to position [362, 3]
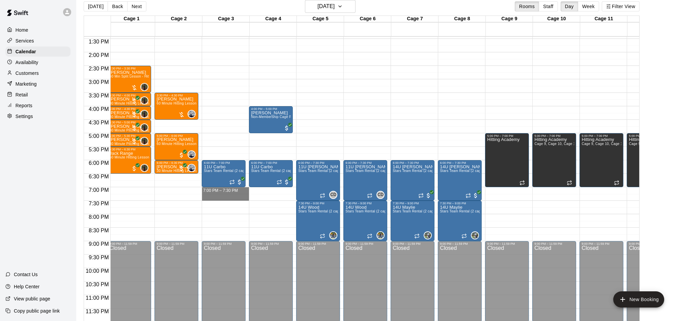
drag, startPoint x: 222, startPoint y: 190, endPoint x: 222, endPoint y: 197, distance: 6.4
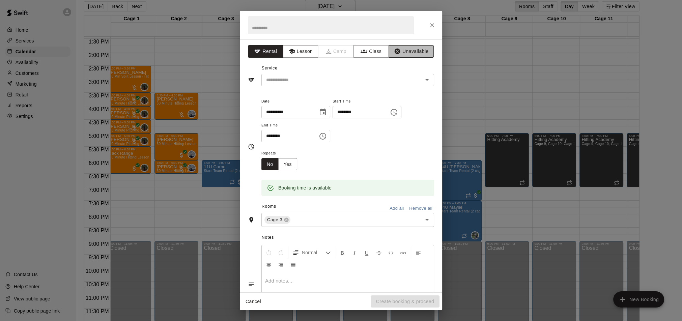
click at [401, 54] on button "Unavailable" at bounding box center [411, 51] width 45 height 12
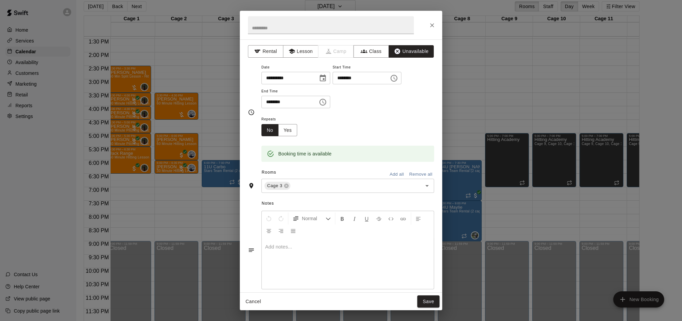
scroll to position [9, 0]
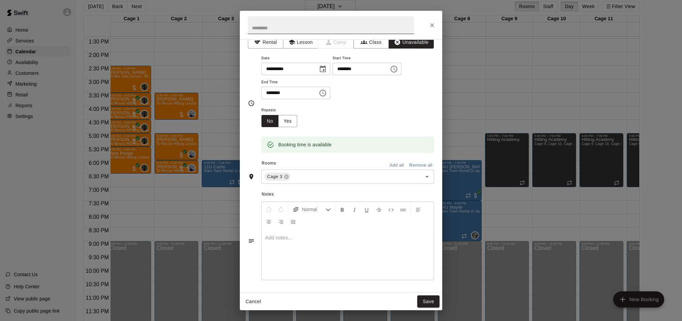
click at [282, 29] on input "text" at bounding box center [331, 25] width 166 height 18
type input "*"
click at [431, 305] on button "Save" at bounding box center [428, 302] width 22 height 12
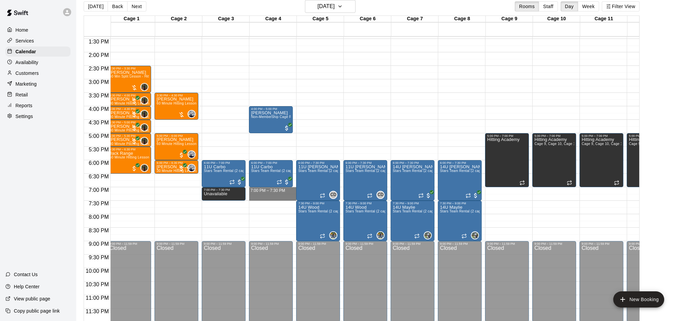
drag, startPoint x: 261, startPoint y: 192, endPoint x: 261, endPoint y: 196, distance: 4.0
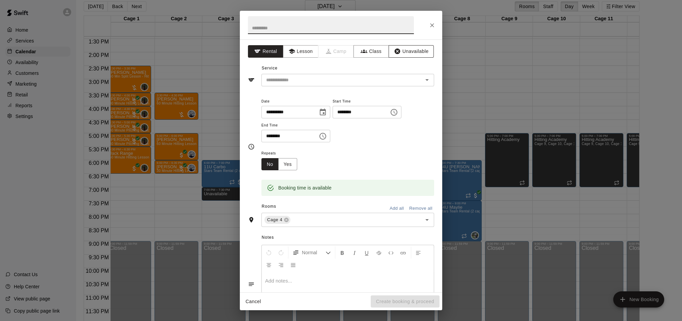
click at [409, 56] on button "Unavailable" at bounding box center [411, 51] width 45 height 12
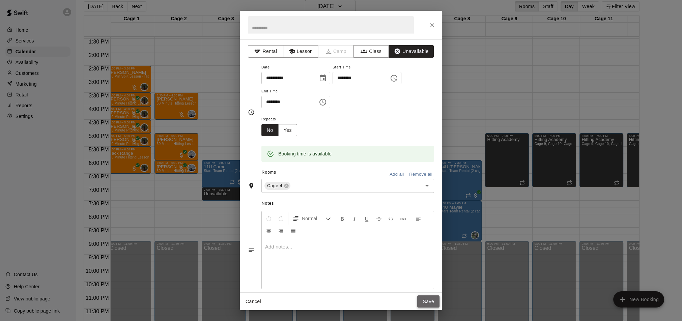
click at [427, 300] on button "Save" at bounding box center [428, 302] width 22 height 12
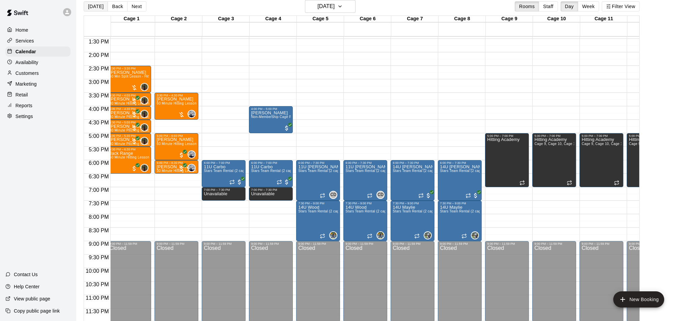
click at [93, 5] on button "[DATE]" at bounding box center [96, 6] width 24 height 10
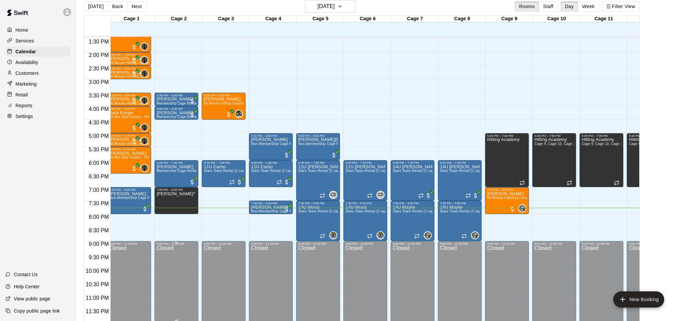
scroll to position [0, 0]
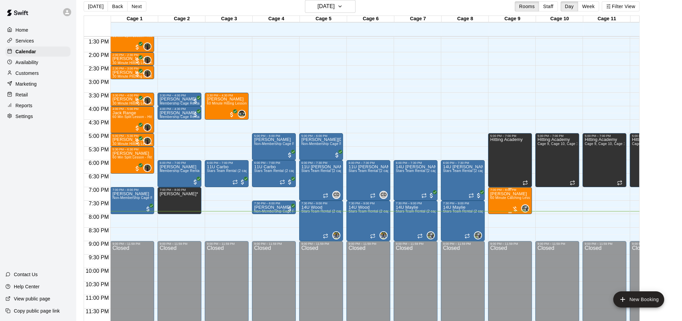
click at [509, 194] on p "[PERSON_NAME]" at bounding box center [510, 194] width 40 height 0
click at [497, 214] on img "edit" at bounding box center [498, 217] width 8 height 8
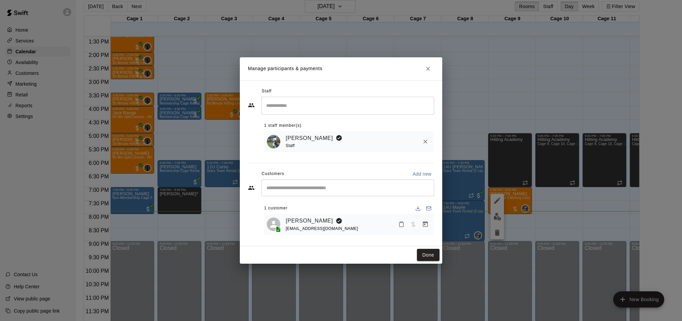
click at [34, 61] on div "Manage participants & payments Staff ​ 1 staff member(s) Ryan Maylie Staff Cust…" at bounding box center [341, 160] width 682 height 321
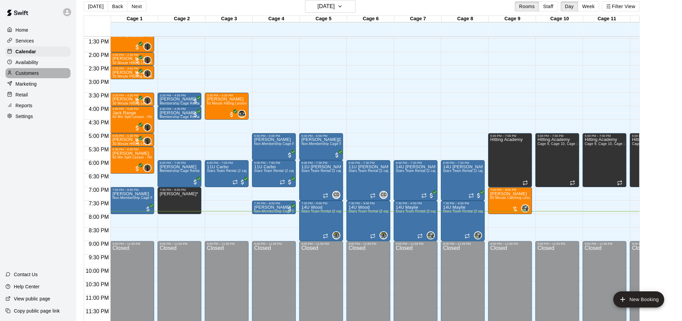
click at [27, 73] on p "Customers" at bounding box center [27, 73] width 23 height 7
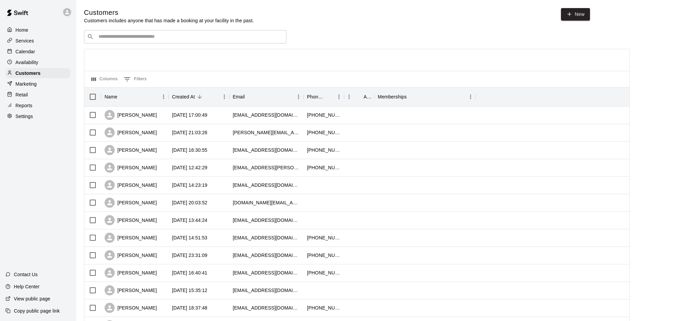
click at [29, 50] on p "Calendar" at bounding box center [26, 51] width 20 height 7
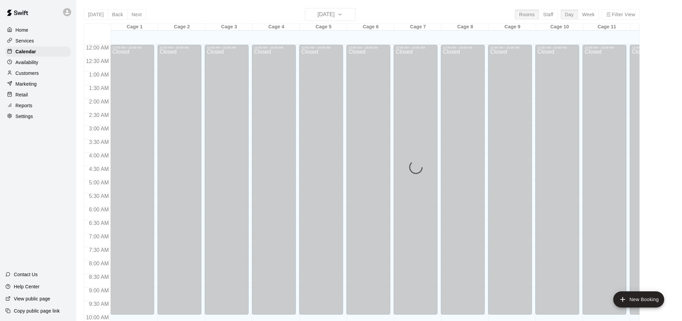
scroll to position [344, 0]
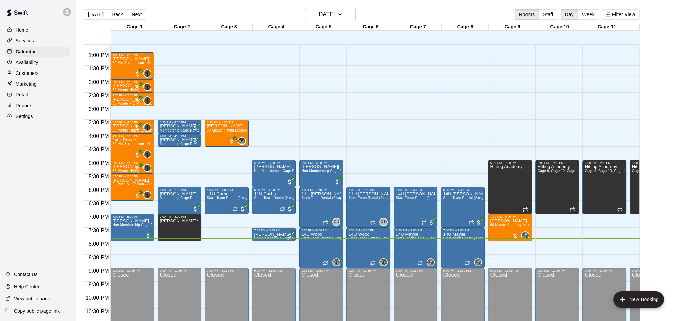
click at [500, 240] on img "edit" at bounding box center [498, 242] width 8 height 8
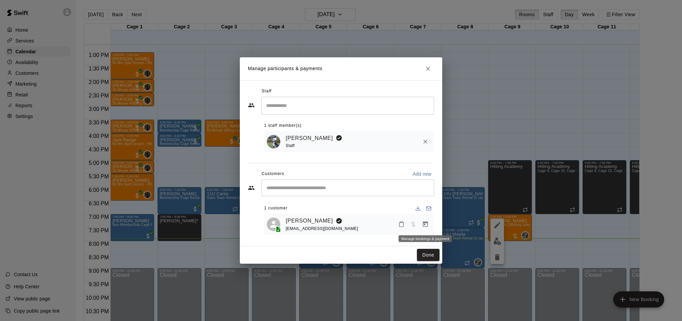
click at [428, 223] on icon "Manage bookings & payment" at bounding box center [425, 224] width 7 height 7
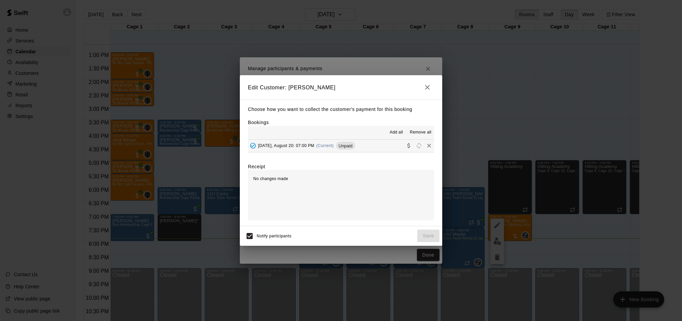
click at [328, 149] on div "Wednesday, August 20: 07:00 PM (Current) Unpaid" at bounding box center [301, 146] width 107 height 10
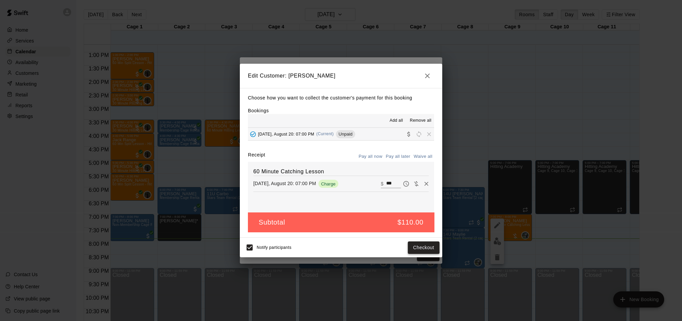
click at [421, 248] on button "Checkout" at bounding box center [424, 248] width 32 height 12
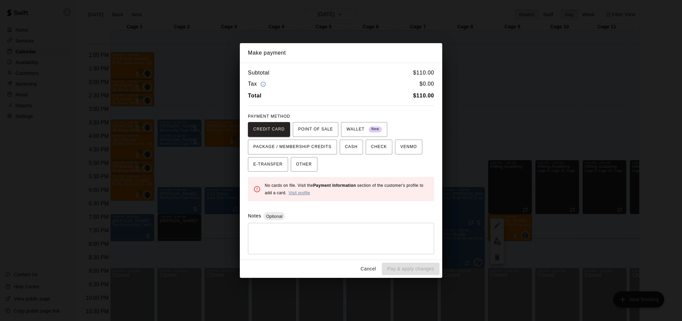
click at [301, 192] on link "Visit profile" at bounding box center [300, 193] width 22 height 5
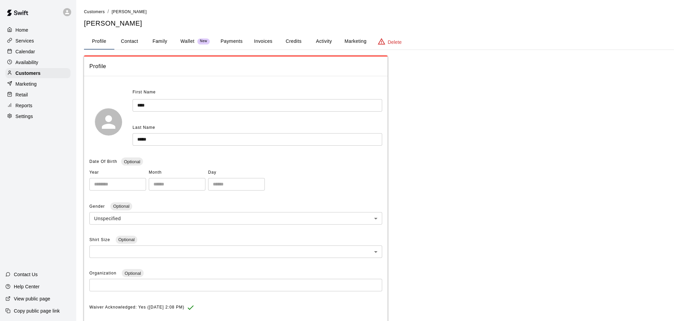
click at [233, 42] on button "Payments" at bounding box center [231, 41] width 33 height 16
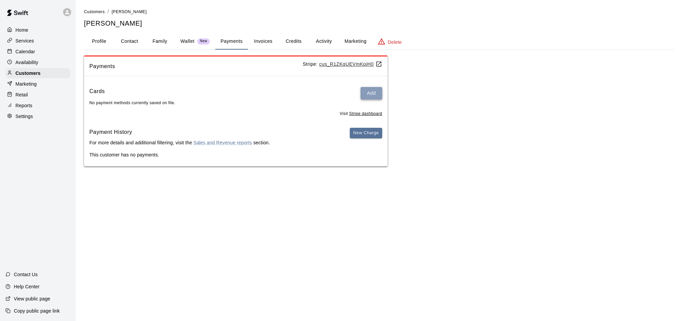
click at [373, 93] on button "Add" at bounding box center [372, 93] width 22 height 12
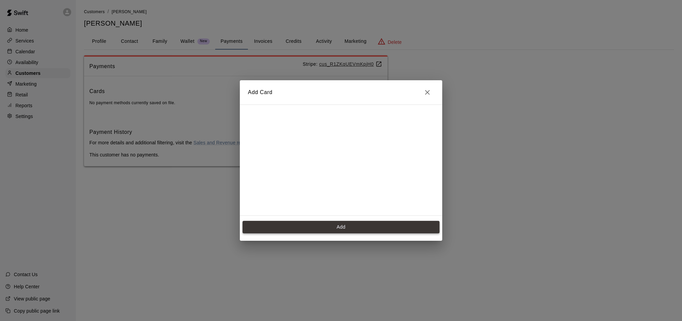
click at [328, 227] on button "Add" at bounding box center [341, 227] width 197 height 12
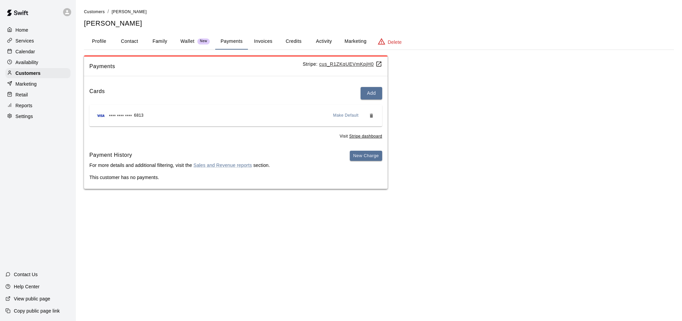
click at [21, 50] on p "Calendar" at bounding box center [26, 51] width 20 height 7
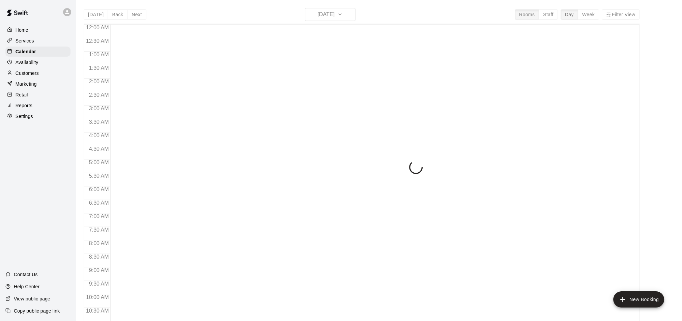
scroll to position [344, 0]
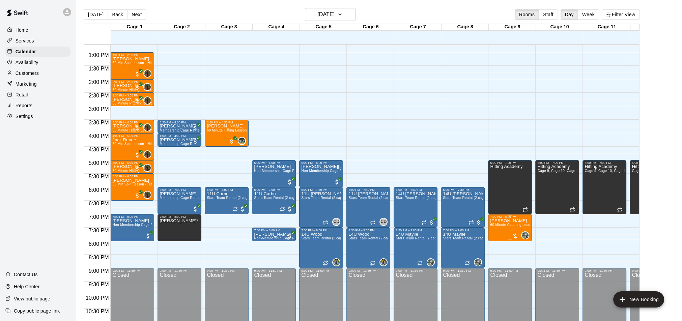
click at [507, 227] on span "60 Minute Catching Lesson" at bounding box center [512, 225] width 44 height 4
click at [497, 244] on img "edit" at bounding box center [498, 246] width 8 height 8
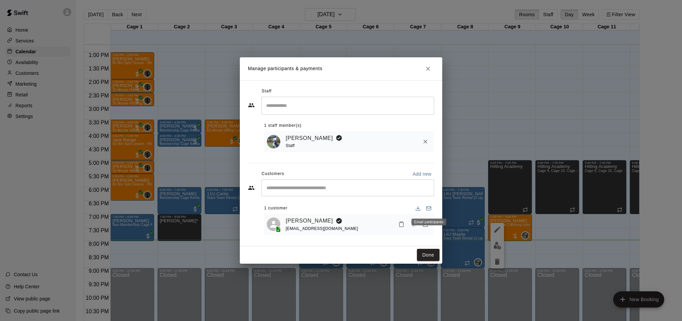
click at [426, 225] on div "Email participants" at bounding box center [429, 222] width 35 height 7
click at [425, 224] on icon "Manage bookings & payment" at bounding box center [425, 224] width 7 height 7
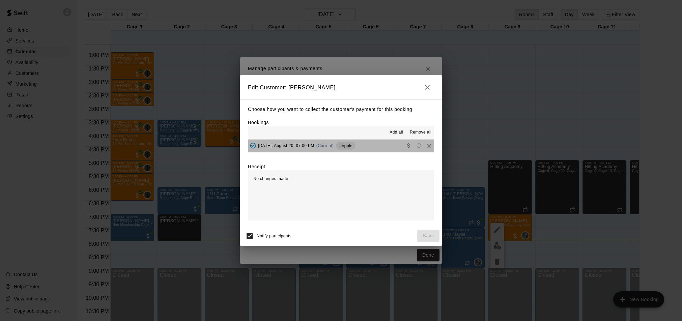
click at [371, 146] on button "Wednesday, August 20: 07:00 PM (Current) Unpaid" at bounding box center [341, 146] width 186 height 12
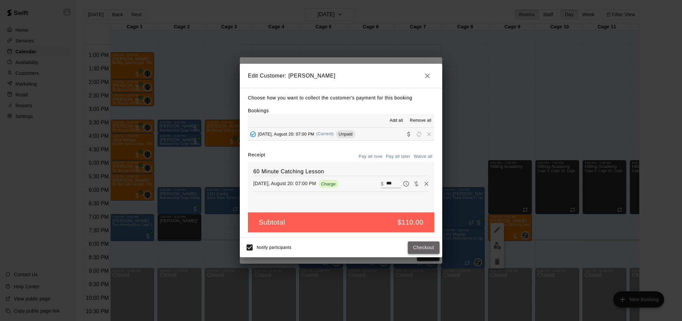
click at [416, 246] on button "Checkout" at bounding box center [424, 248] width 32 height 12
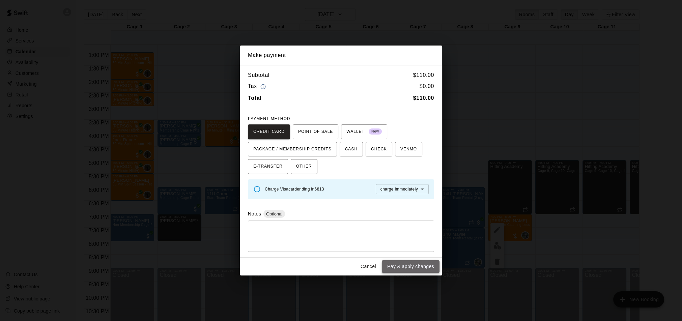
click at [414, 270] on button "Pay & apply changes" at bounding box center [411, 267] width 58 height 12
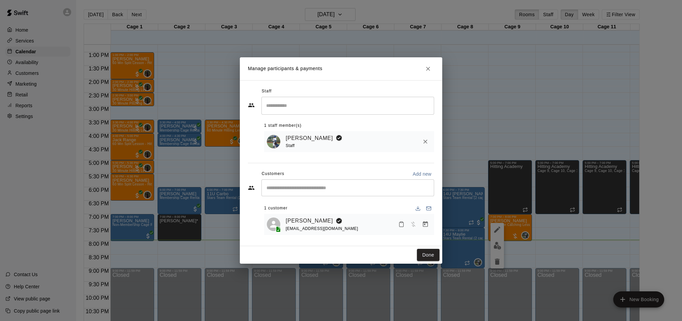
click at [424, 227] on icon "Manage bookings & payment" at bounding box center [425, 224] width 7 height 7
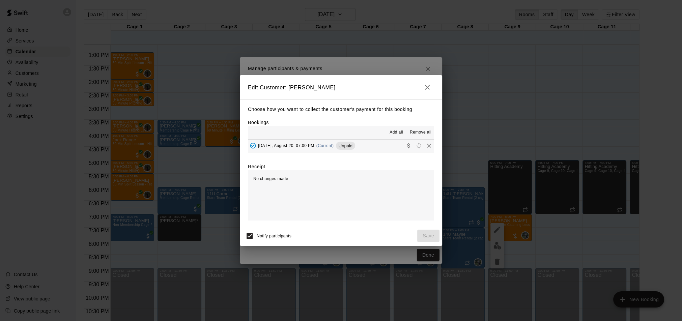
click at [370, 148] on button "Wednesday, August 20: 07:00 PM (Current) Unpaid" at bounding box center [341, 146] width 186 height 12
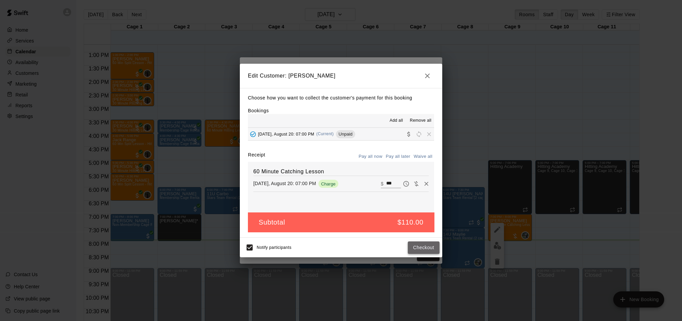
click at [416, 249] on button "Checkout" at bounding box center [424, 248] width 32 height 12
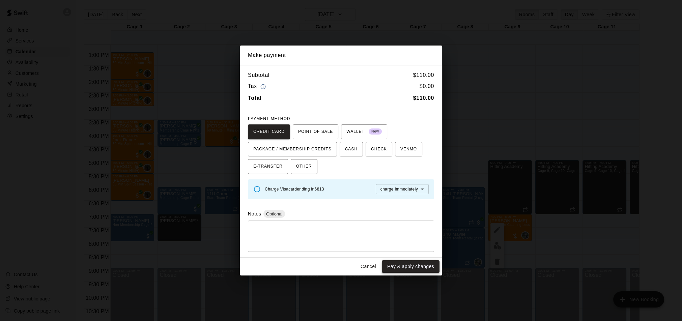
click at [412, 267] on button "Pay & apply changes" at bounding box center [411, 267] width 58 height 12
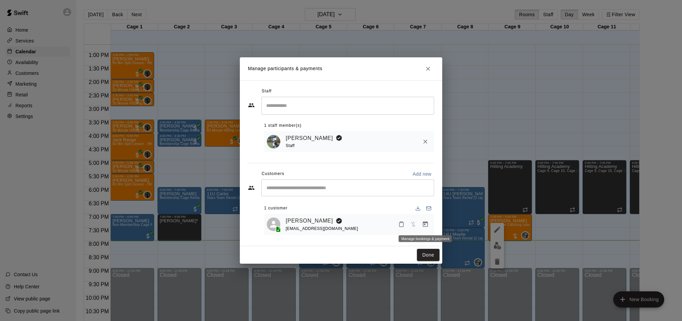
click at [424, 223] on icon "Manage bookings & payment" at bounding box center [425, 224] width 5 height 6
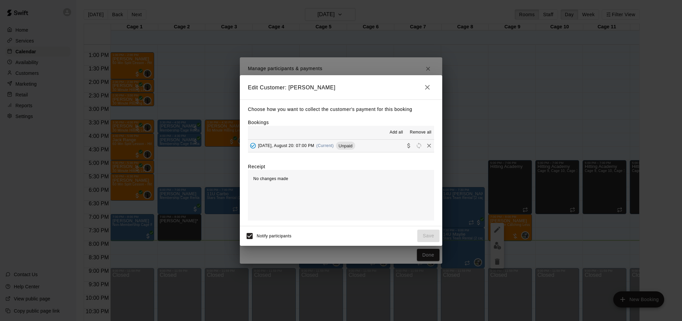
click at [355, 150] on div "Wednesday, August 20: 07:00 PM (Current) Unpaid" at bounding box center [301, 146] width 107 height 10
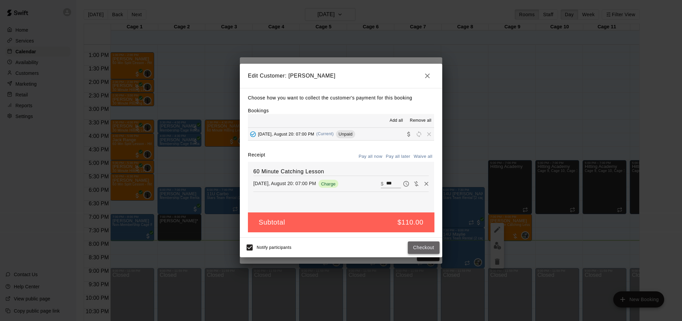
click at [419, 249] on button "Checkout" at bounding box center [424, 248] width 32 height 12
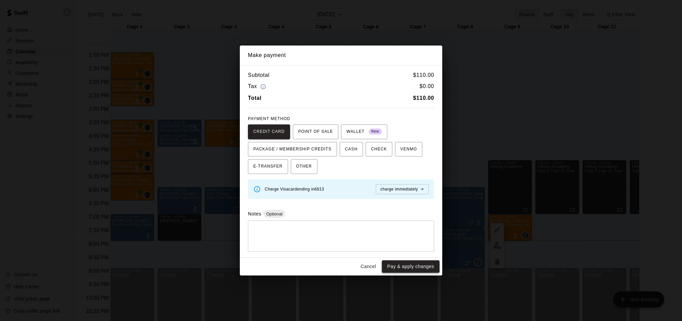
click at [410, 261] on button "Pay & apply changes" at bounding box center [411, 267] width 58 height 12
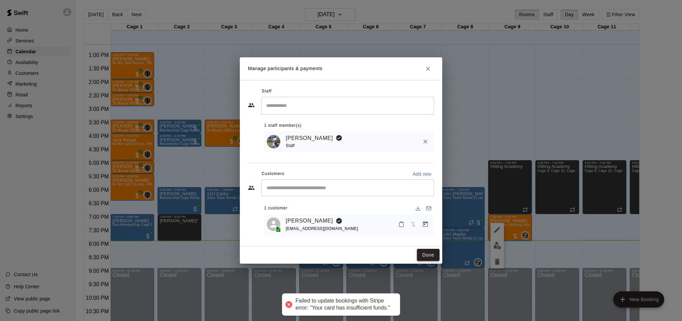
click at [419, 258] on button "Done" at bounding box center [428, 255] width 23 height 12
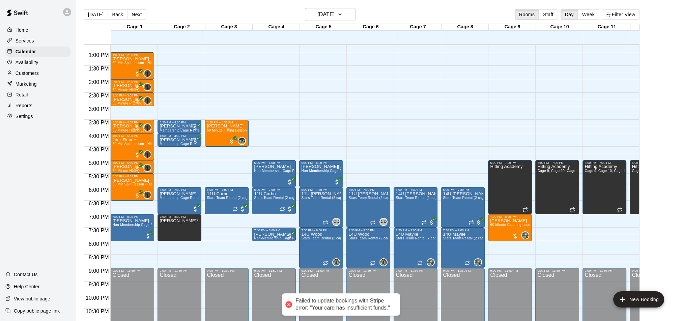
click at [28, 72] on p "Customers" at bounding box center [27, 73] width 23 height 7
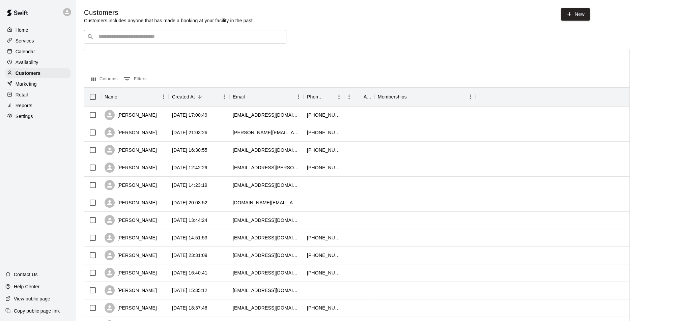
click at [125, 42] on div "​ ​" at bounding box center [185, 36] width 202 height 13
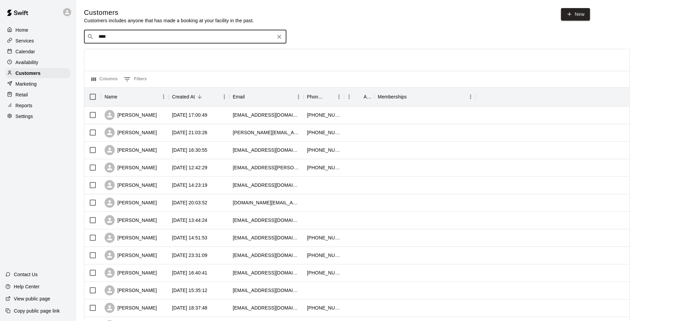
type input "*****"
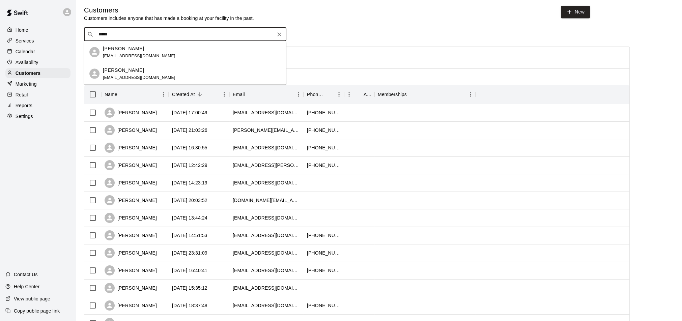
click at [134, 73] on div "Davis Payne sesparks7@gmail.com" at bounding box center [139, 73] width 73 height 15
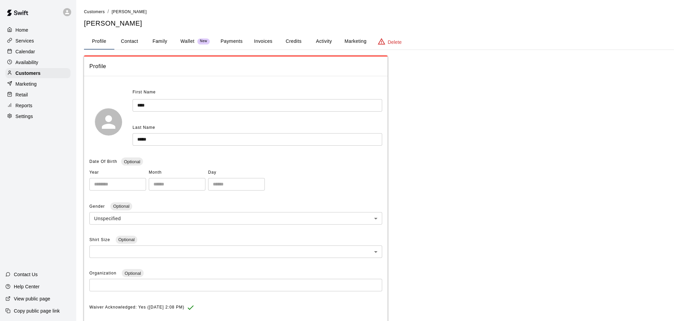
click at [226, 40] on button "Payments" at bounding box center [231, 41] width 33 height 16
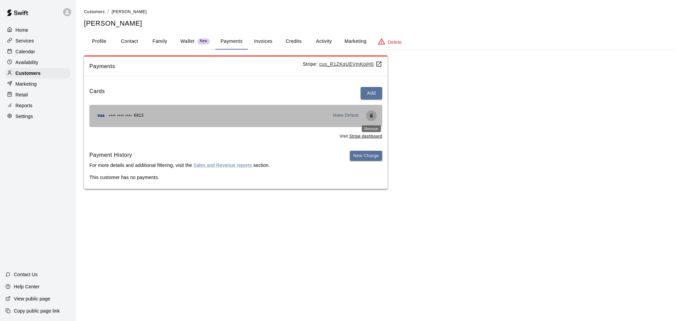
click at [371, 117] on icon "Remove" at bounding box center [371, 116] width 3 height 4
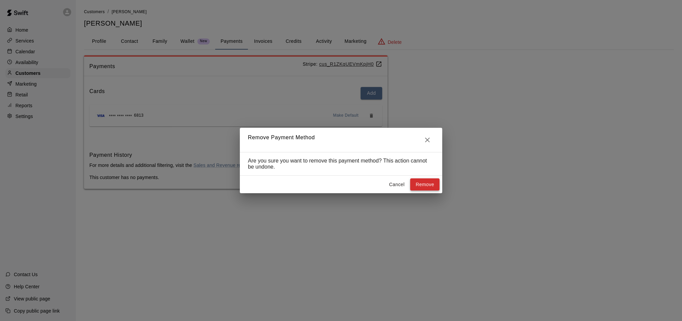
click at [413, 180] on button "Remove" at bounding box center [424, 185] width 29 height 12
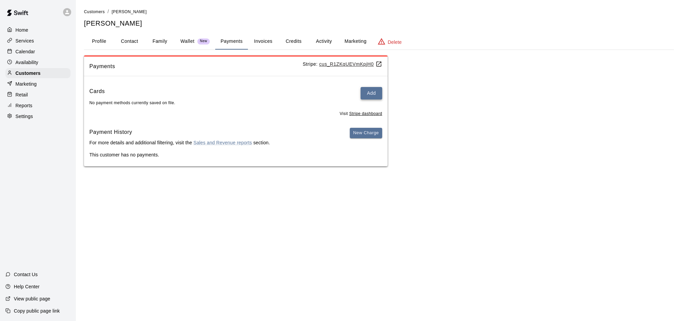
click at [369, 90] on button "Add" at bounding box center [372, 93] width 22 height 12
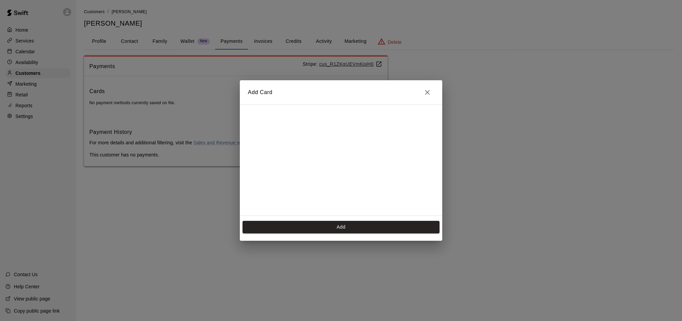
click at [39, 56] on div "Add Card Add" at bounding box center [341, 160] width 682 height 321
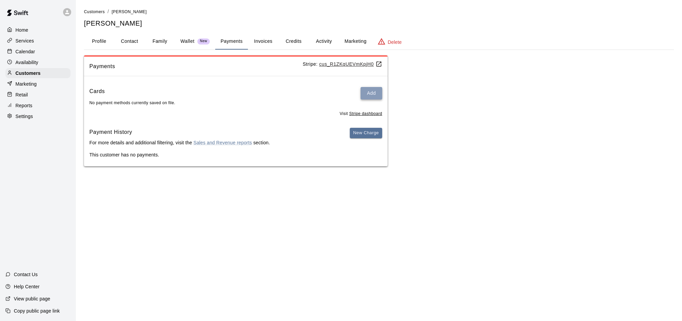
click at [365, 95] on button "Add" at bounding box center [372, 93] width 22 height 12
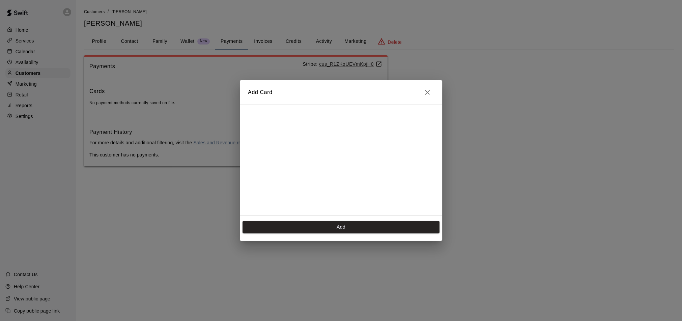
click at [37, 77] on div "Add Card Add" at bounding box center [341, 160] width 682 height 321
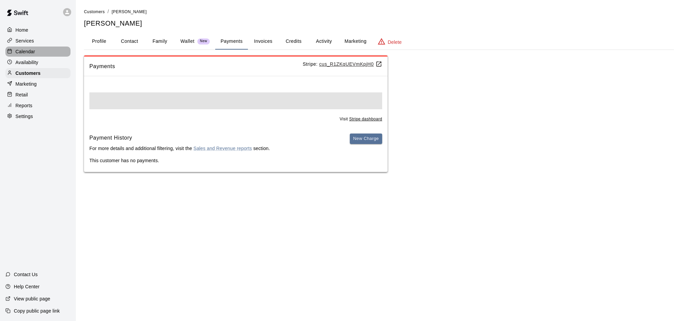
click at [27, 51] on p "Calendar" at bounding box center [26, 51] width 20 height 7
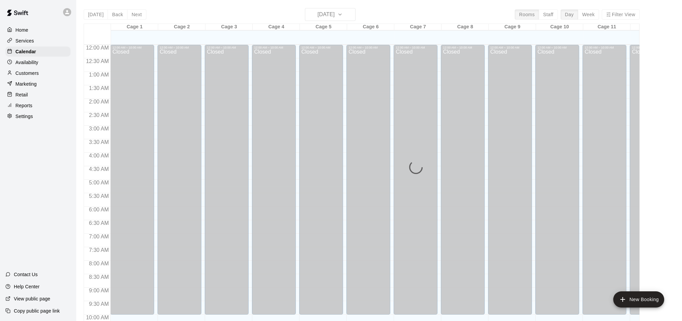
scroll to position [344, 0]
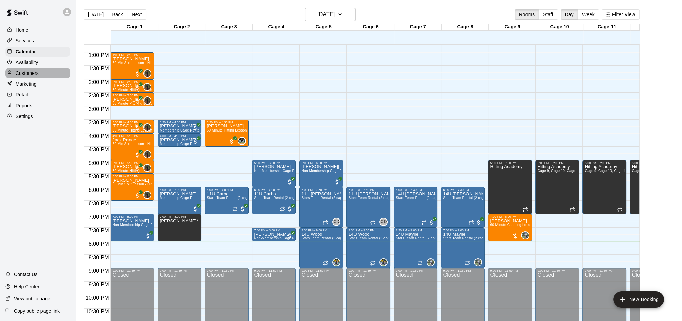
click at [28, 76] on p "Customers" at bounding box center [27, 73] width 23 height 7
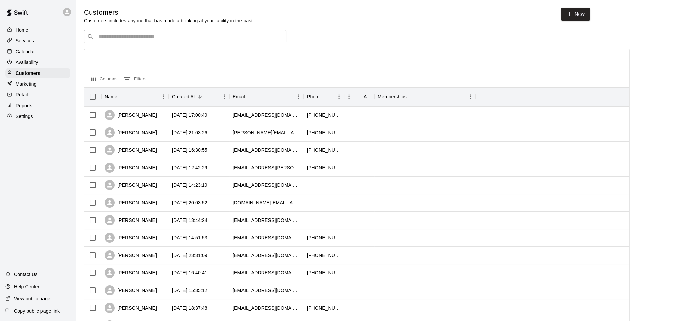
click at [129, 42] on div "​ ​" at bounding box center [185, 36] width 202 height 13
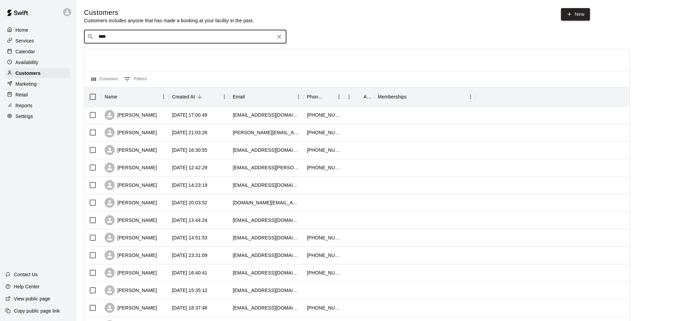
type input "*****"
click at [142, 54] on div "[PERSON_NAME]" at bounding box center [139, 50] width 73 height 7
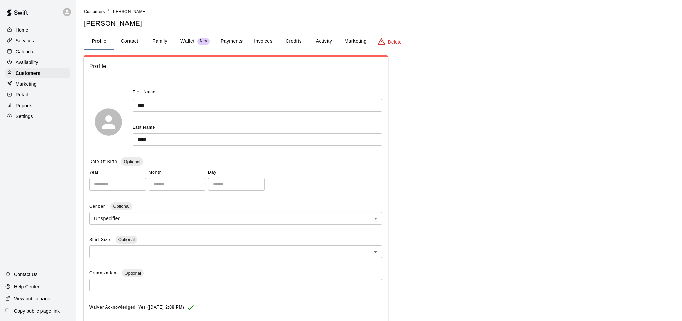
click at [319, 41] on button "Activity" at bounding box center [324, 41] width 30 height 16
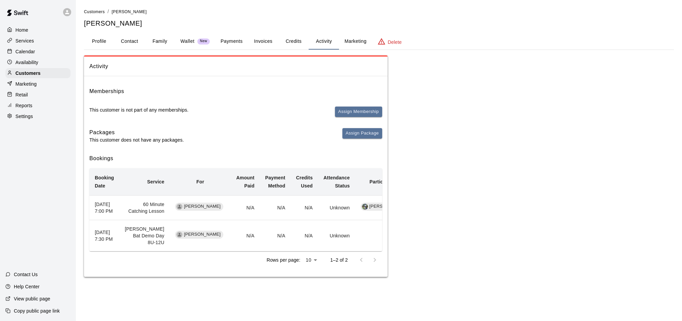
click at [232, 41] on button "Payments" at bounding box center [231, 41] width 33 height 16
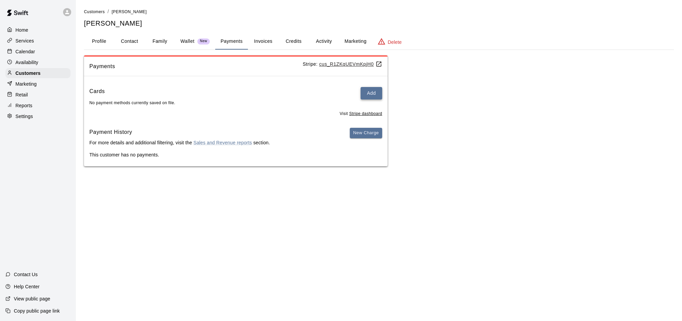
click at [369, 93] on button "Add" at bounding box center [372, 93] width 22 height 12
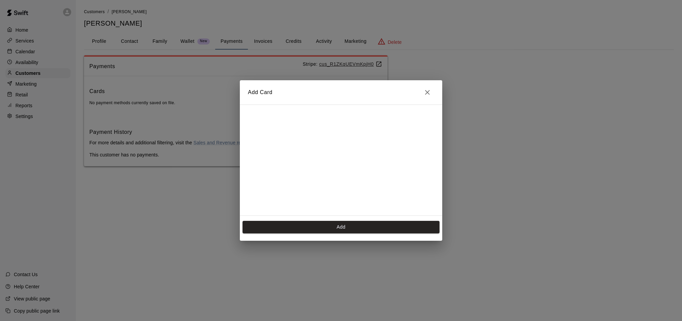
scroll to position [25, 0]
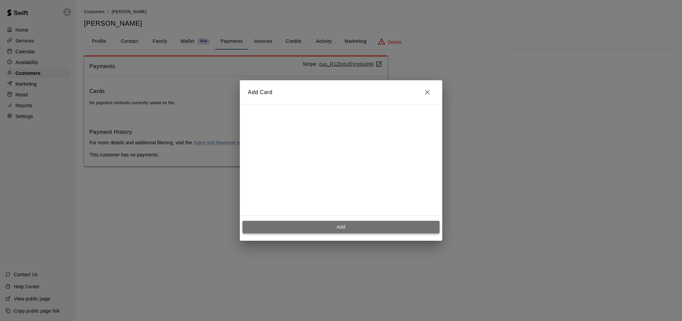
click at [337, 227] on button "Add" at bounding box center [341, 227] width 197 height 12
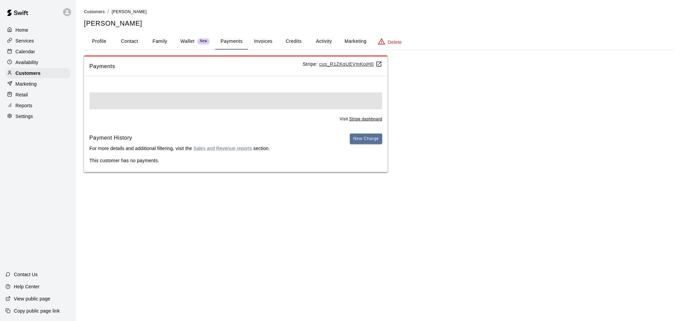
scroll to position [0, 0]
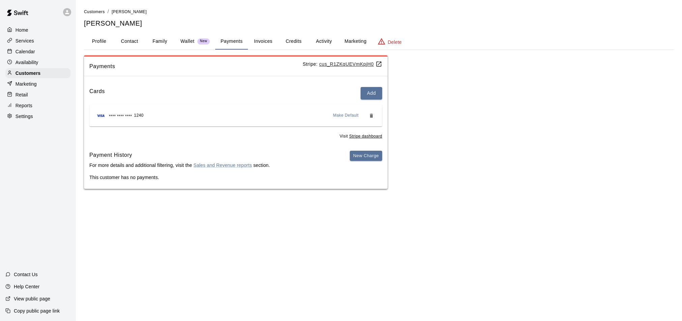
click at [33, 53] on p "Calendar" at bounding box center [26, 51] width 20 height 7
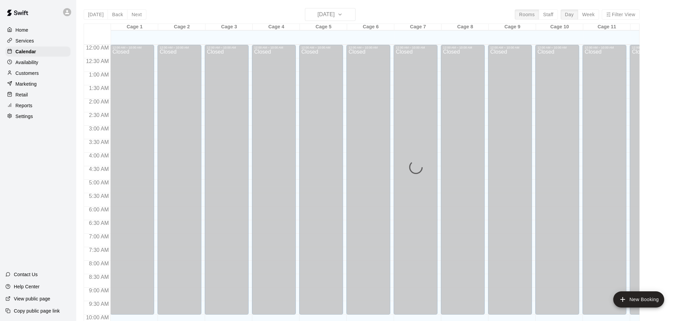
scroll to position [344, 0]
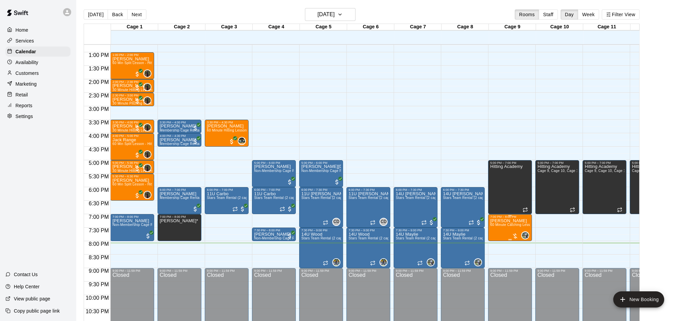
click at [513, 226] on span "60 Minute Catching Lesson" at bounding box center [512, 225] width 44 height 4
click at [494, 243] on img "edit" at bounding box center [498, 246] width 8 height 8
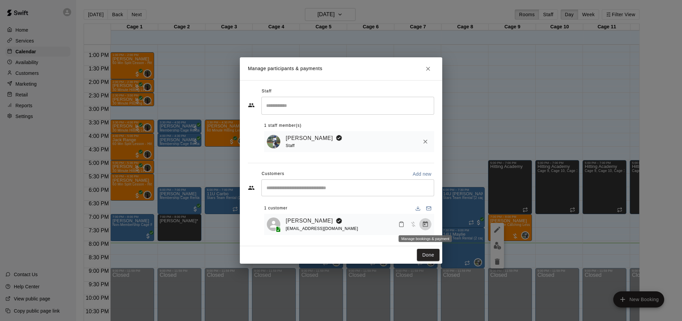
click at [425, 226] on icon "Manage bookings & payment" at bounding box center [425, 224] width 7 height 7
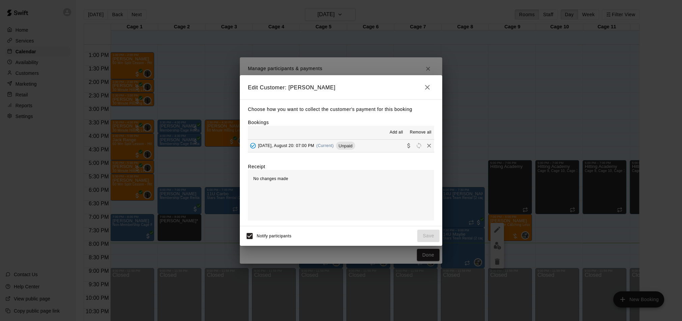
click at [377, 151] on button "Wednesday, August 20: 07:00 PM (Current) Unpaid" at bounding box center [341, 146] width 186 height 12
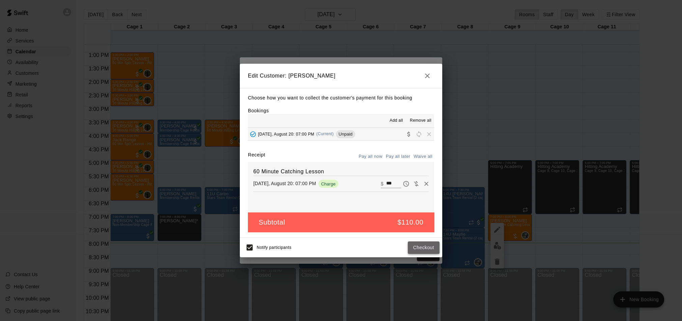
click at [430, 249] on button "Checkout" at bounding box center [424, 248] width 32 height 12
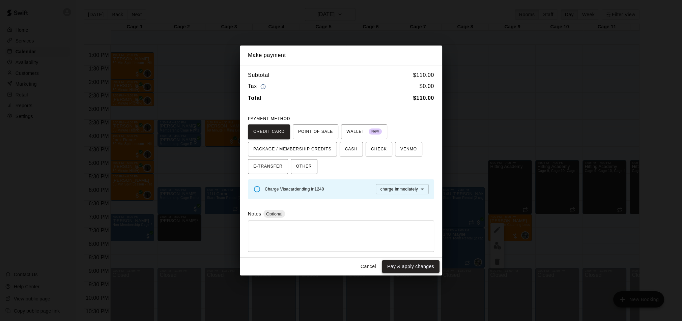
click at [422, 265] on button "Pay & apply changes" at bounding box center [411, 267] width 58 height 12
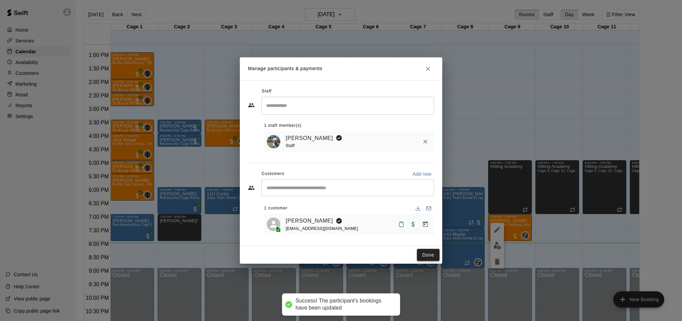
click at [425, 253] on button "Done" at bounding box center [428, 255] width 23 height 12
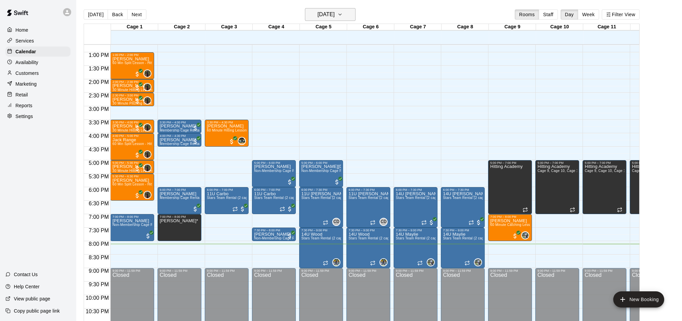
click at [330, 18] on h6 "[DATE]" at bounding box center [326, 14] width 17 height 9
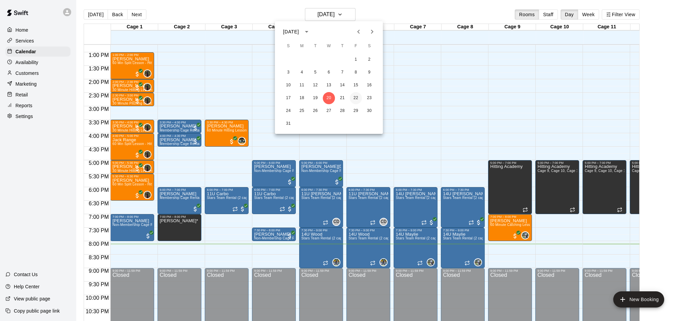
click at [358, 102] on button "22" at bounding box center [356, 98] width 12 height 12
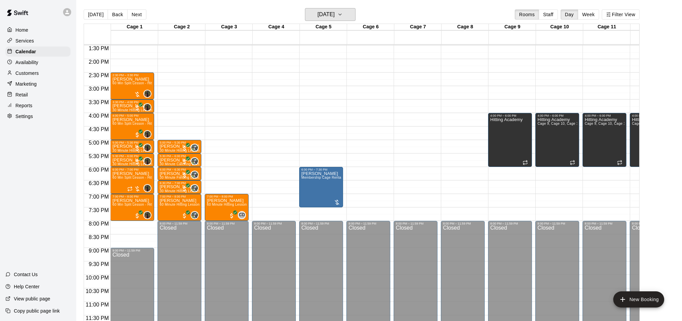
scroll to position [363, 0]
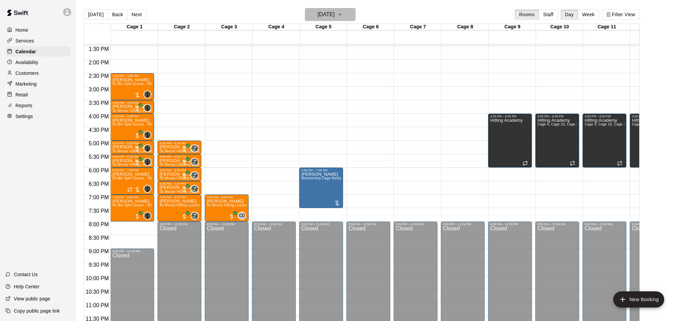
click at [318, 12] on h6 "Friday Aug 22" at bounding box center [326, 14] width 17 height 9
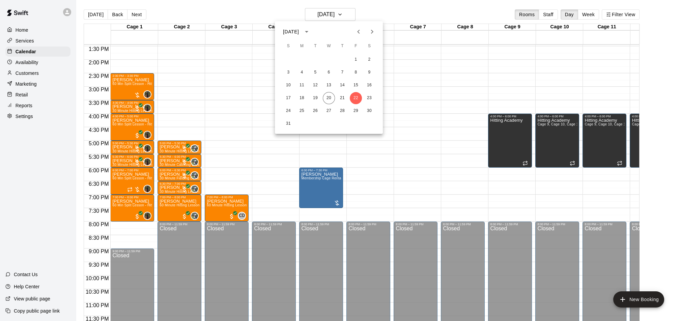
click at [357, 117] on div "1 2 3 4 5 6 7 8 9 10 11 12 13 14 15 16 17 18 19 20 21 22 23 24 25 26 27 28 29 3…" at bounding box center [329, 92] width 108 height 78
click at [357, 111] on button "29" at bounding box center [356, 111] width 12 height 12
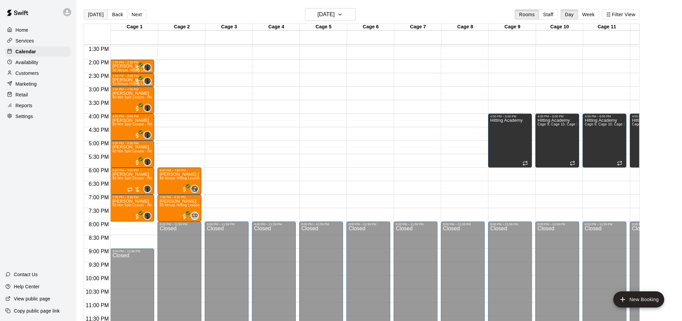
click at [96, 14] on button "[DATE]" at bounding box center [96, 14] width 24 height 10
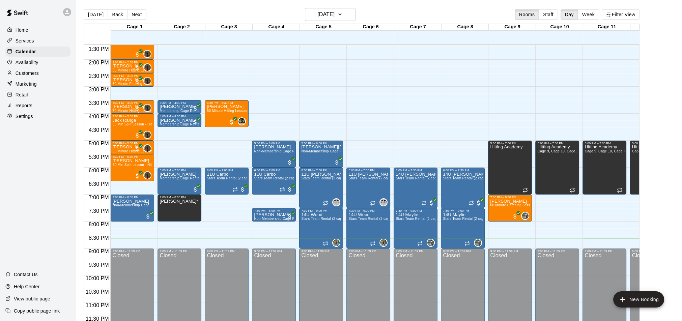
scroll to position [0, 85]
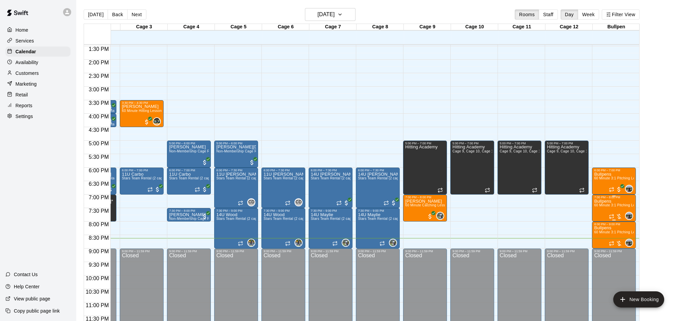
click at [616, 207] on span "60 Minute 3:1 Pitching Lesson" at bounding box center [618, 205] width 49 height 4
click at [600, 226] on img "edit" at bounding box center [601, 226] width 8 height 8
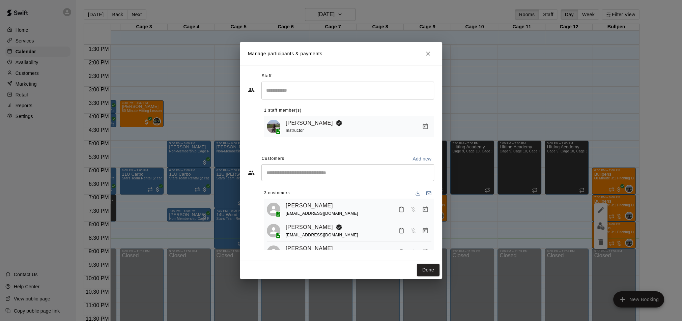
scroll to position [16, 0]
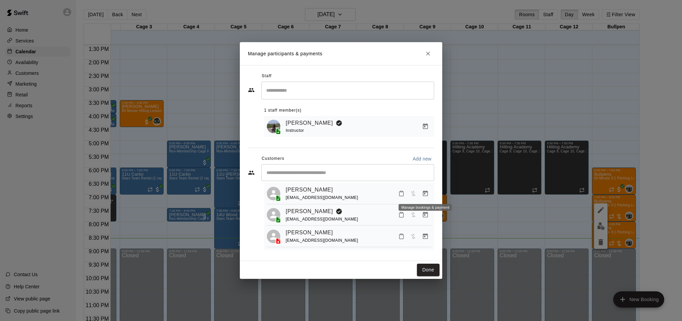
click at [425, 192] on icon "Manage bookings & payment" at bounding box center [425, 193] width 7 height 7
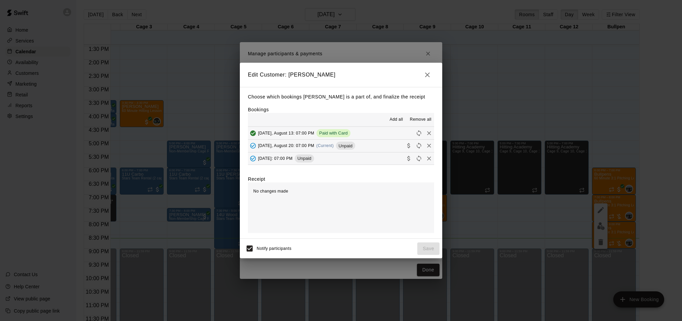
click at [373, 144] on button "Wednesday, August 20: 07:00 PM (Current) Unpaid" at bounding box center [341, 146] width 186 height 12
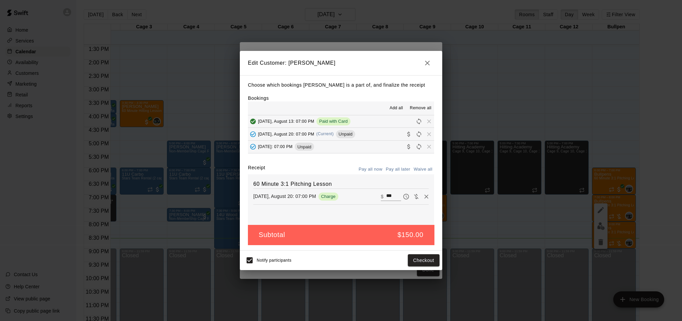
click at [389, 195] on input "***" at bounding box center [393, 196] width 15 height 9
type input "**"
click at [423, 259] on button "Checkout" at bounding box center [424, 260] width 32 height 12
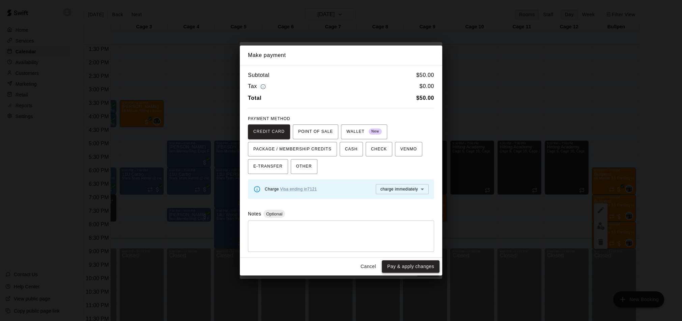
click at [421, 264] on button "Pay & apply changes" at bounding box center [411, 267] width 58 height 12
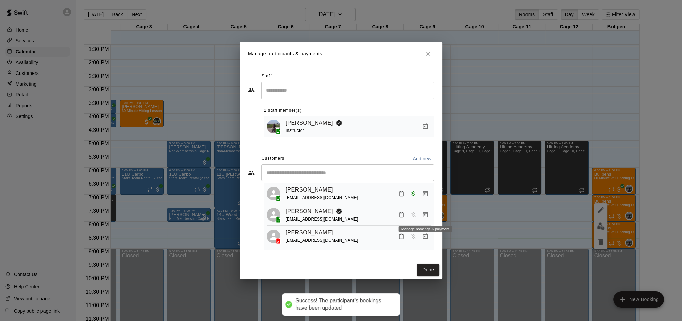
click at [425, 215] on icon "Manage bookings & payment" at bounding box center [425, 215] width 5 height 6
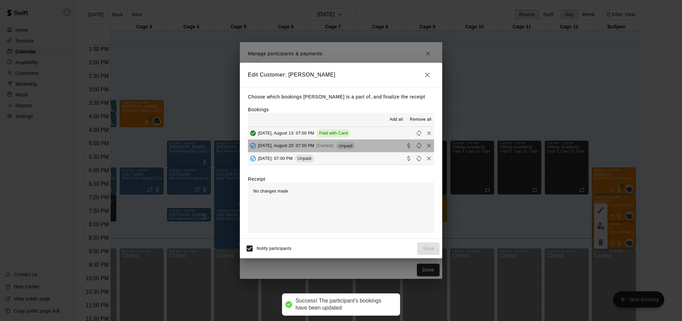
click at [377, 146] on button "Wednesday, August 20: 07:00 PM (Current) Unpaid" at bounding box center [341, 146] width 186 height 12
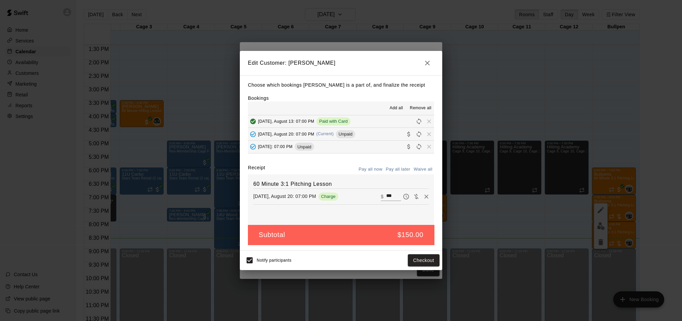
click at [389, 194] on input "***" at bounding box center [393, 196] width 15 height 9
type input "**"
click at [426, 264] on button "Checkout" at bounding box center [424, 260] width 32 height 12
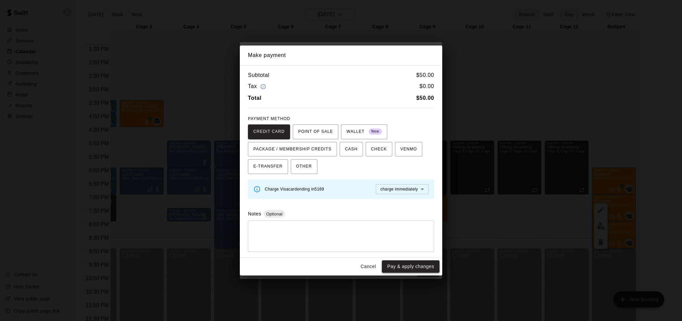
click at [420, 265] on button "Pay & apply changes" at bounding box center [411, 267] width 58 height 12
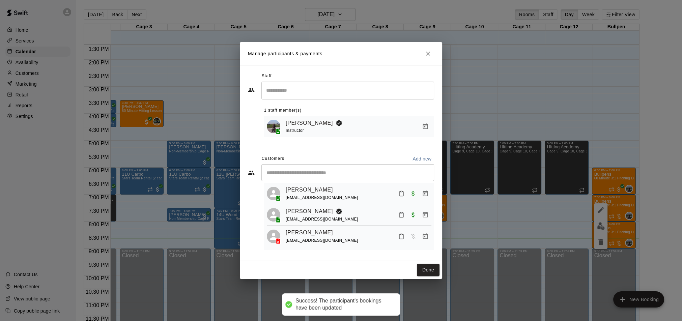
click at [431, 236] on button "Manage bookings & payment" at bounding box center [425, 236] width 12 height 12
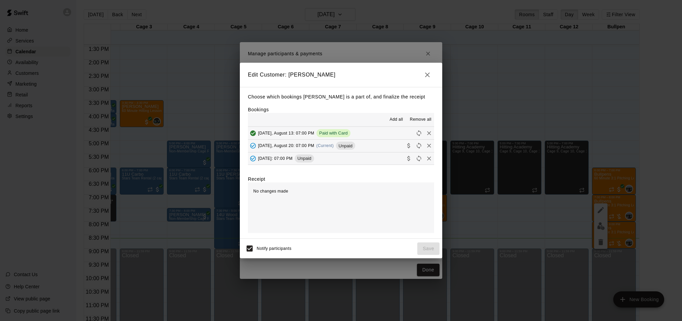
click at [355, 146] on span "Unpaid" at bounding box center [345, 145] width 19 height 5
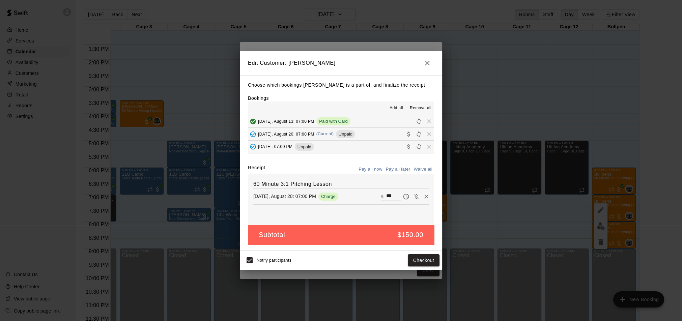
click at [389, 193] on input "***" at bounding box center [393, 196] width 15 height 9
type input "**"
click at [430, 263] on button "Checkout" at bounding box center [424, 260] width 32 height 12
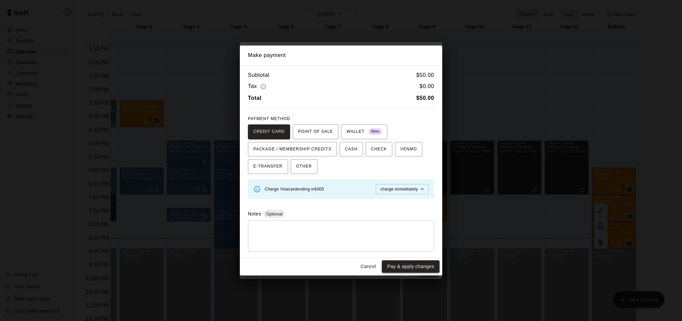
click at [423, 265] on button "Pay & apply changes" at bounding box center [411, 267] width 58 height 12
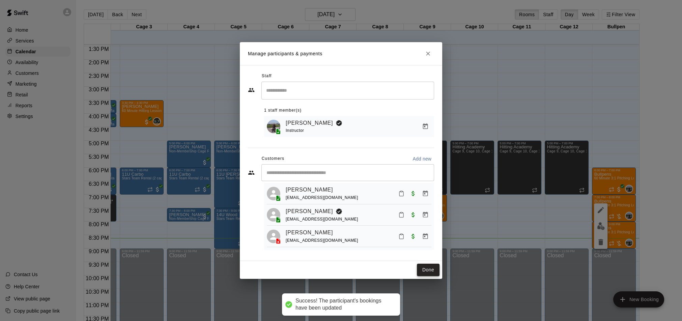
click at [425, 272] on button "Done" at bounding box center [428, 270] width 23 height 12
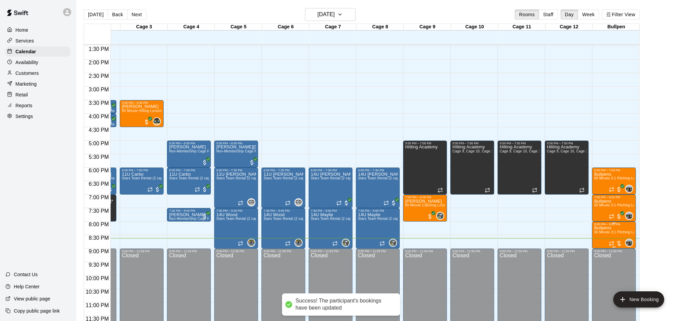
click at [610, 234] on span "60 Minute 3:1 Pitching Lesson" at bounding box center [618, 232] width 49 height 4
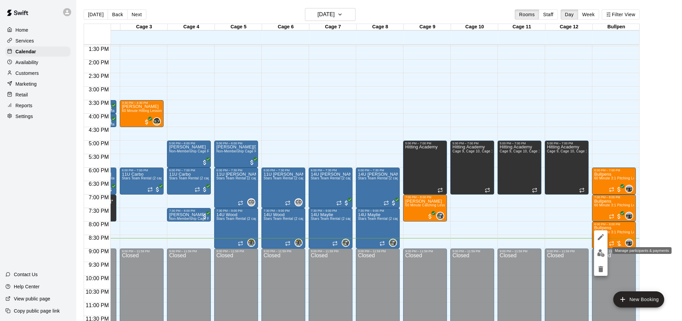
click at [600, 249] on img "edit" at bounding box center [601, 253] width 8 height 8
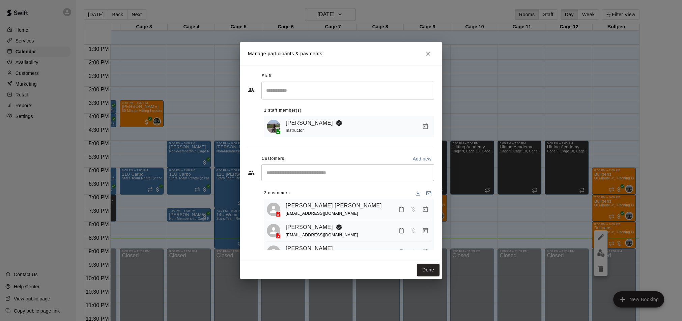
click at [425, 209] on icon "Manage bookings & payment" at bounding box center [425, 209] width 7 height 7
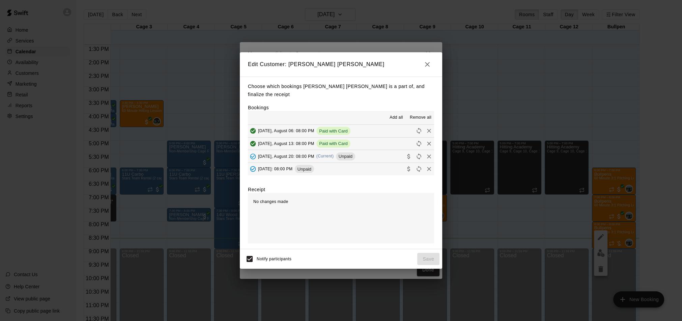
click at [375, 153] on button "Wednesday, August 20: 08:00 PM (Current) Unpaid" at bounding box center [341, 156] width 186 height 12
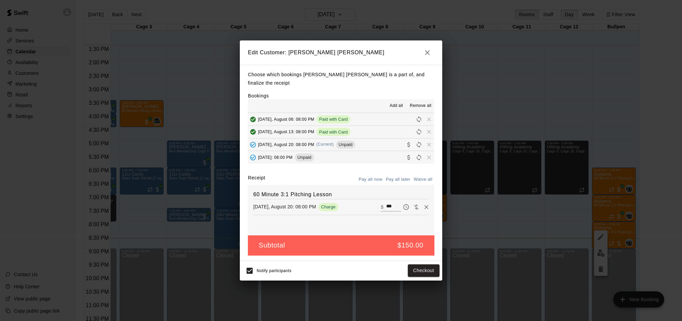
click at [390, 203] on input "***" at bounding box center [393, 207] width 15 height 9
type input "**"
click at [425, 265] on button "Checkout" at bounding box center [424, 271] width 32 height 12
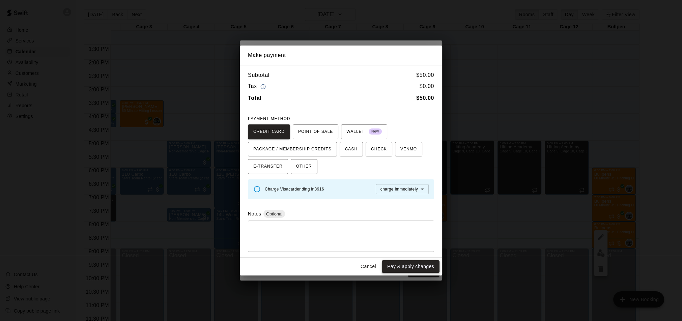
click at [423, 271] on button "Pay & apply changes" at bounding box center [411, 267] width 58 height 12
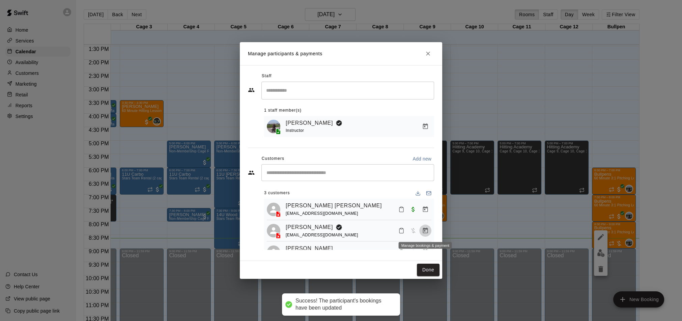
click at [426, 231] on icon "Manage bookings & payment" at bounding box center [425, 230] width 7 height 7
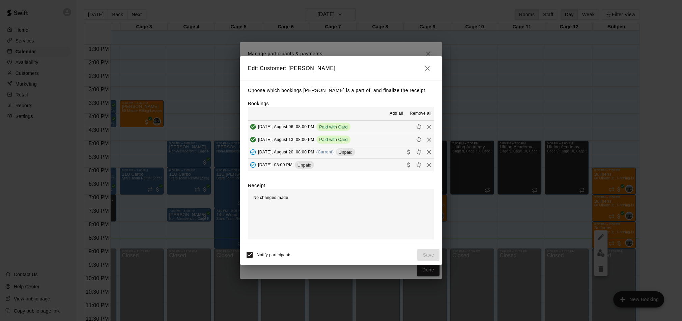
click at [384, 152] on button "Wednesday, August 20: 08:00 PM (Current) Unpaid" at bounding box center [341, 152] width 186 height 12
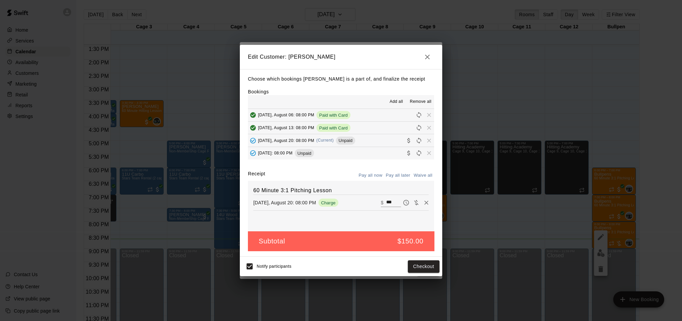
click at [389, 199] on input "***" at bounding box center [393, 202] width 15 height 9
type input "**"
click at [413, 266] on button "Checkout" at bounding box center [424, 267] width 32 height 12
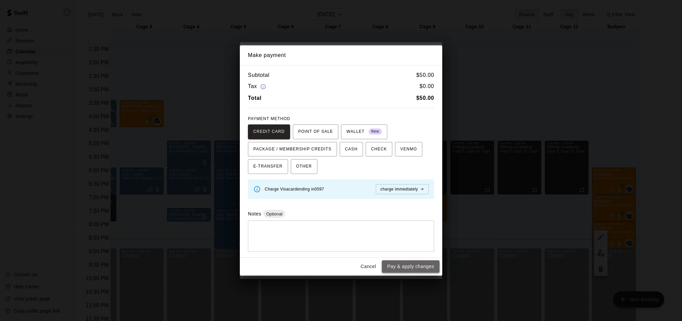
click at [425, 268] on button "Pay & apply changes" at bounding box center [411, 267] width 58 height 12
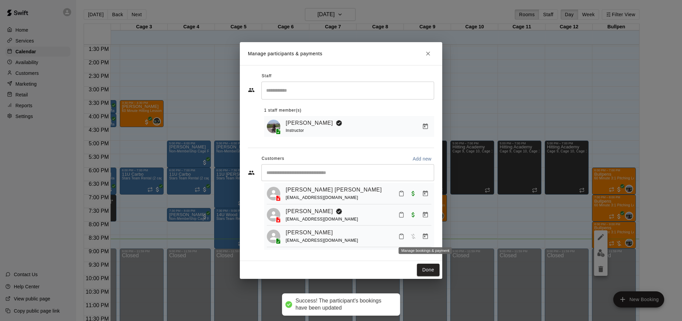
click at [426, 238] on icon "Manage bookings & payment" at bounding box center [425, 236] width 7 height 7
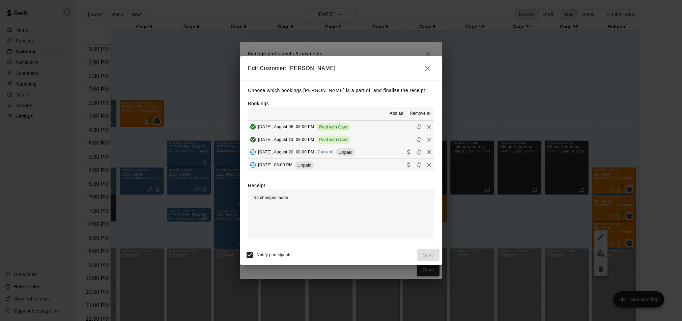
click at [385, 157] on button "Wednesday, August 20: 08:00 PM (Current) Unpaid" at bounding box center [341, 152] width 186 height 12
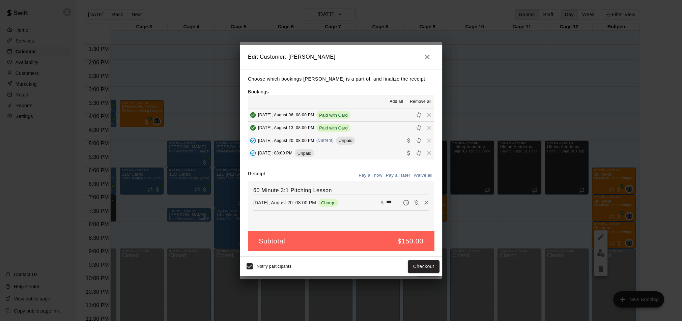
click at [390, 201] on input "***" at bounding box center [393, 202] width 15 height 9
type input "**"
click at [427, 269] on button "Checkout" at bounding box center [424, 267] width 32 height 12
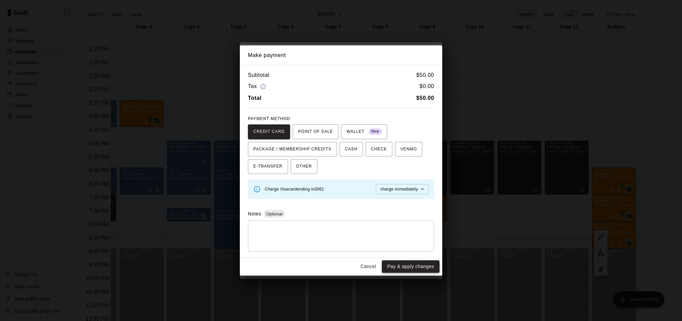
click at [425, 268] on button "Pay & apply changes" at bounding box center [411, 267] width 58 height 12
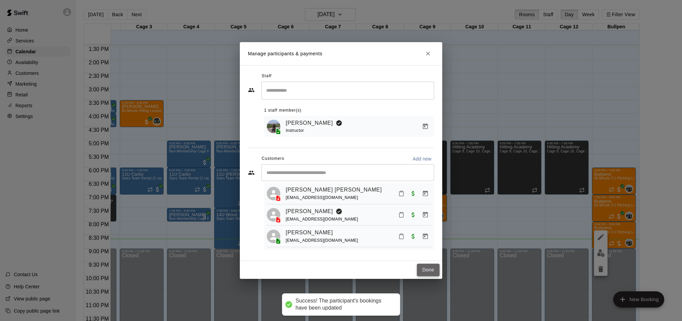
click at [428, 268] on button "Done" at bounding box center [428, 270] width 23 height 12
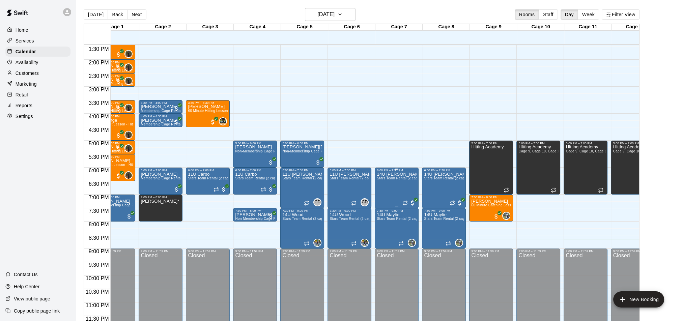
scroll to position [0, 0]
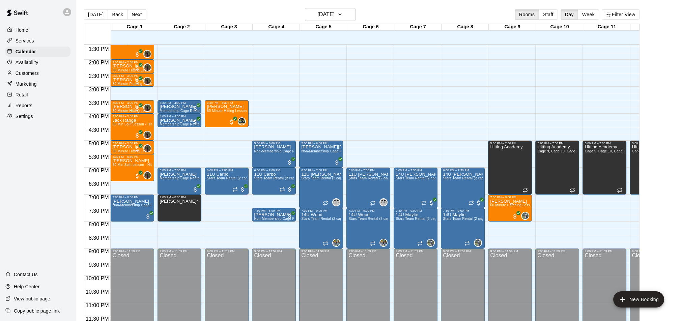
click at [61, 10] on div at bounding box center [38, 12] width 76 height 24
click at [63, 11] on div at bounding box center [67, 12] width 8 height 8
click at [77, 53] on p "Sign out" at bounding box center [86, 51] width 18 height 7
